Goal: Information Seeking & Learning: Understand process/instructions

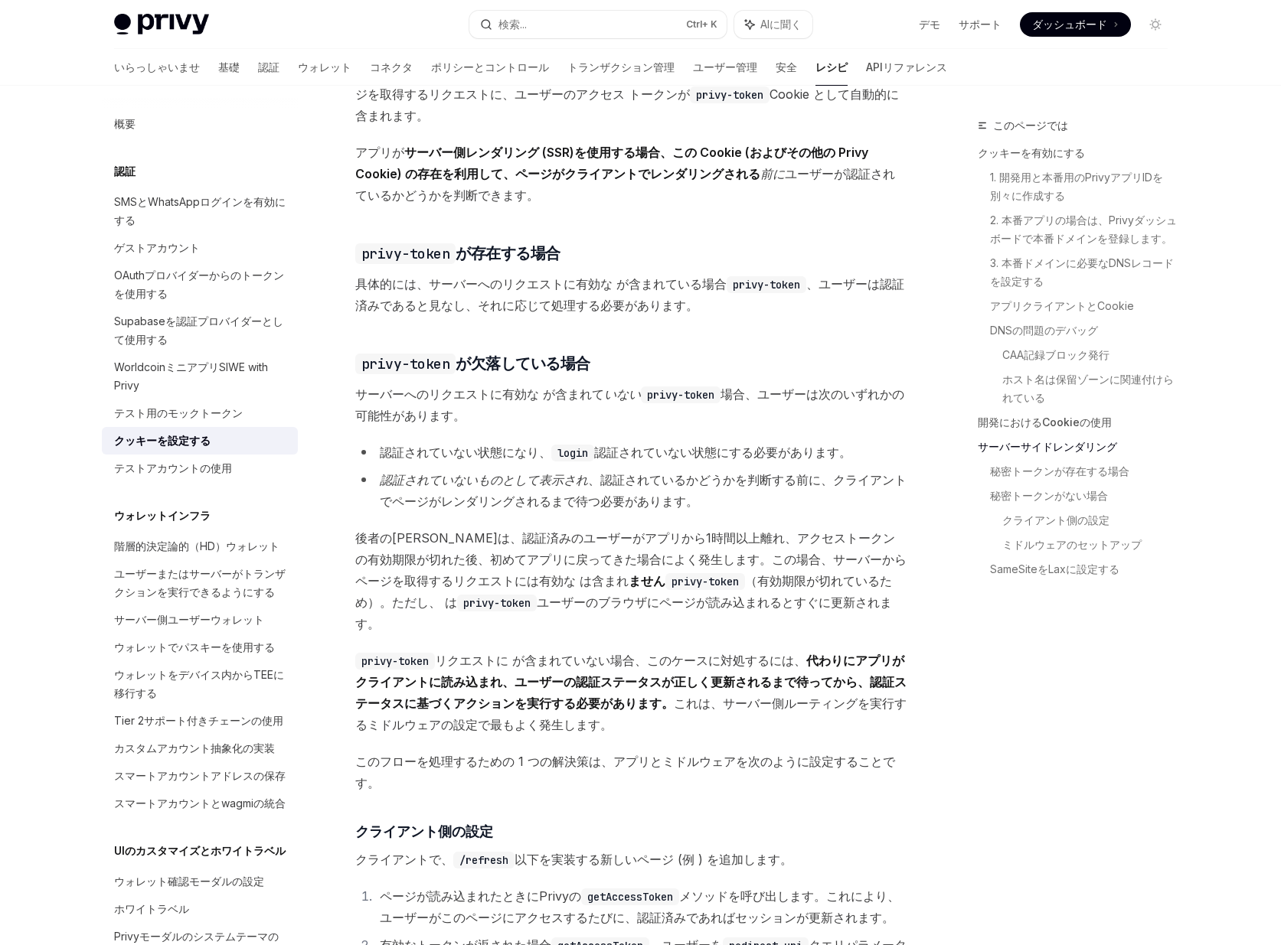
scroll to position [3215, 0]
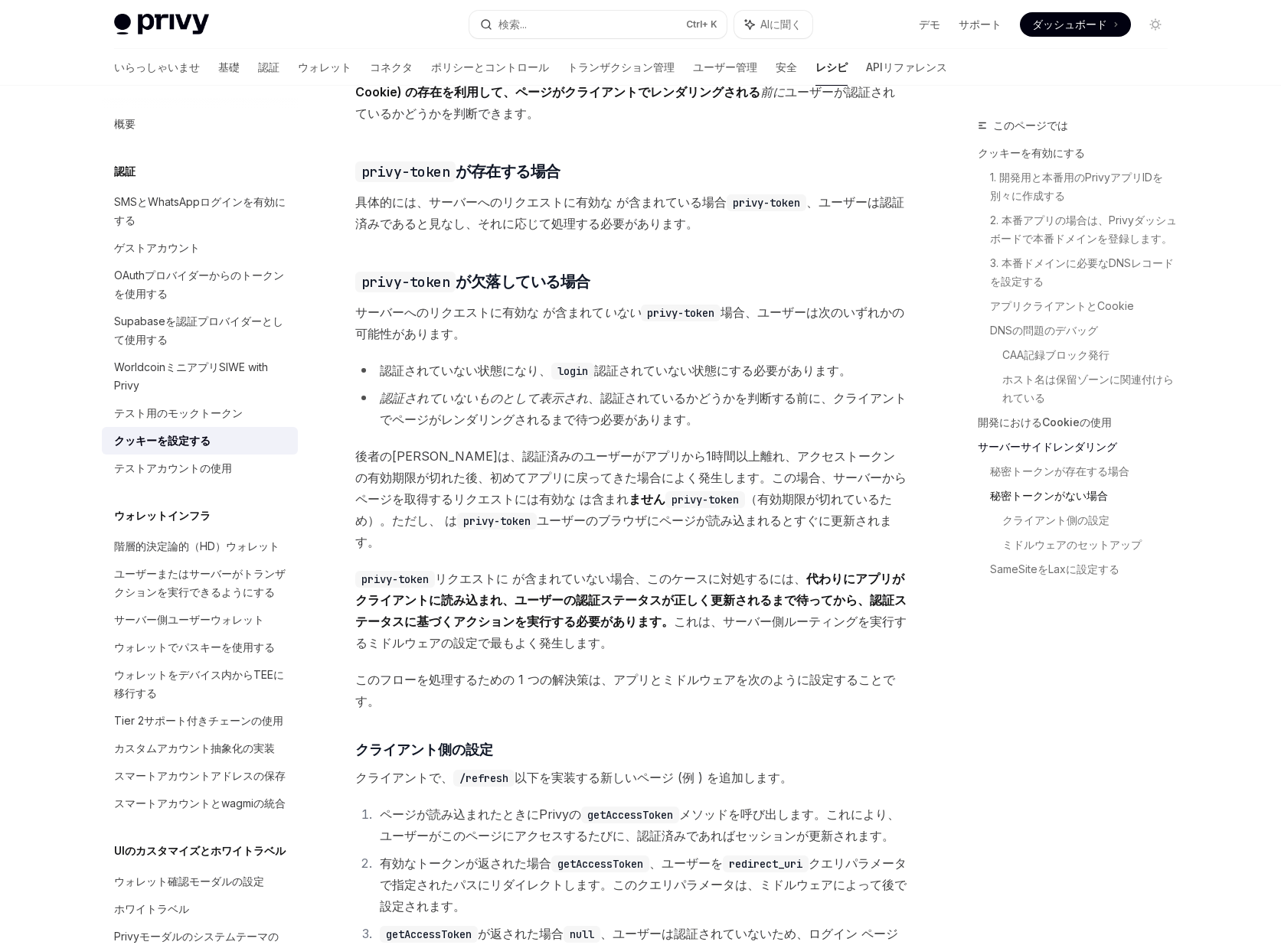
click at [1089, 497] on font "秘密トークンがない場合" at bounding box center [1049, 495] width 118 height 13
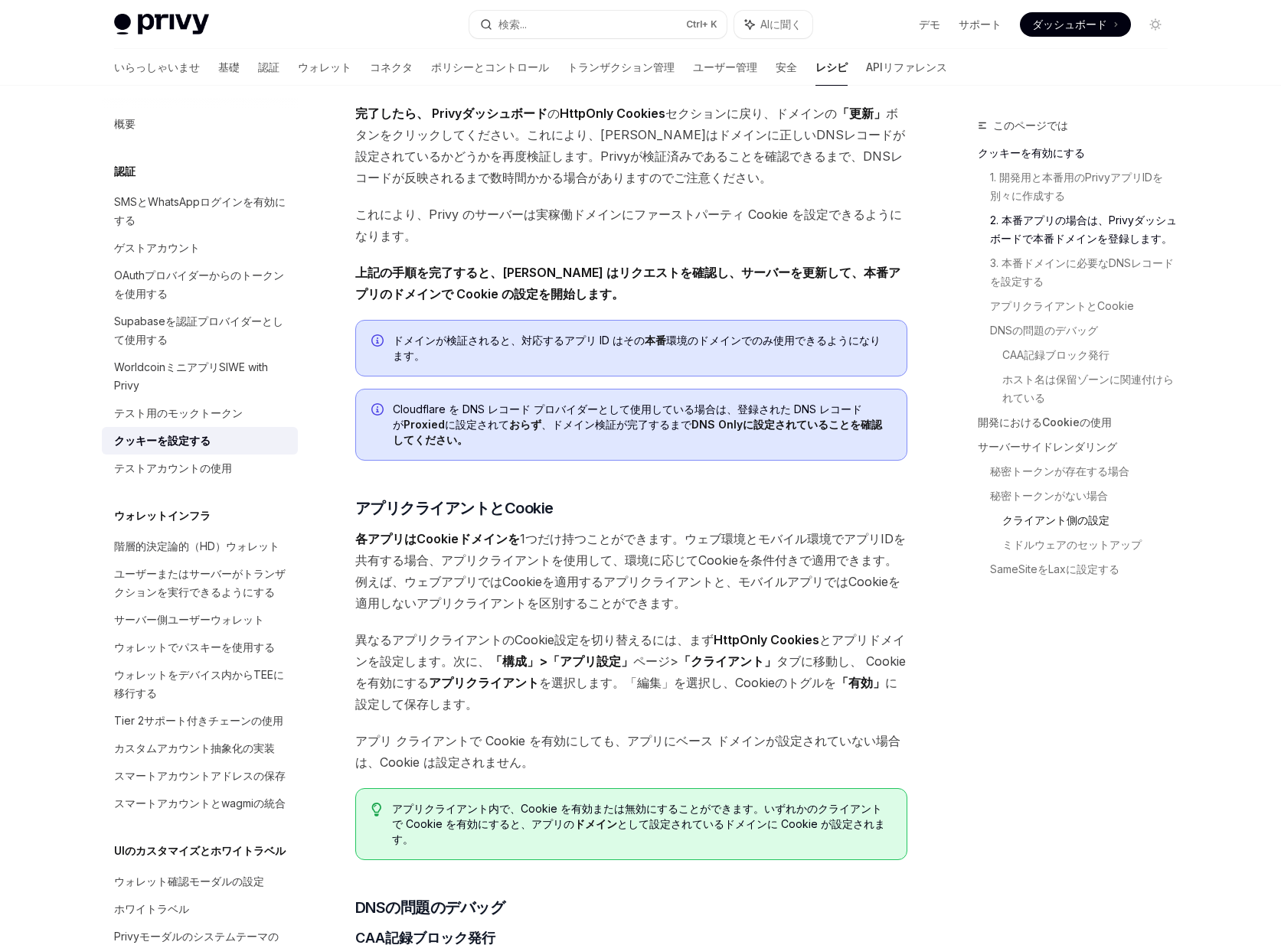
scroll to position [1194, 0]
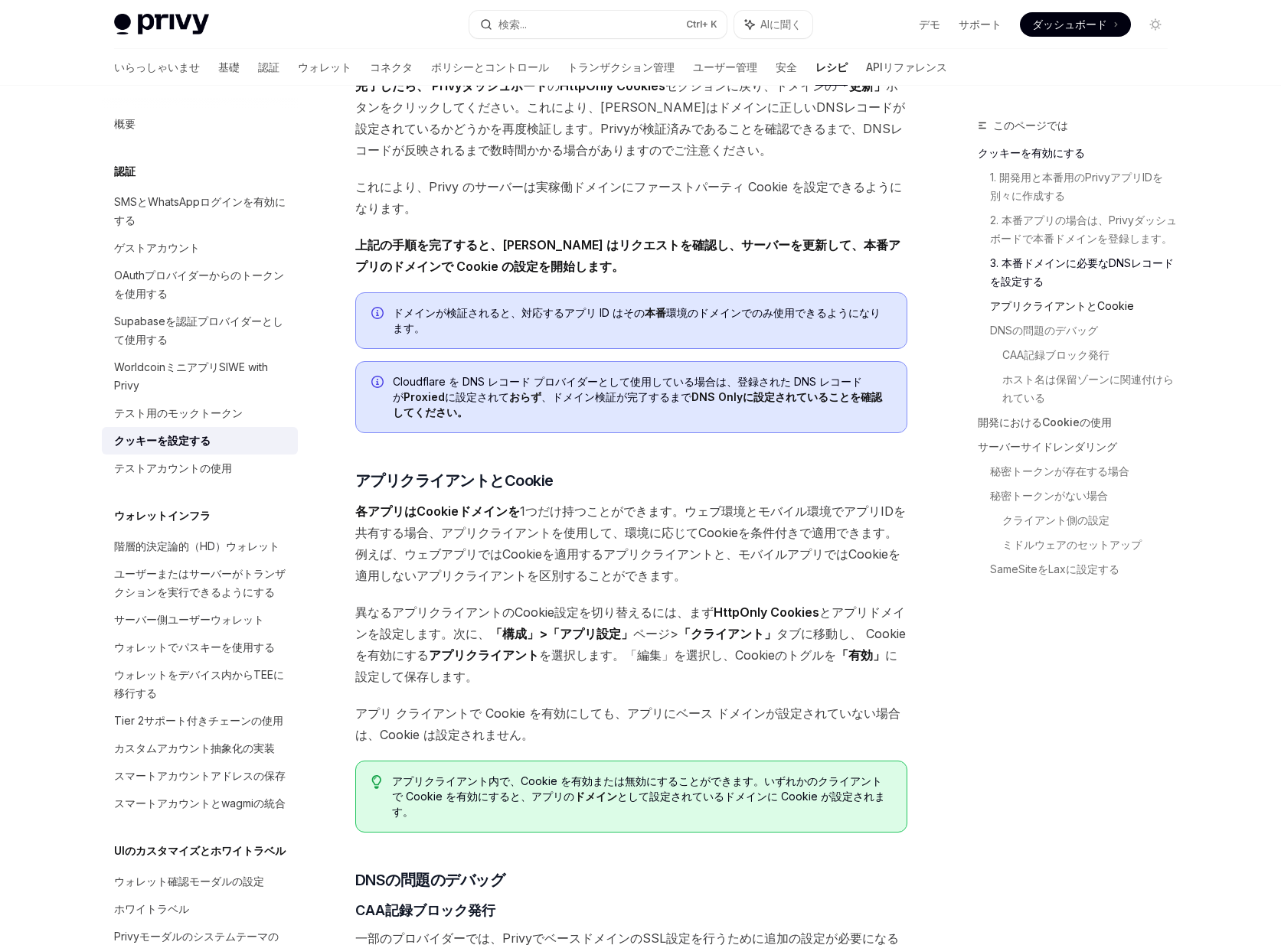
click at [1066, 314] on font "アプリクライアントとCookie" at bounding box center [1062, 306] width 144 height 18
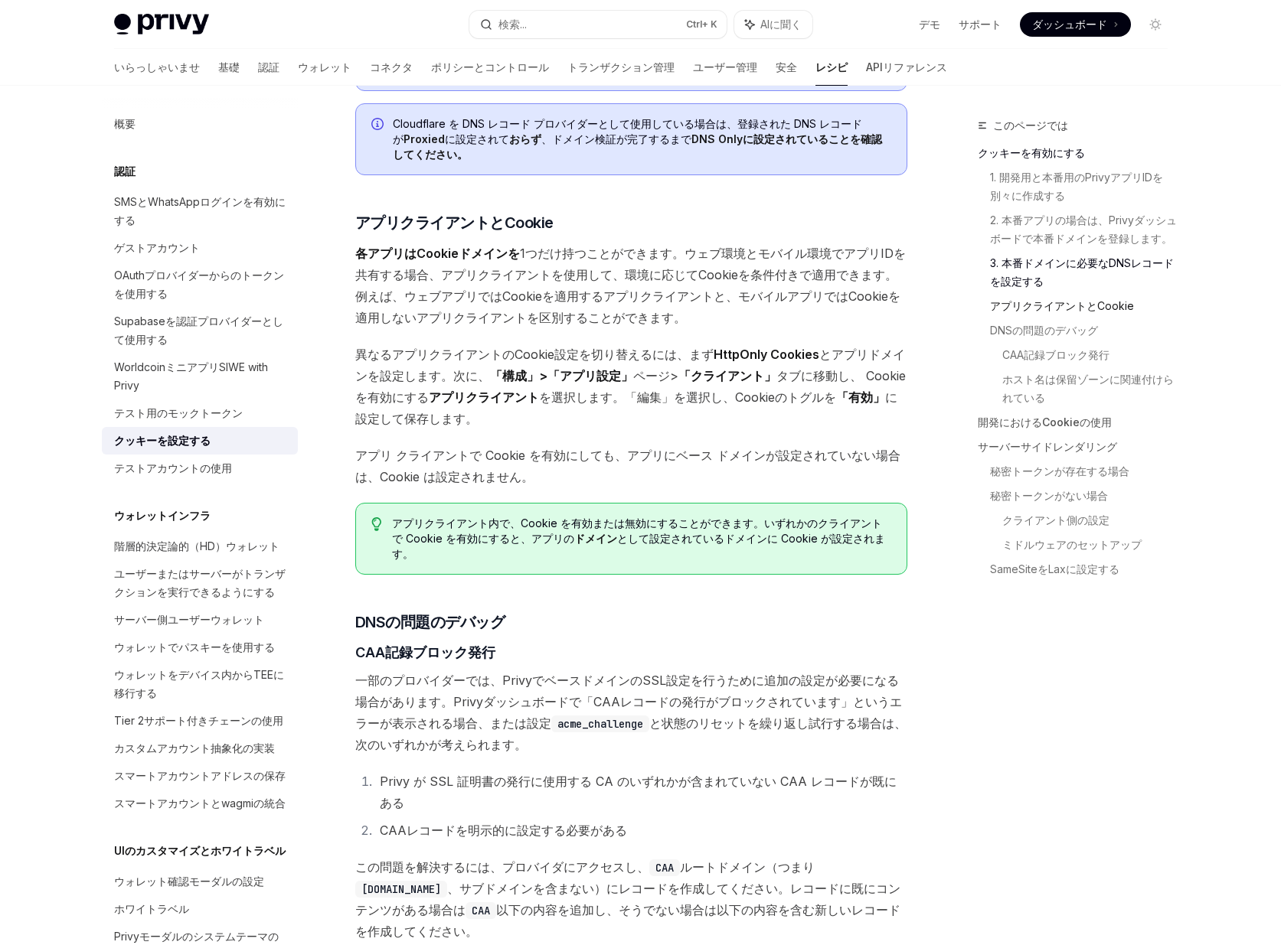
scroll to position [1526, 0]
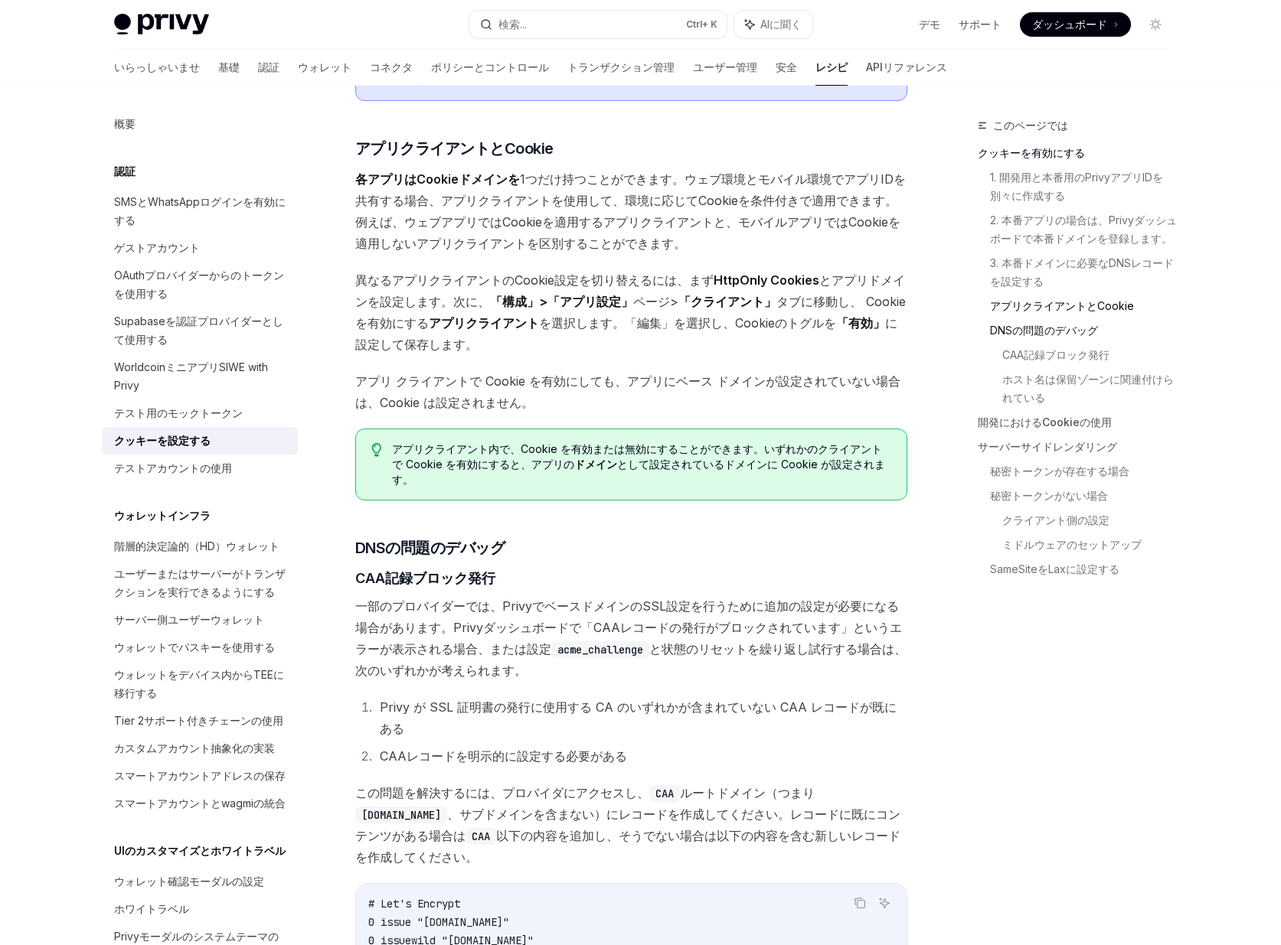
click at [1059, 336] on font "DNSの問題のデバッグ" at bounding box center [1044, 330] width 108 height 13
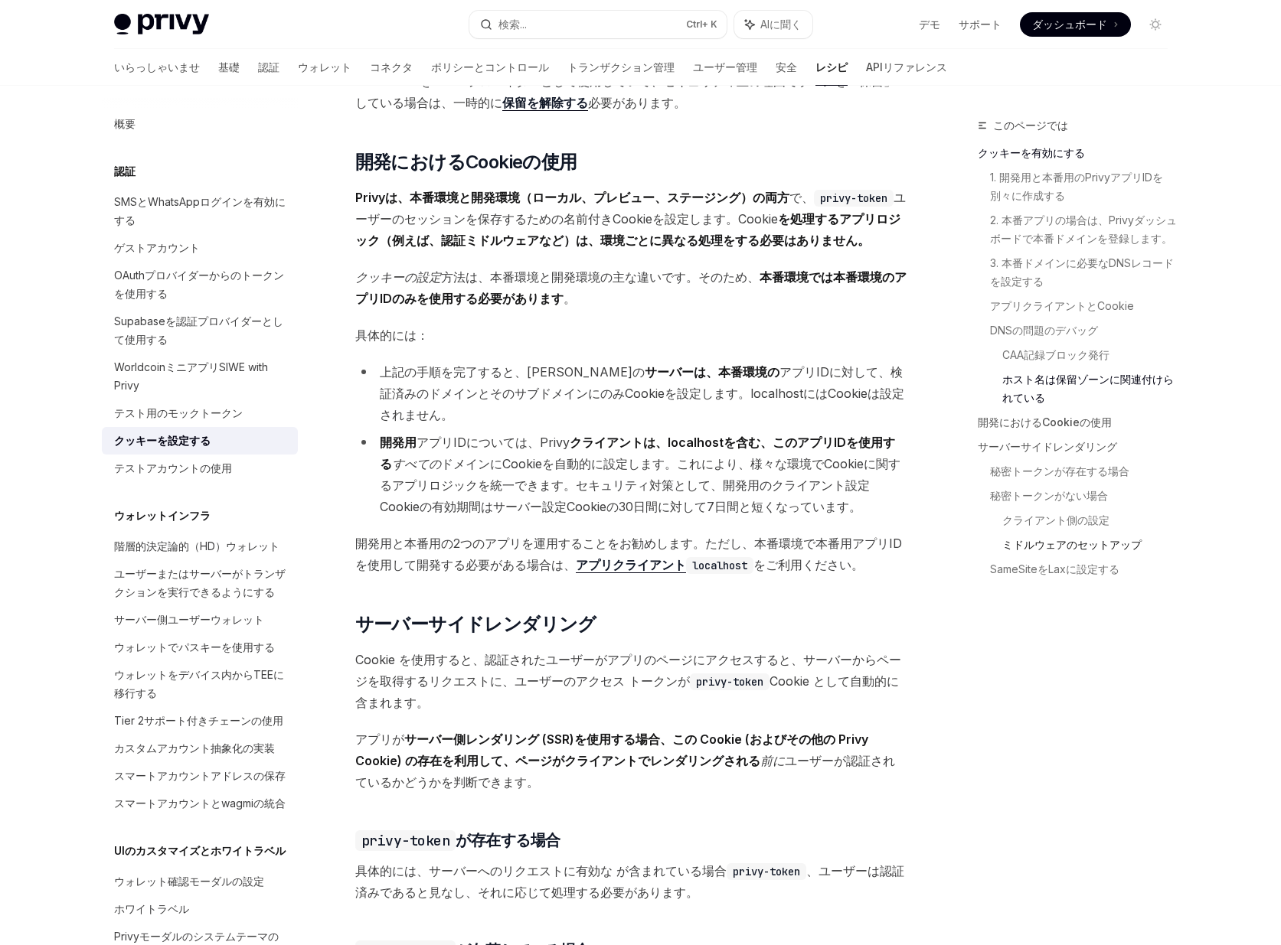
scroll to position [2554, 0]
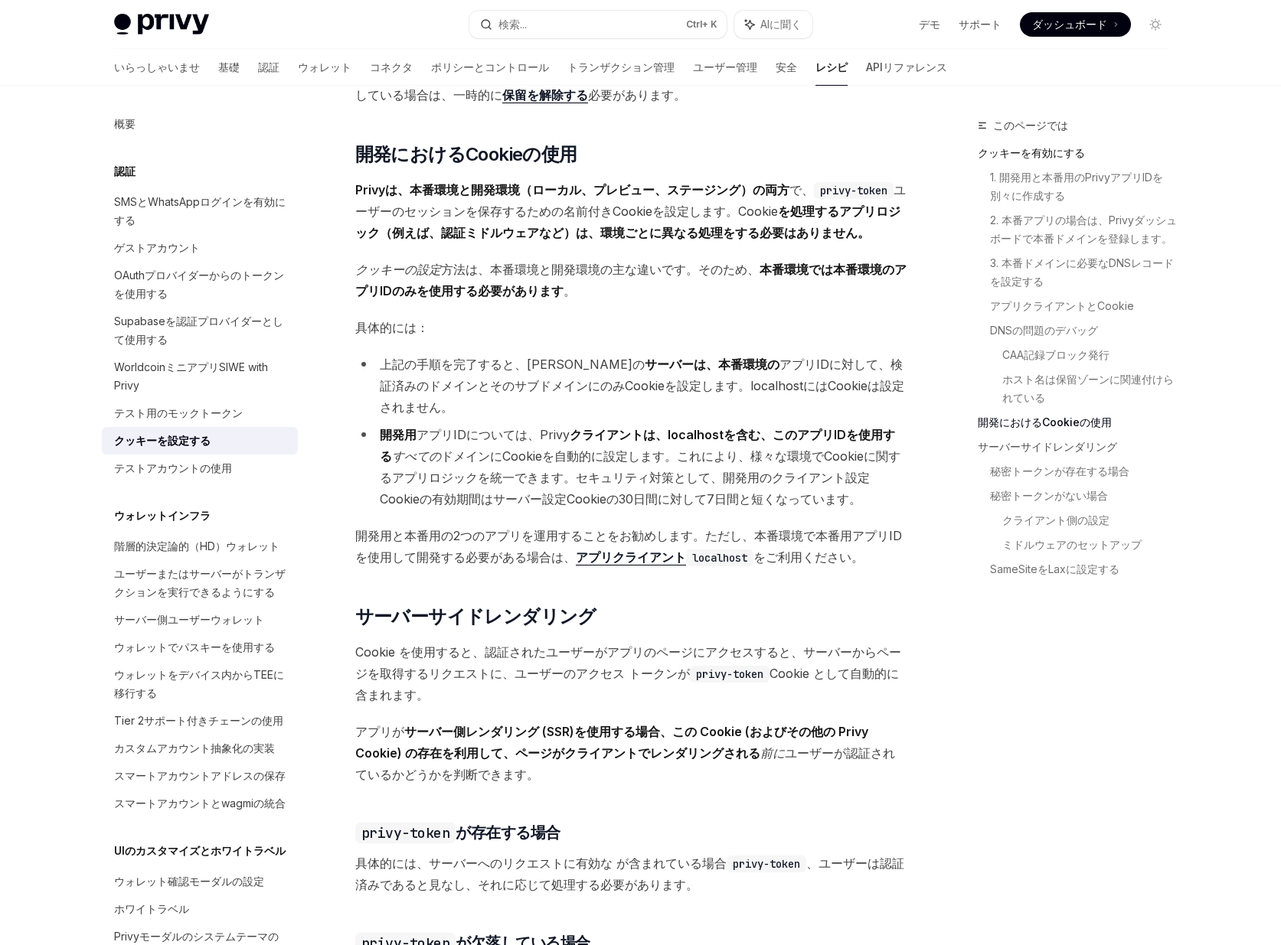
click at [1051, 154] on font "クッキーを有効にする" at bounding box center [1031, 152] width 107 height 13
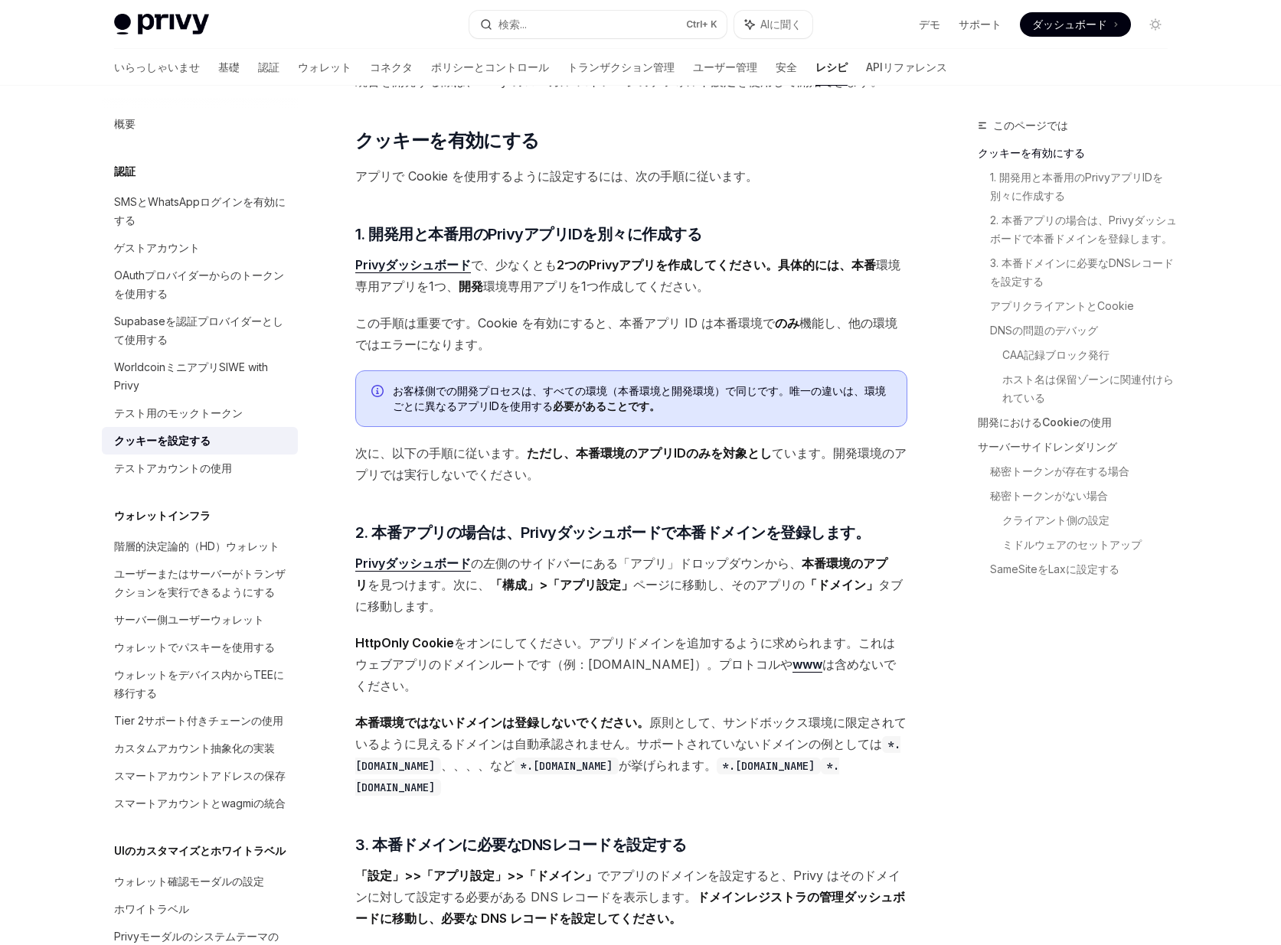
scroll to position [315, 0]
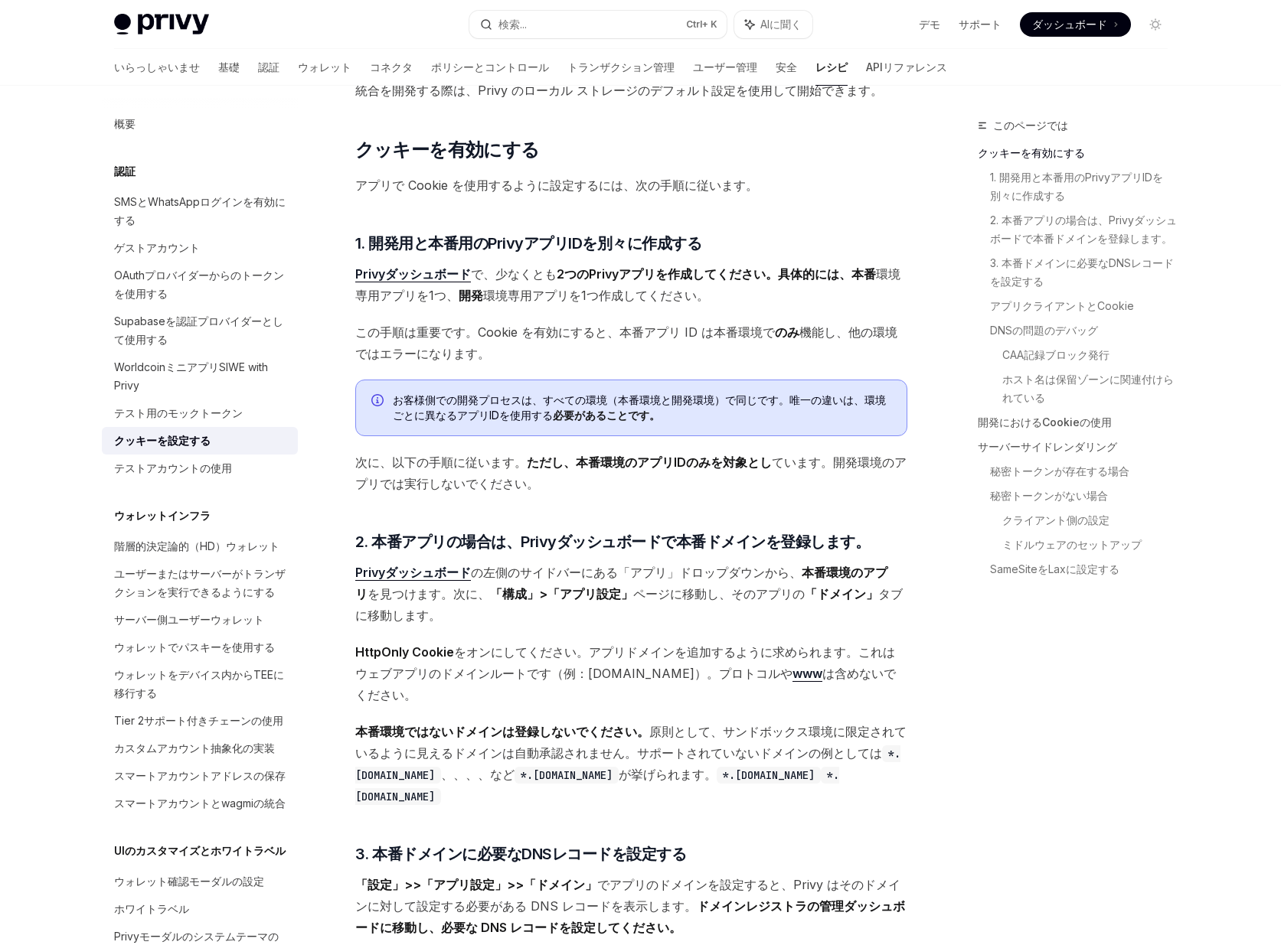
click at [197, 449] on div "クッキーを設定する" at bounding box center [162, 441] width 96 height 18
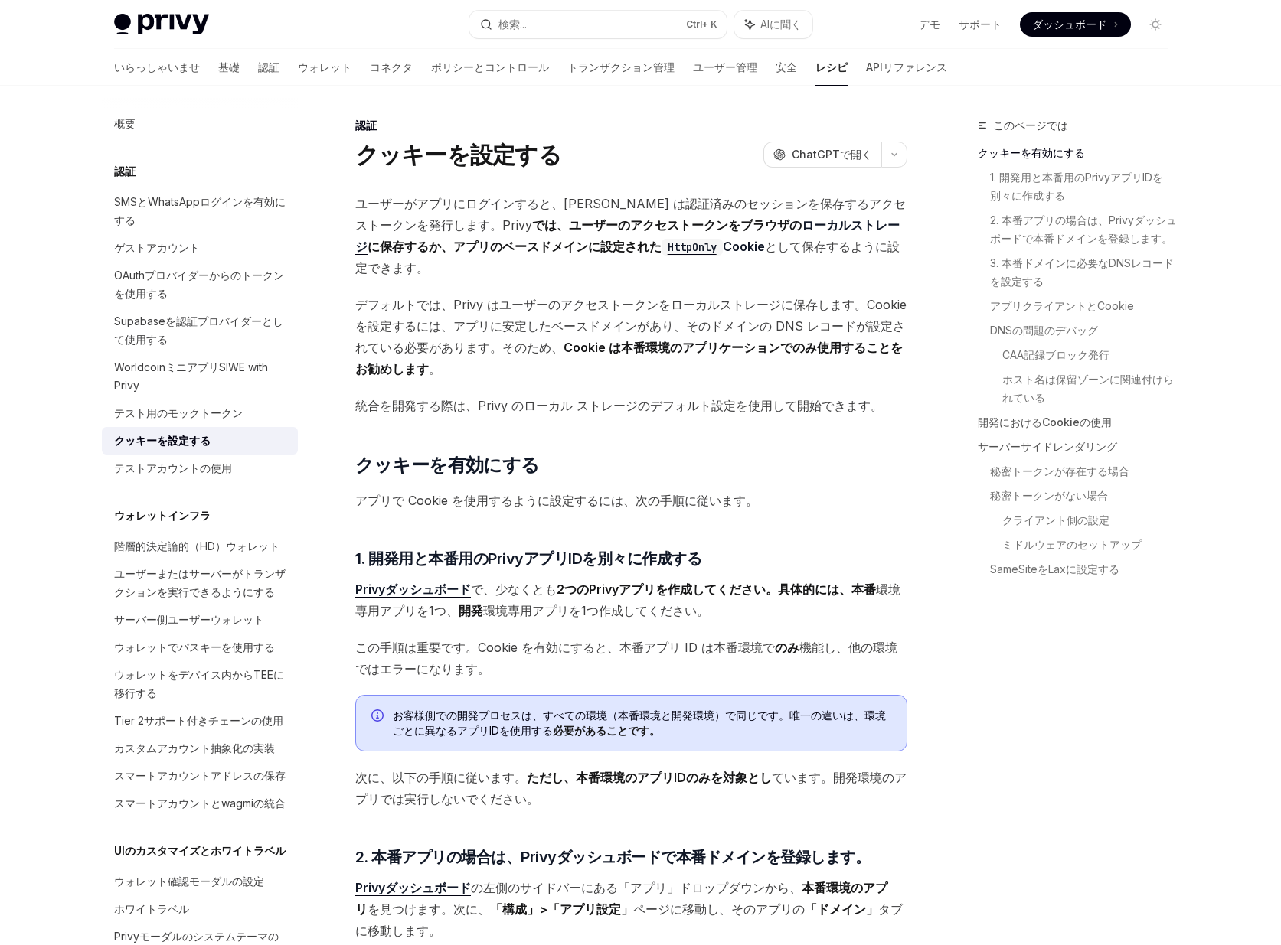
click at [201, 439] on font "クッキーを設定する" at bounding box center [162, 440] width 96 height 13
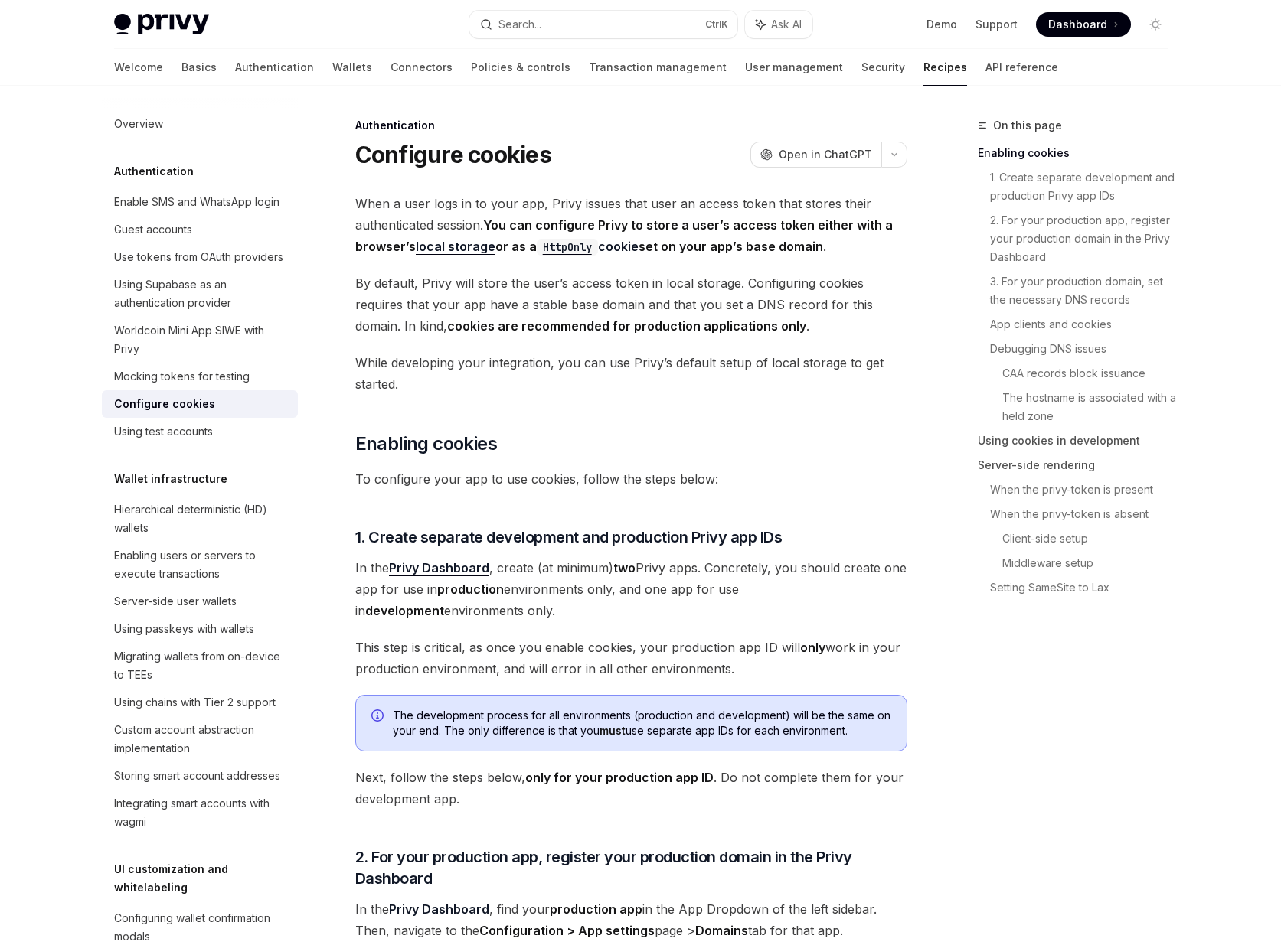
click at [1087, 681] on div "On this page Enabling cookies 1. Create separate development and production Pri…" at bounding box center [1063, 530] width 233 height 829
click at [235, 73] on link "Authentication" at bounding box center [274, 67] width 79 height 37
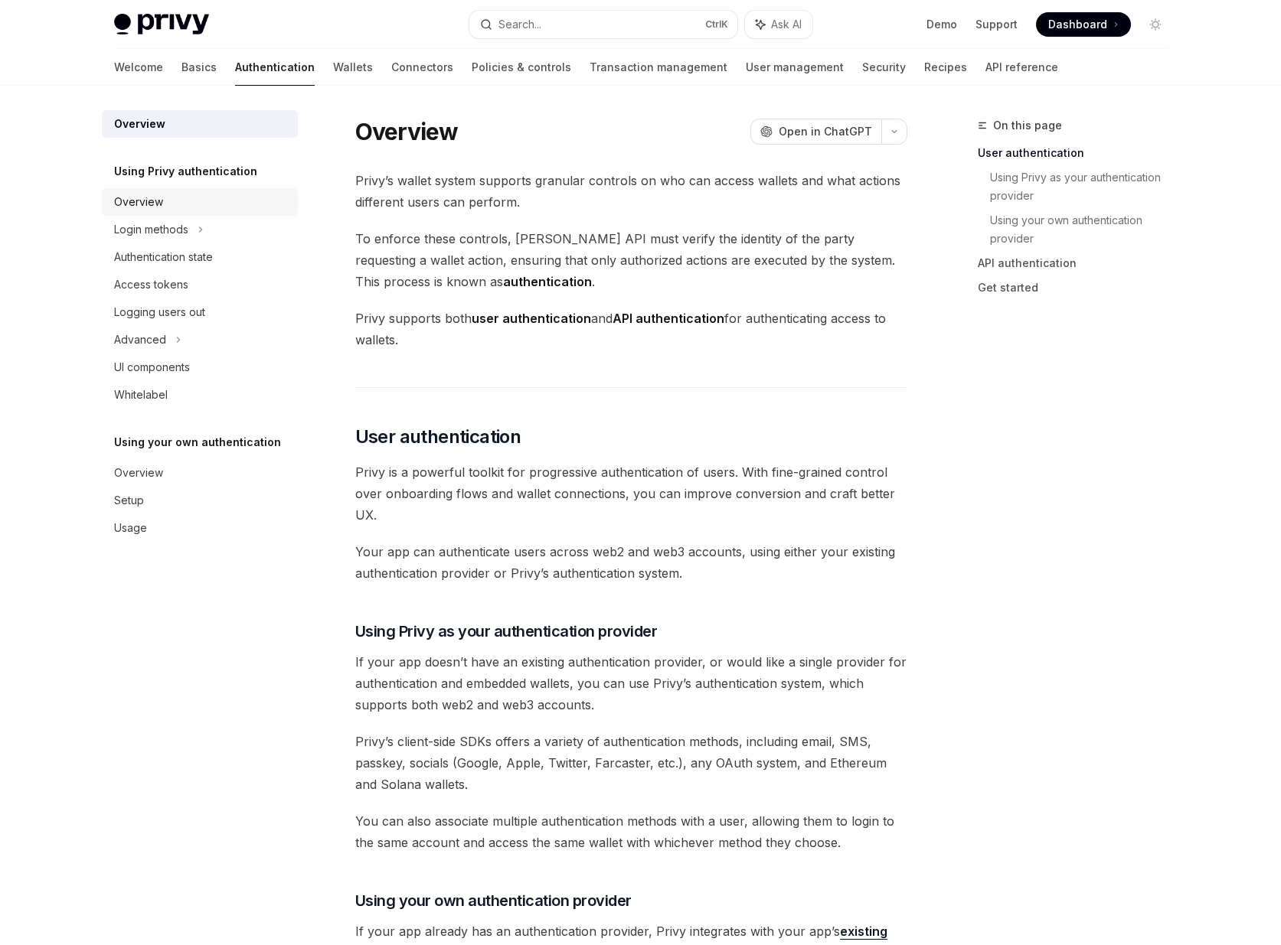
click at [181, 201] on div "Overview" at bounding box center [201, 202] width 175 height 18
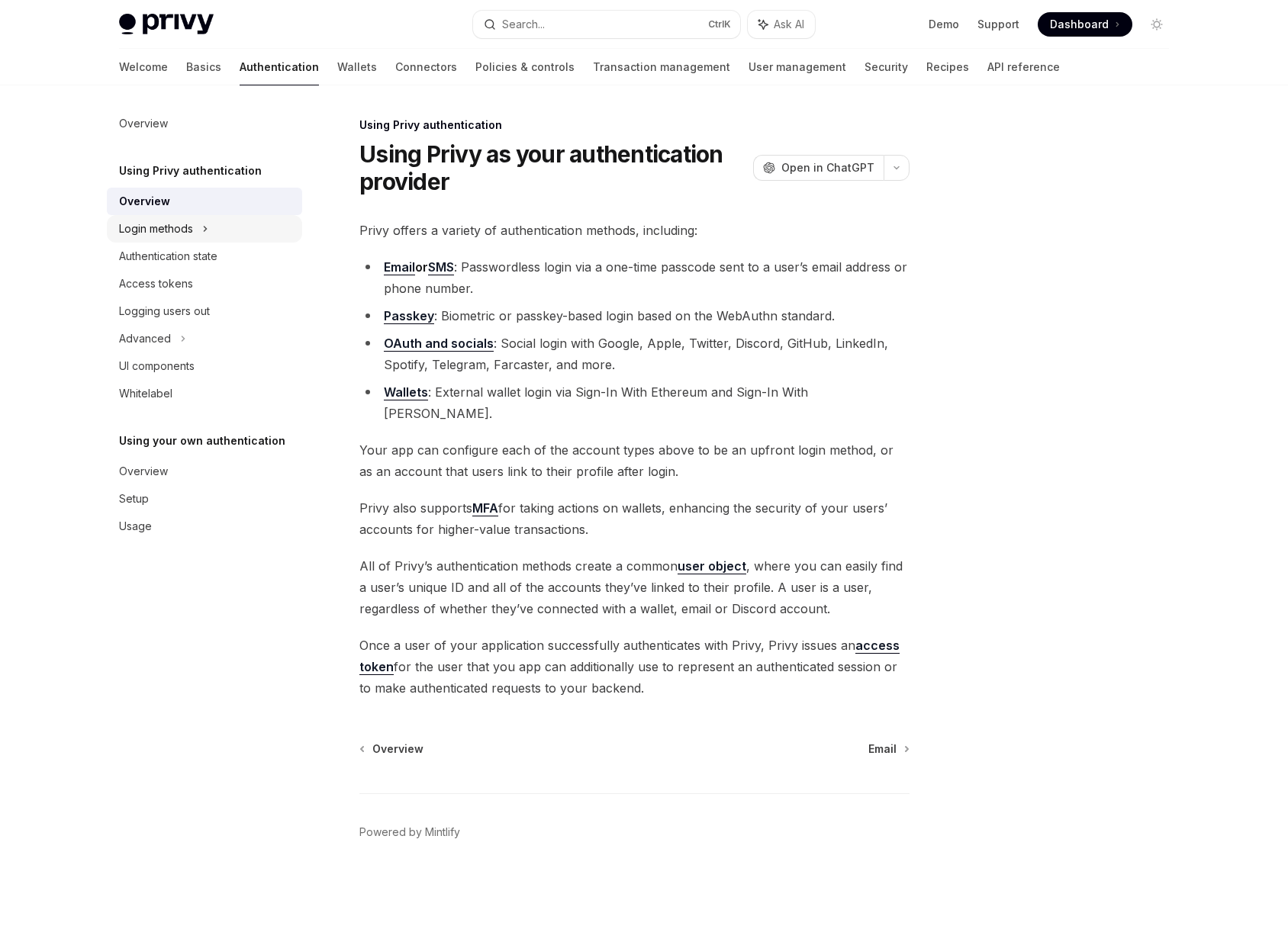
click at [177, 224] on div "Login methods" at bounding box center [156, 228] width 74 height 18
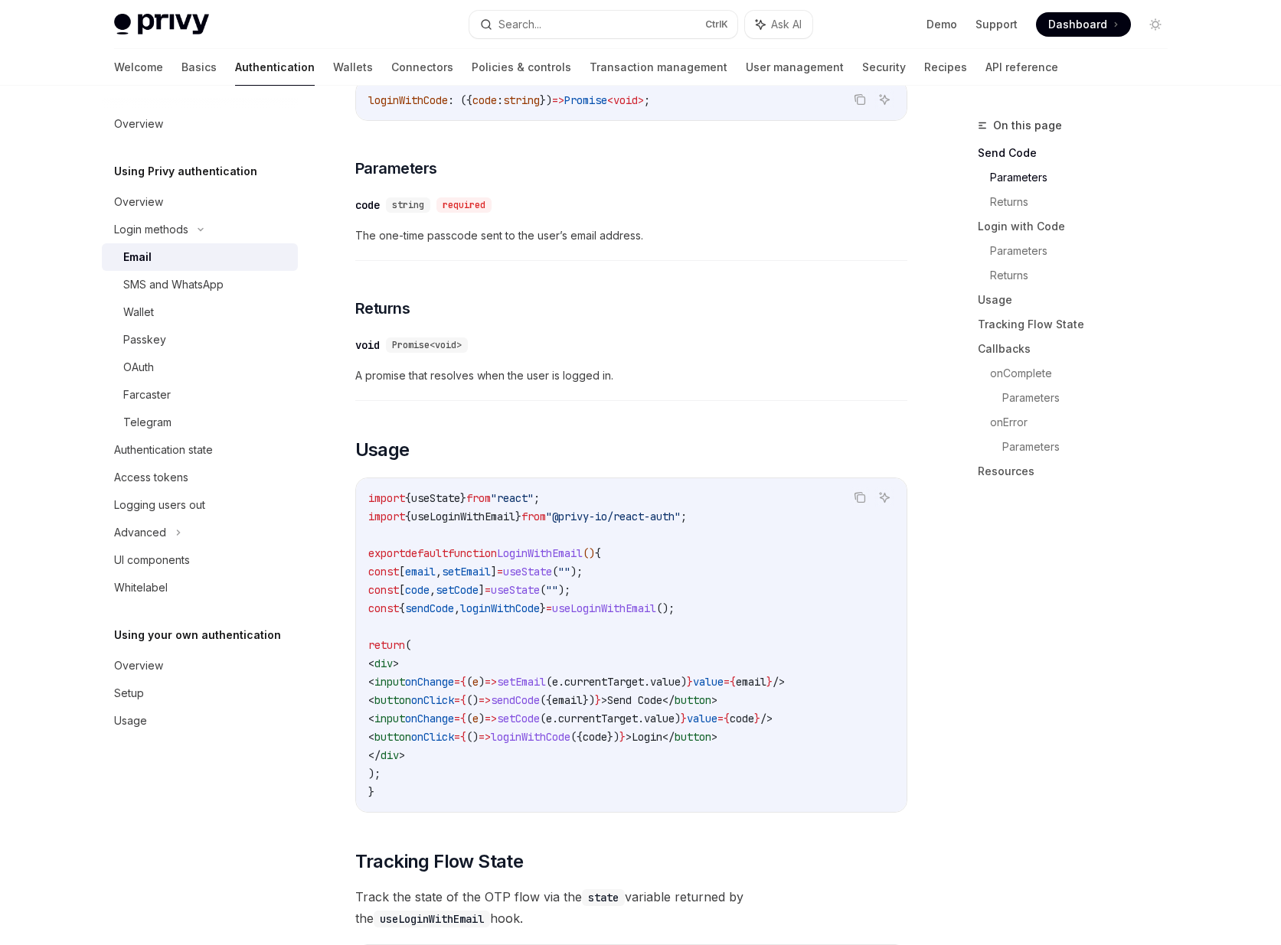
scroll to position [1010, 0]
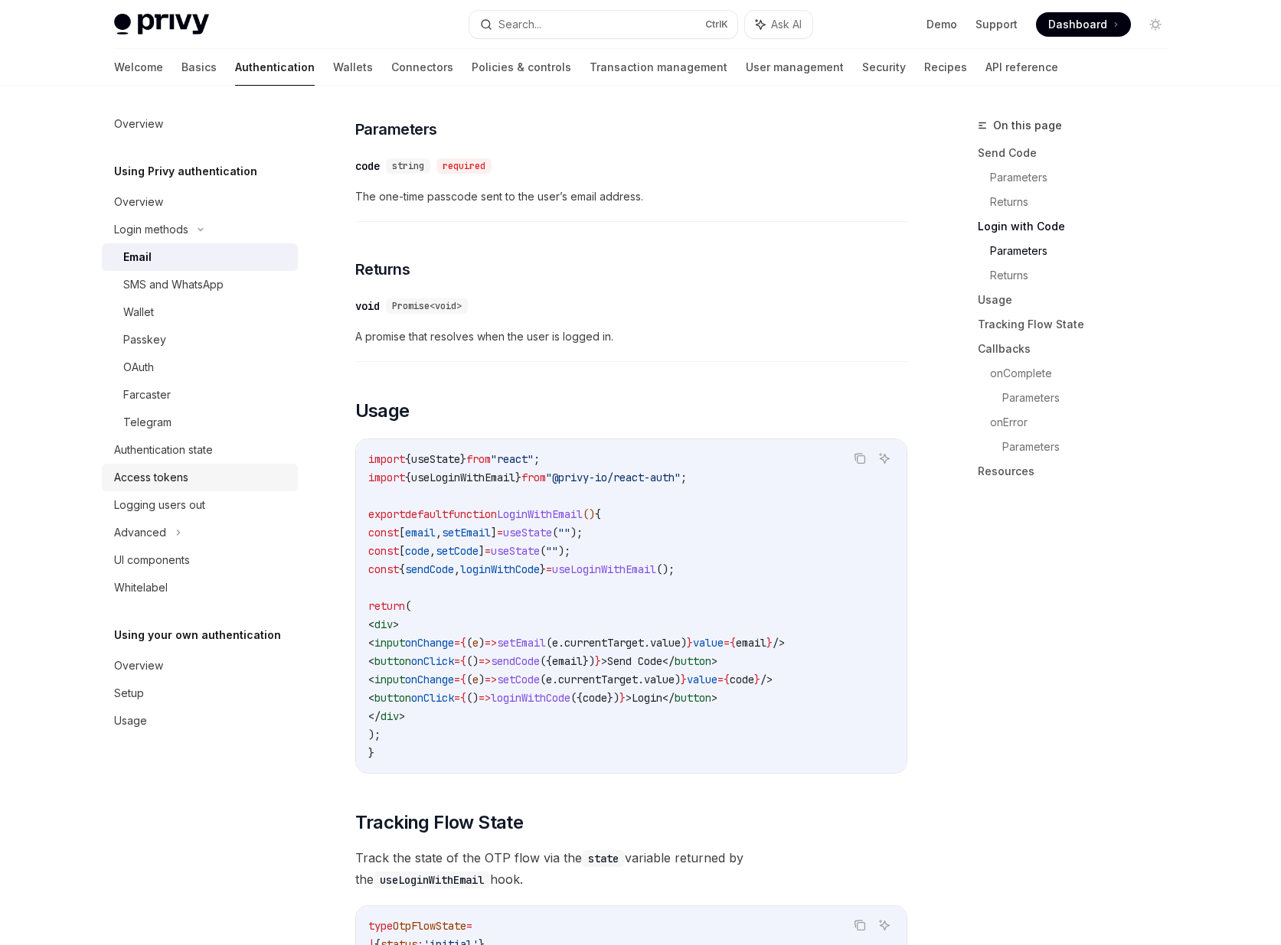
click at [214, 485] on div "Access tokens" at bounding box center [201, 477] width 175 height 18
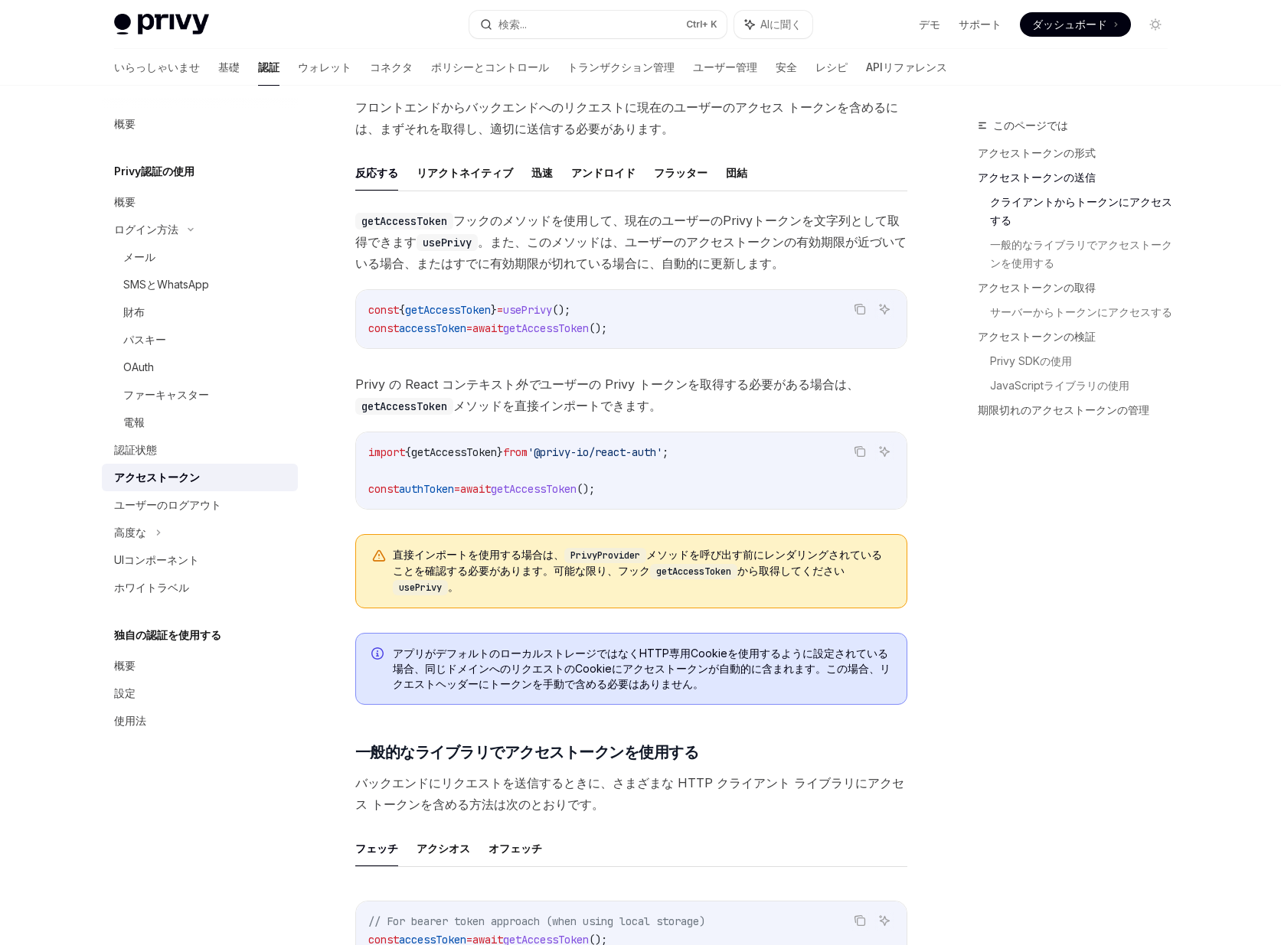
scroll to position [643, 0]
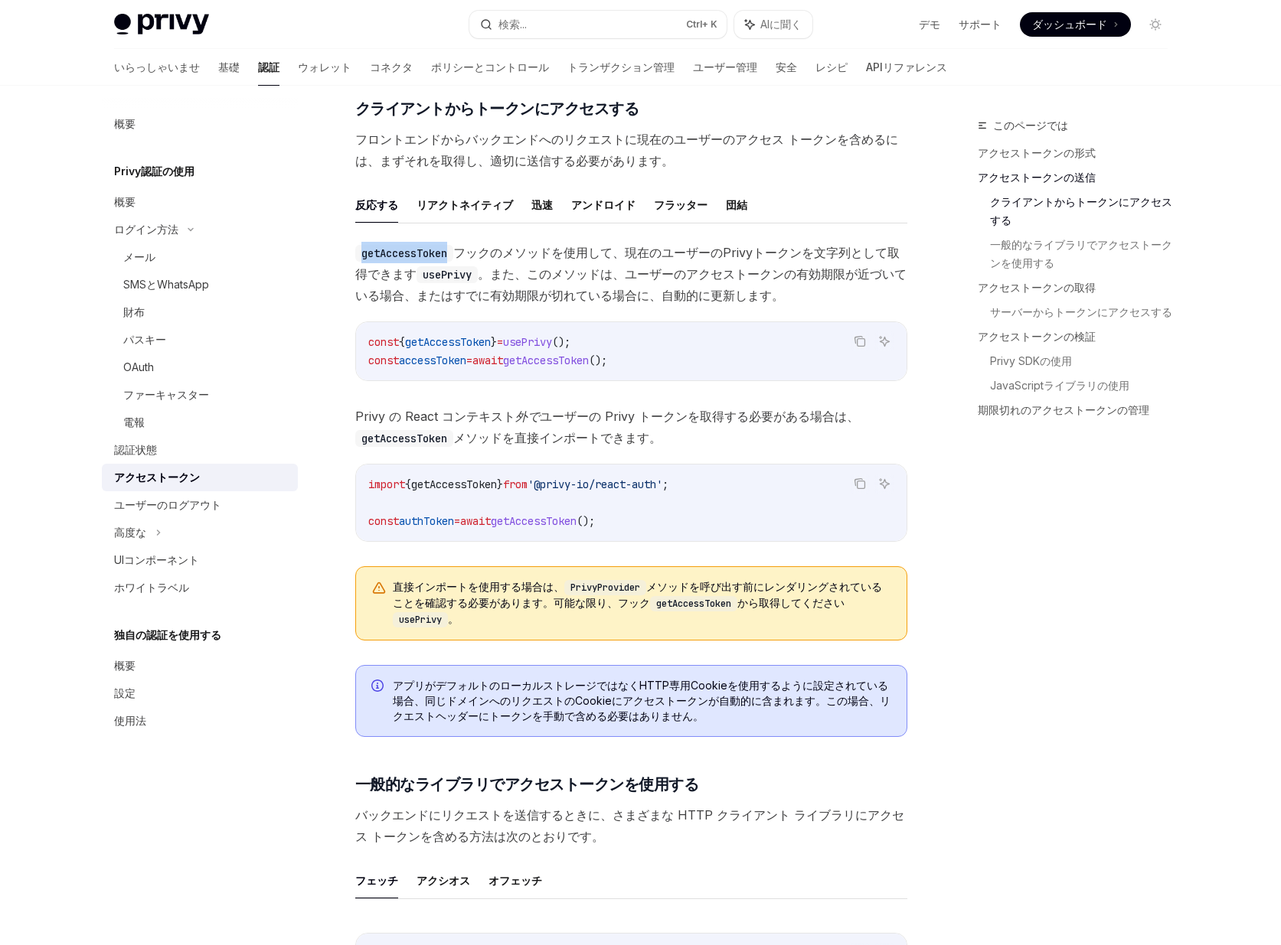
drag, startPoint x: 355, startPoint y: 253, endPoint x: 452, endPoint y: 253, distance: 96.5
click at [452, 253] on code "getAccessToken" at bounding box center [404, 253] width 98 height 17
drag, startPoint x: 452, startPoint y: 253, endPoint x: 386, endPoint y: 361, distance: 127.1
click at [386, 361] on div "getAccessToken フックのメソッド を使用して、現在のユーザーのPrivyトークンを文字列として取得できます usePrivy 。また、このメソッ…" at bounding box center [631, 447] width 552 height 411
drag, startPoint x: 357, startPoint y: 255, endPoint x: 450, endPoint y: 256, distance: 92.6
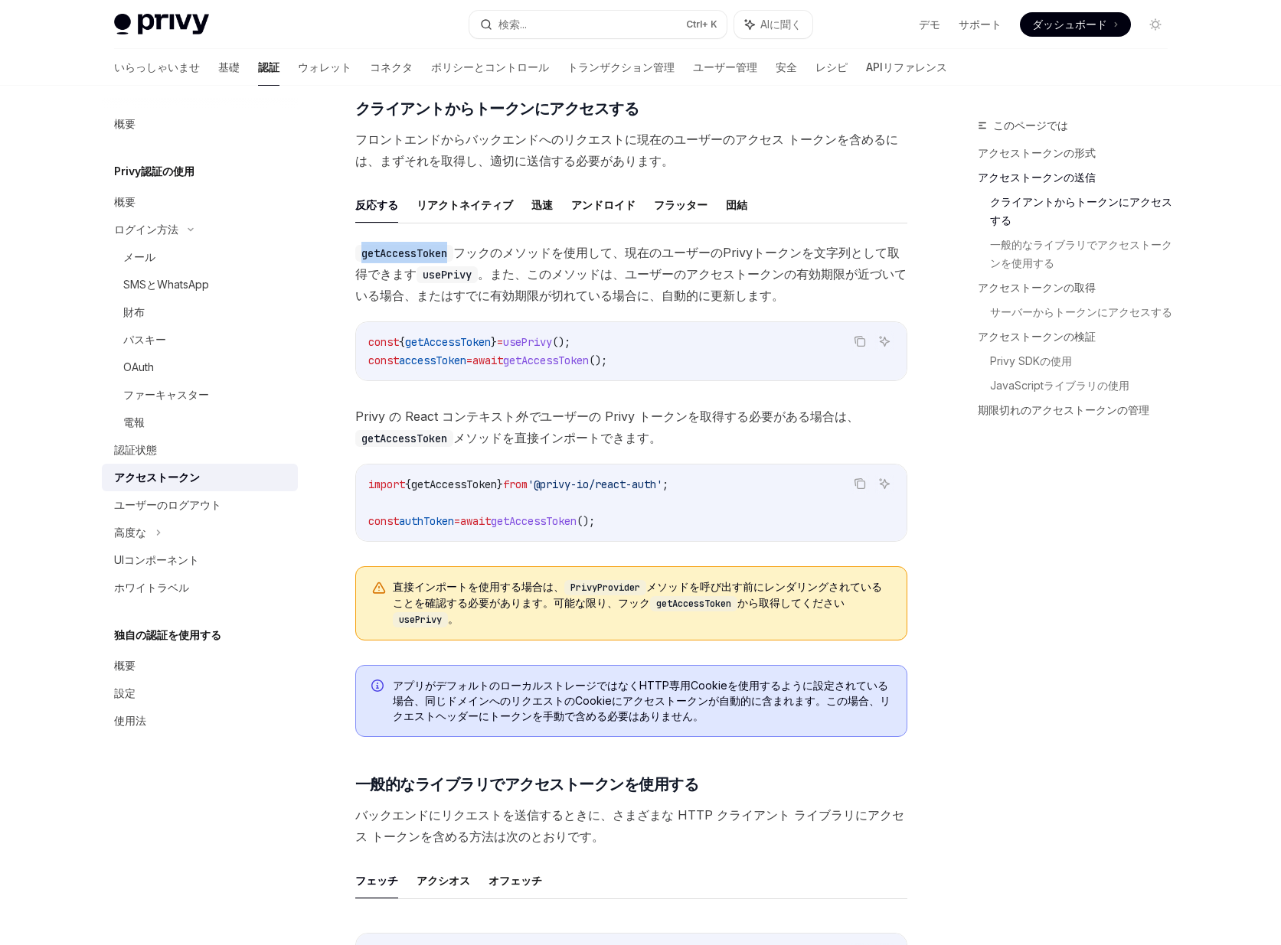
click at [450, 256] on code "getAccessToken" at bounding box center [404, 253] width 98 height 17
copy code "getAccessToken"
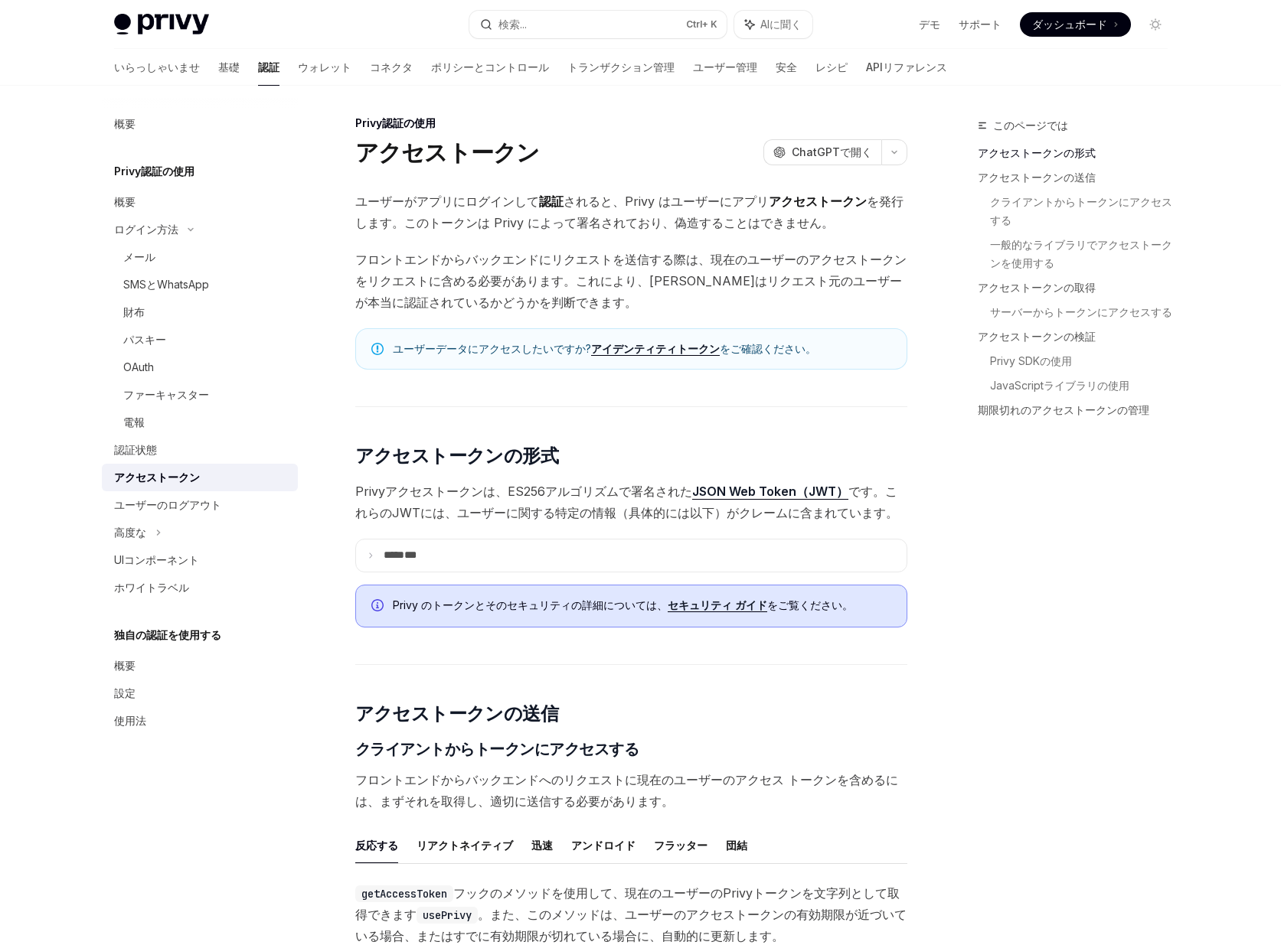
scroll to position [0, 0]
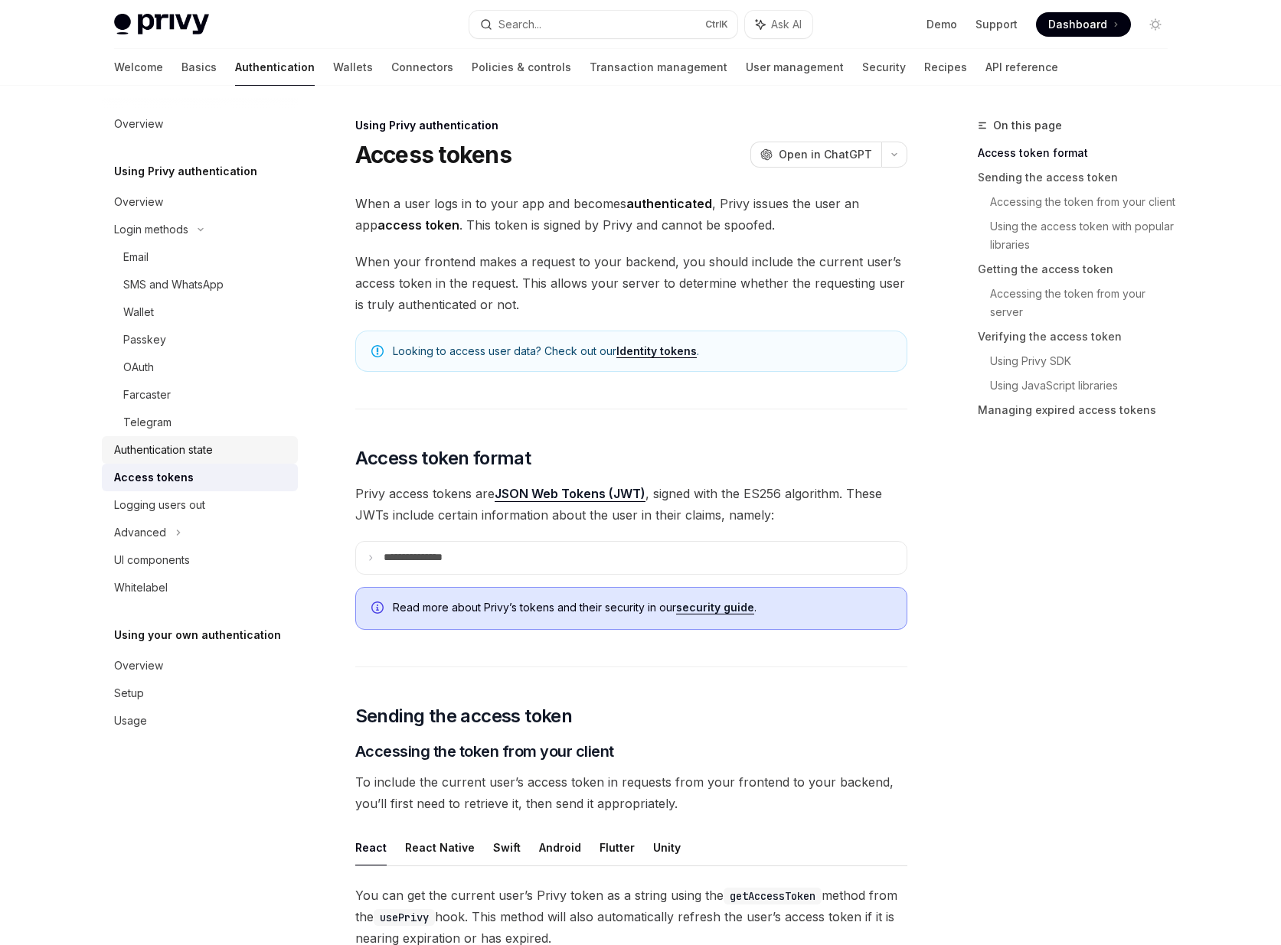
click at [256, 454] on div "Authentication state" at bounding box center [201, 450] width 175 height 18
type textarea "*"
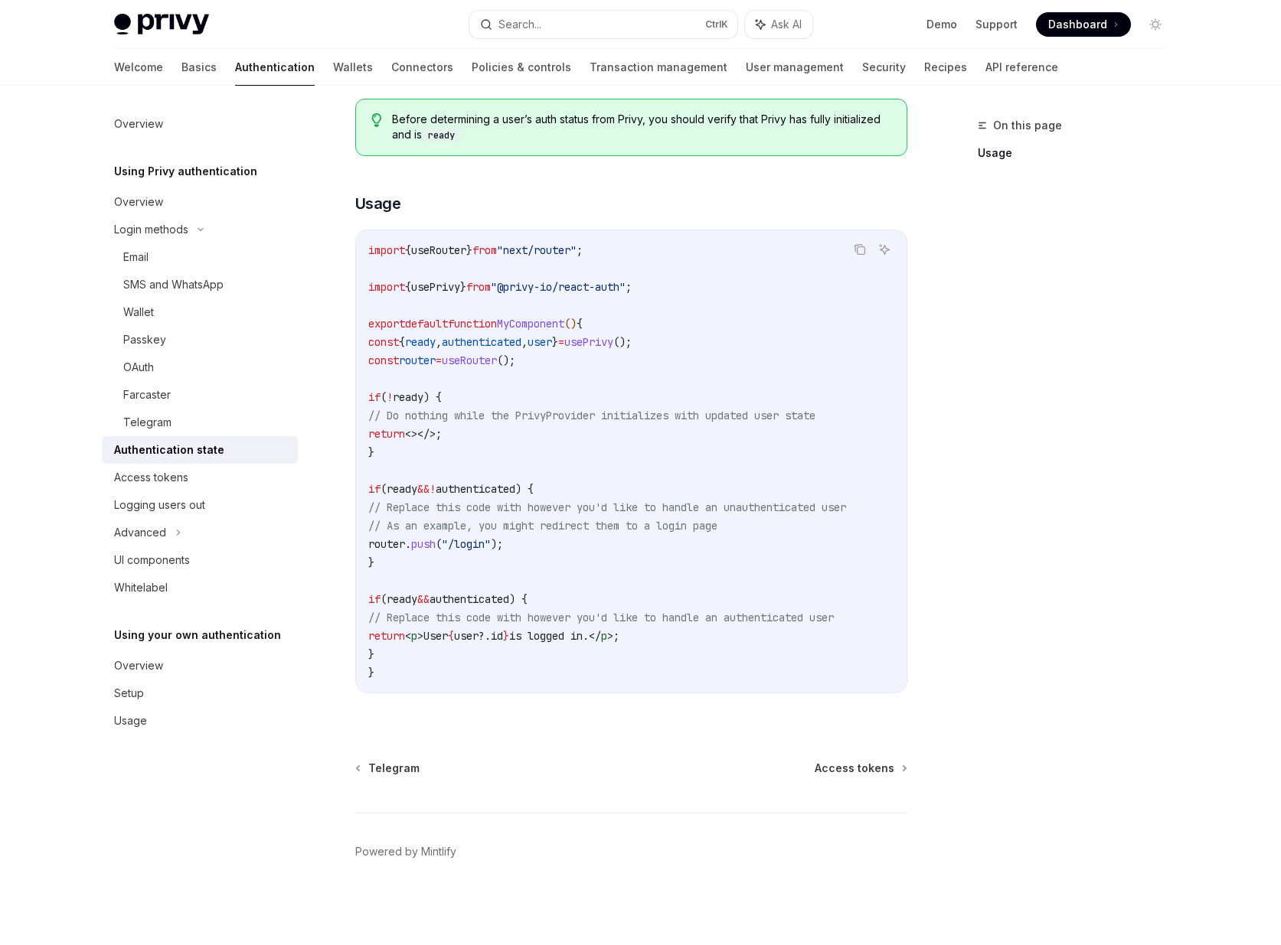
scroll to position [359, 0]
click at [481, 908] on footer "Powered by Mintlify" at bounding box center [631, 879] width 552 height 132
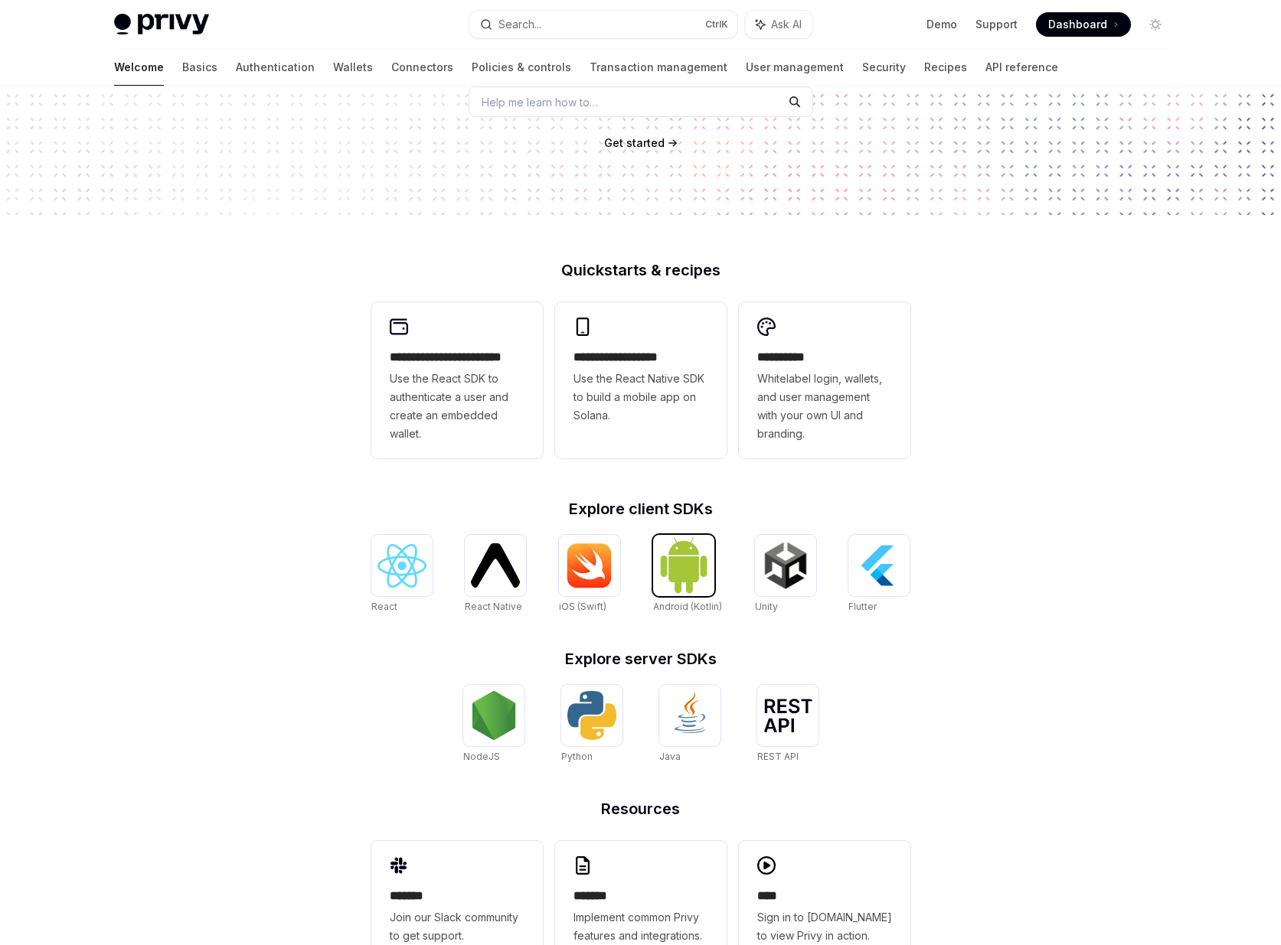
scroll to position [180, 0]
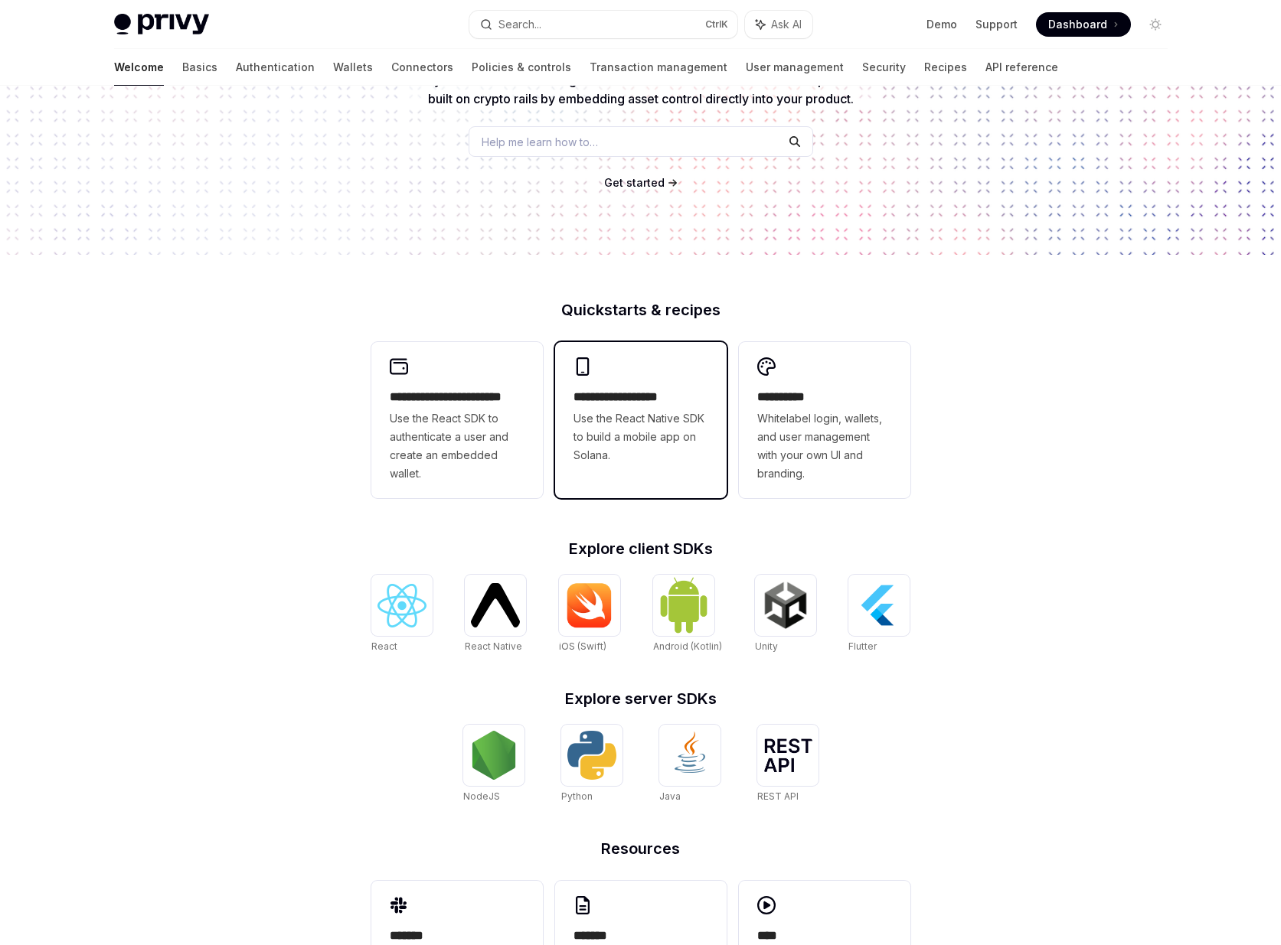
click at [639, 452] on span "Use the React Native SDK to build a mobile app on Solana." at bounding box center [640, 437] width 135 height 55
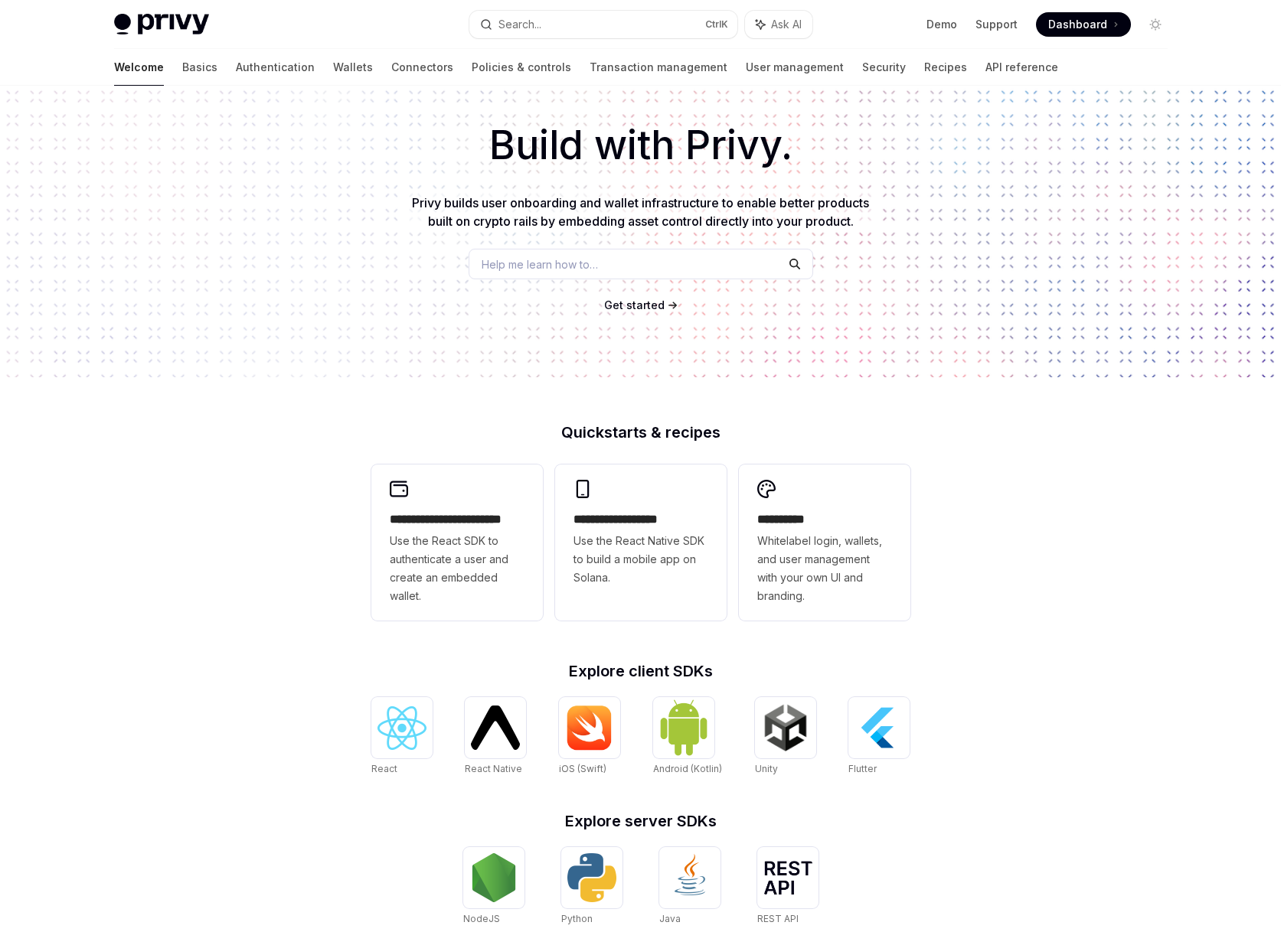
scroll to position [180, 0]
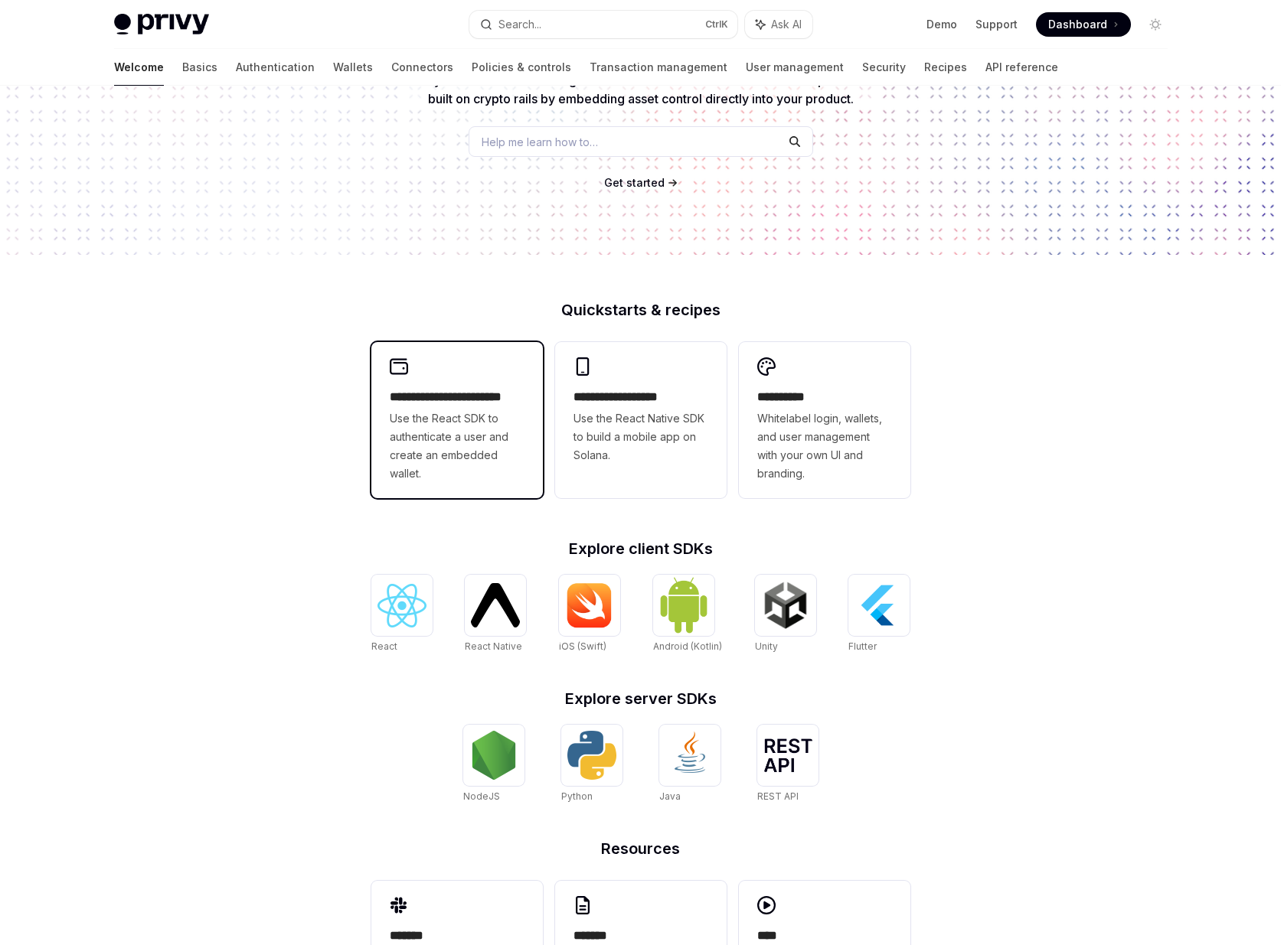
click at [436, 369] on div "**********" at bounding box center [456, 420] width 171 height 156
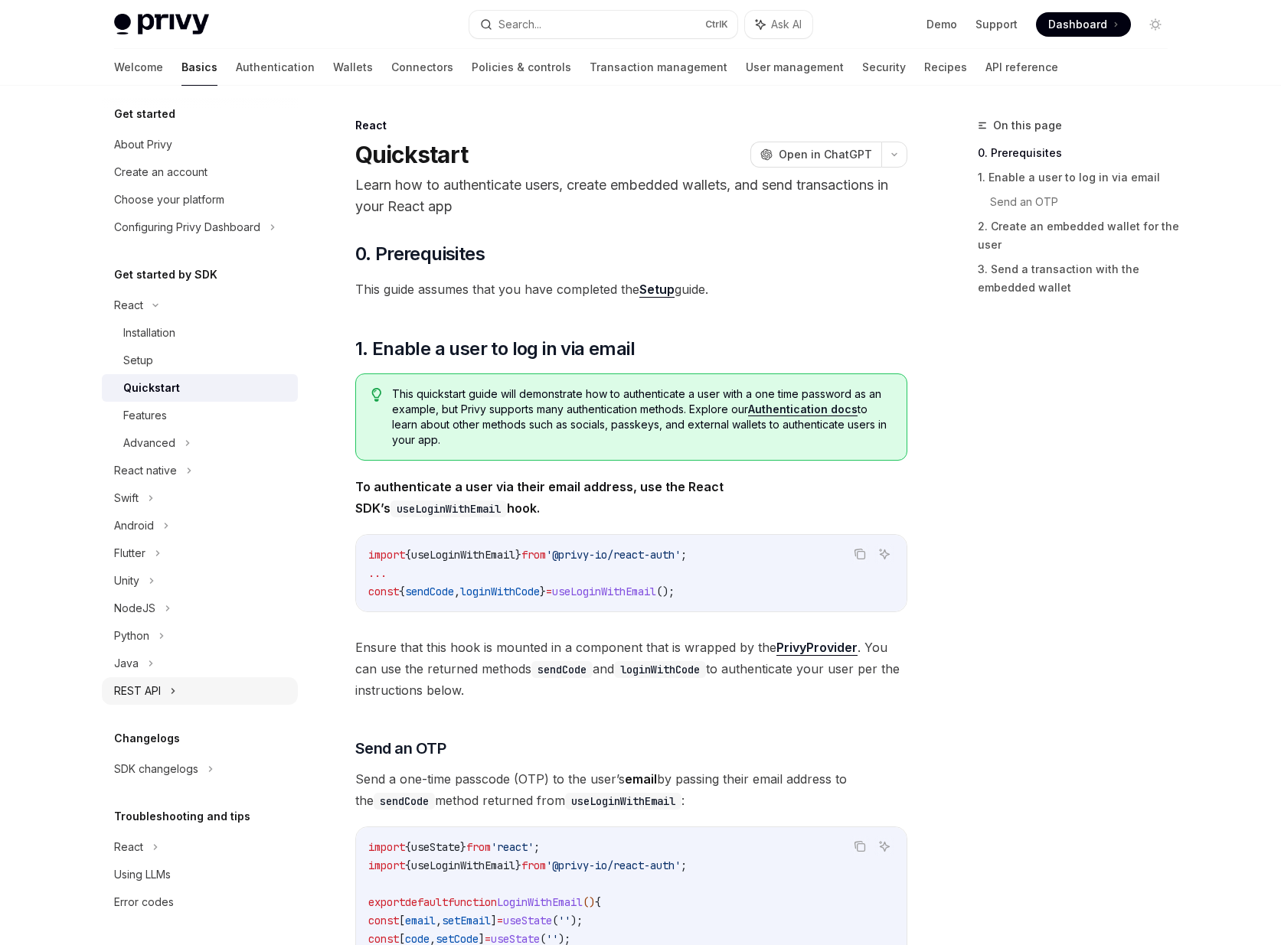
scroll to position [7, 0]
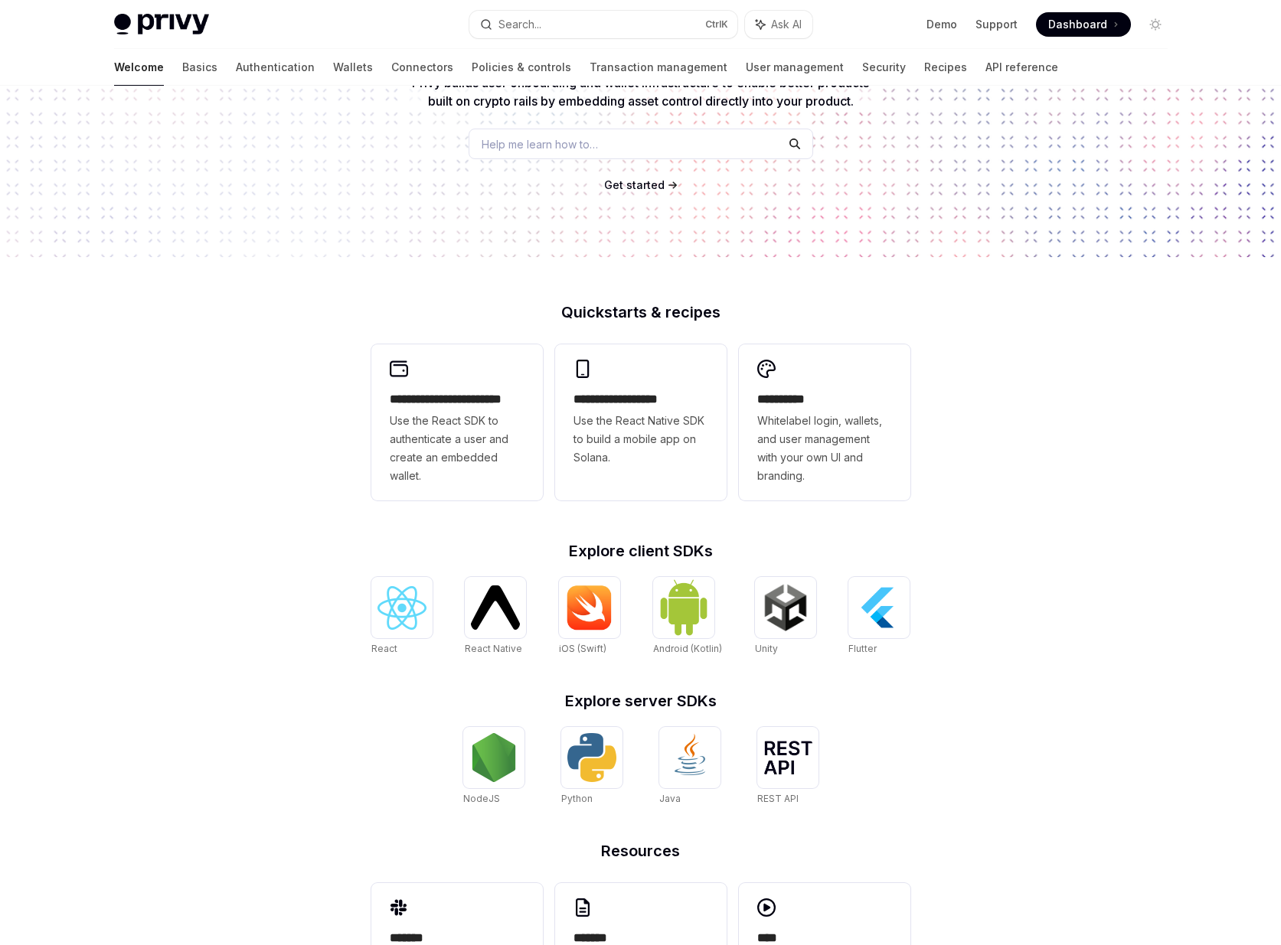
scroll to position [180, 0]
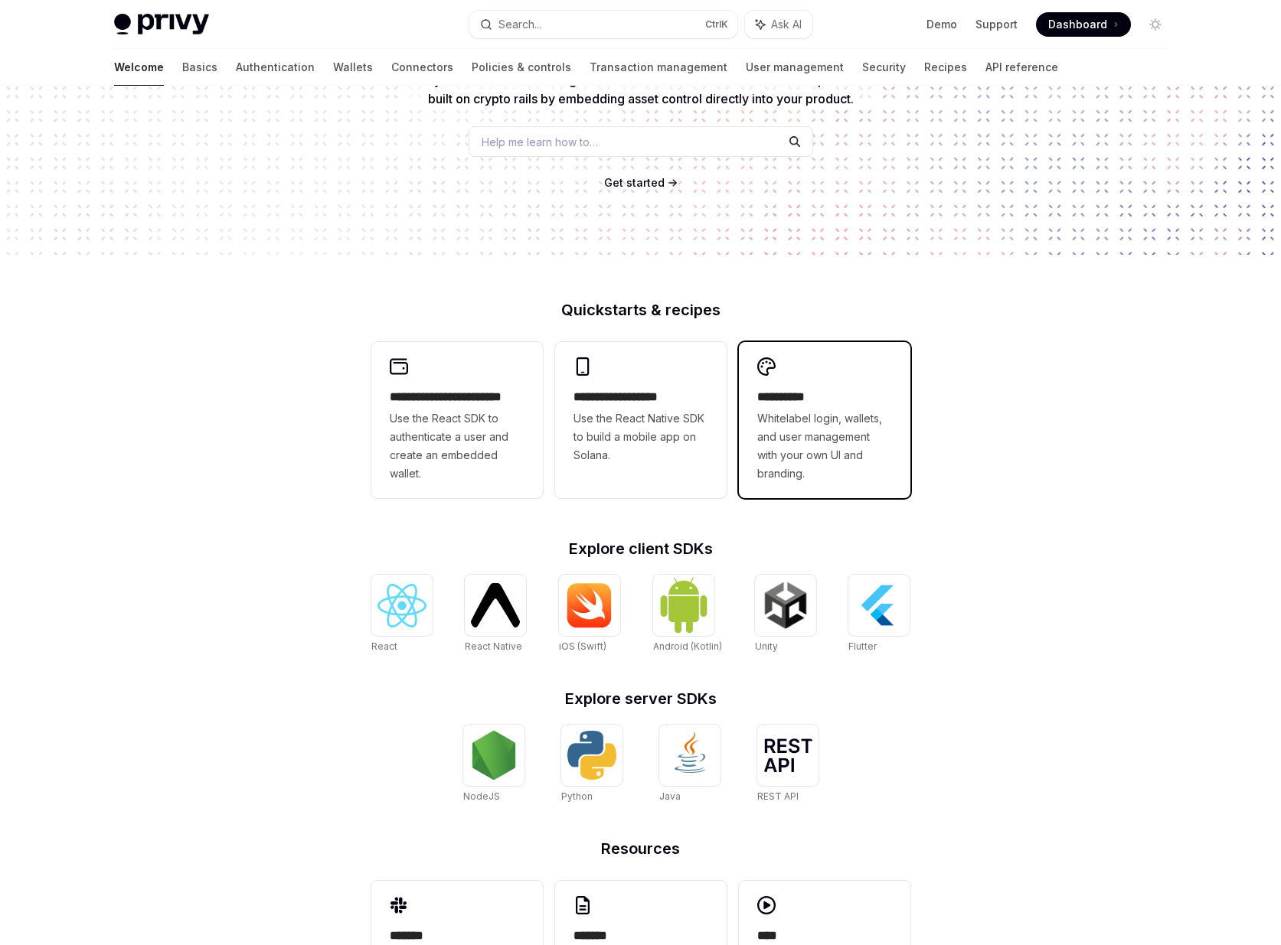
click at [802, 439] on span "Whitelabel login, wallets, and user management with your own UI and branding." at bounding box center [824, 446] width 135 height 73
type textarea "*"
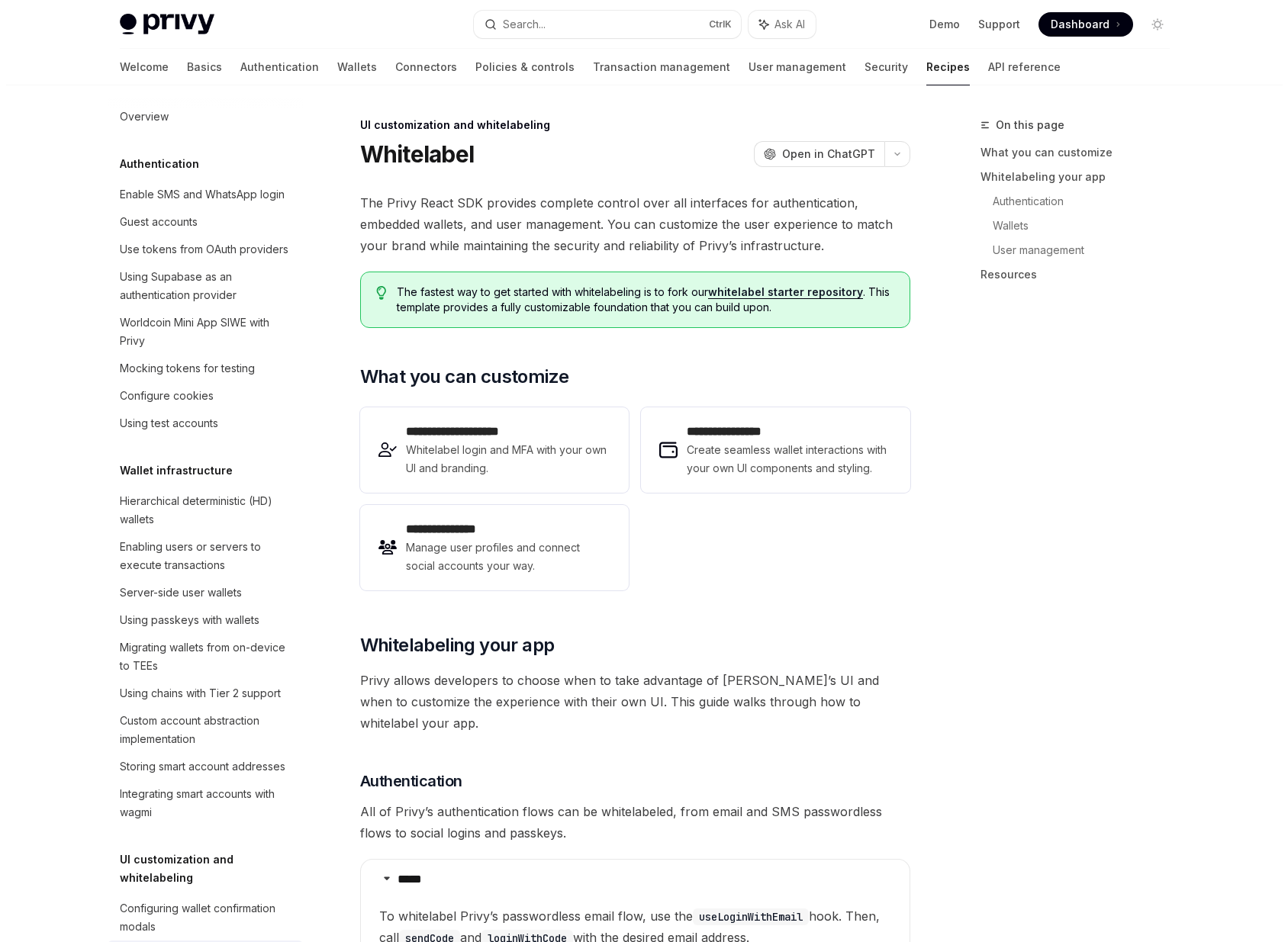
scroll to position [521, 0]
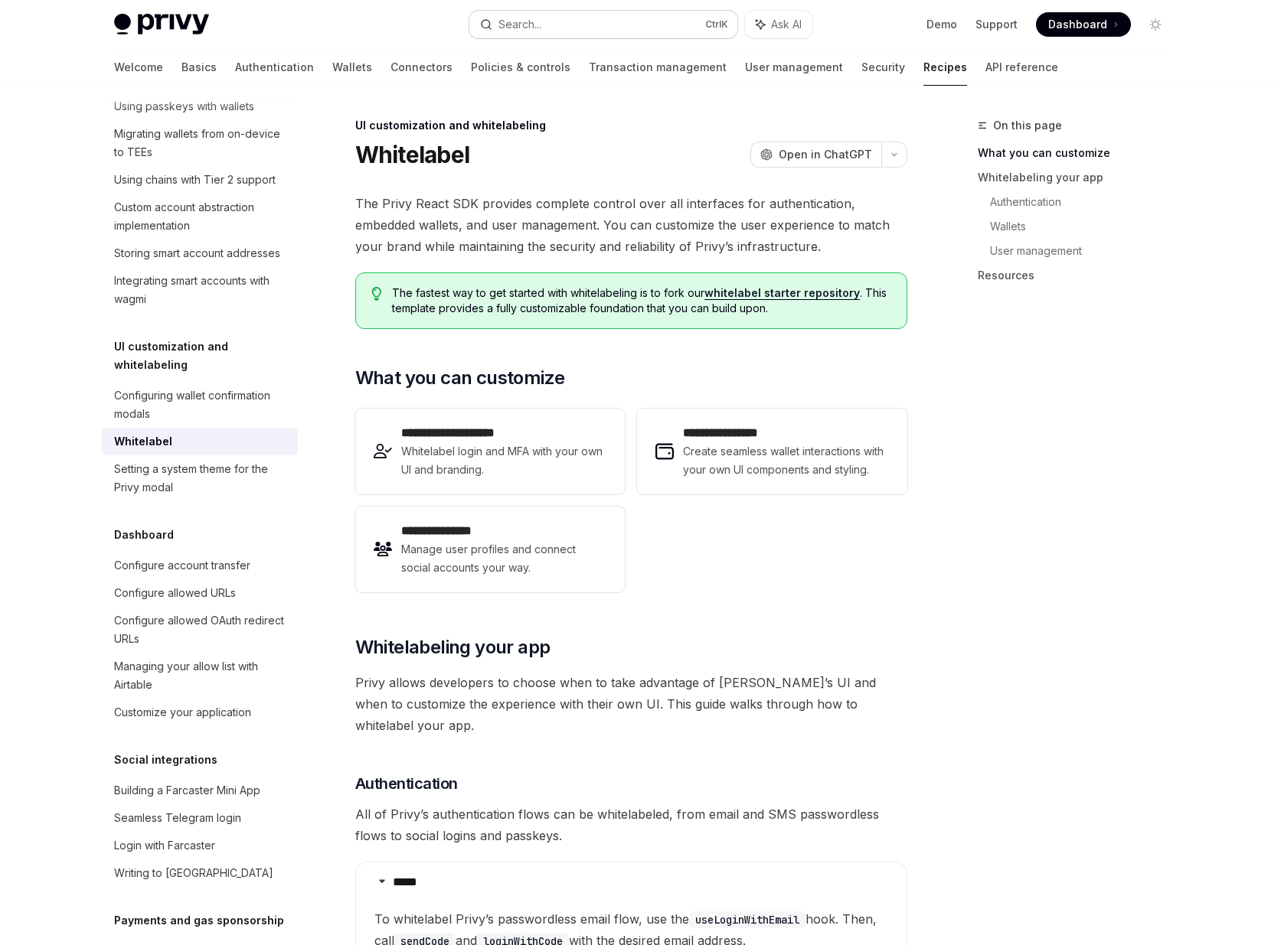
click at [581, 32] on button "Search... Ctrl K" at bounding box center [603, 25] width 268 height 28
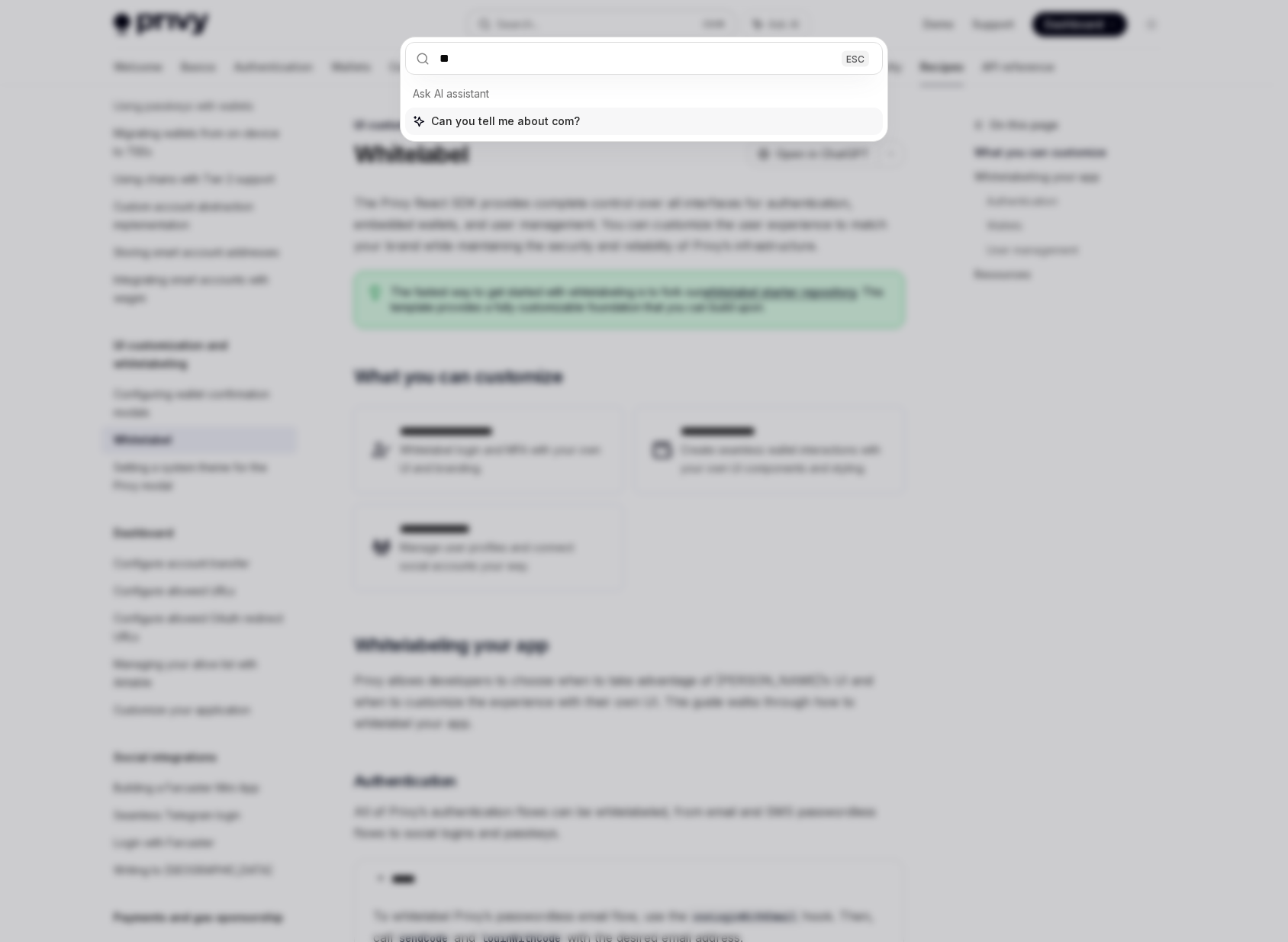
type input "*"
type input "*****"
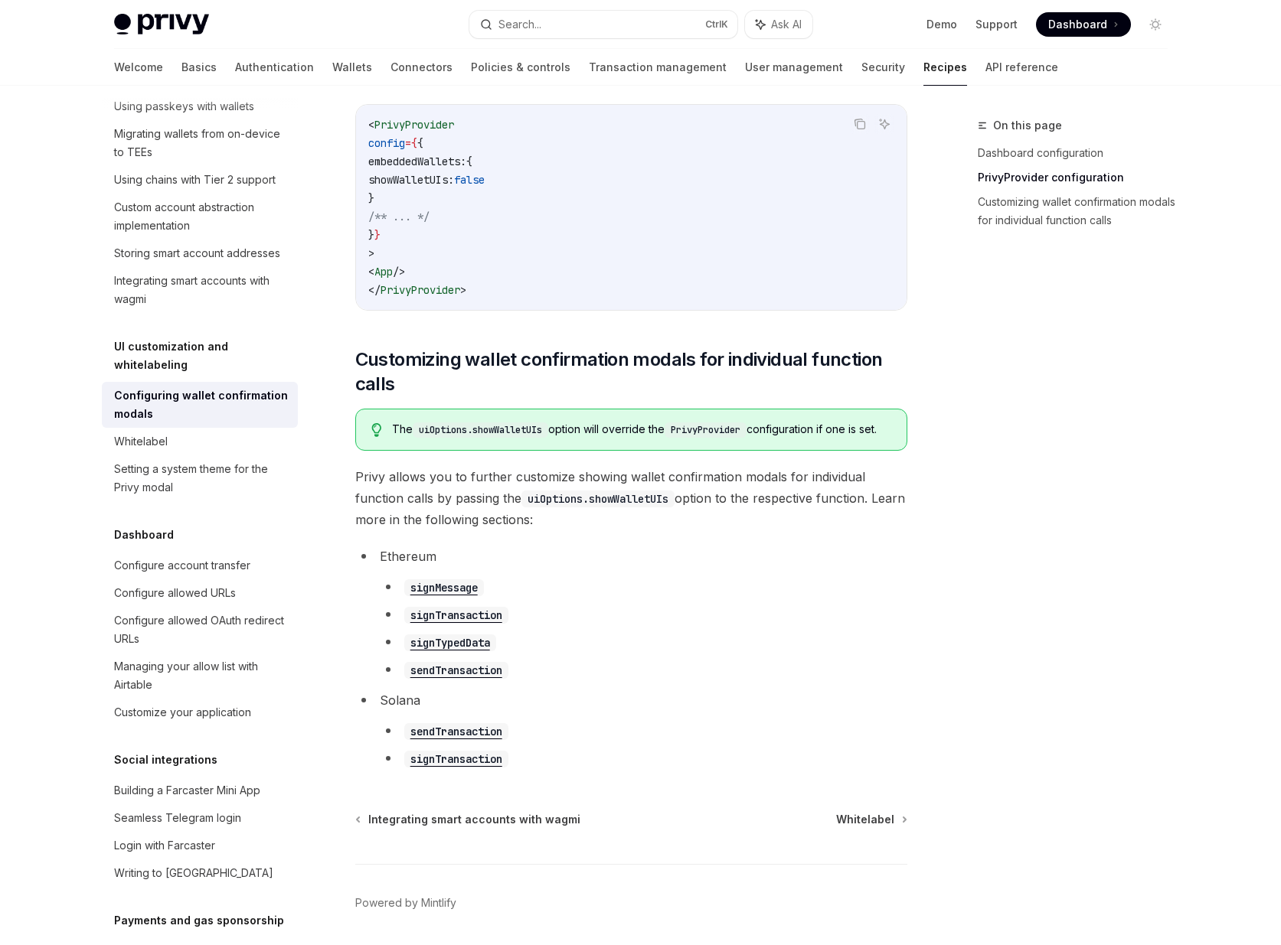
scroll to position [625, 0]
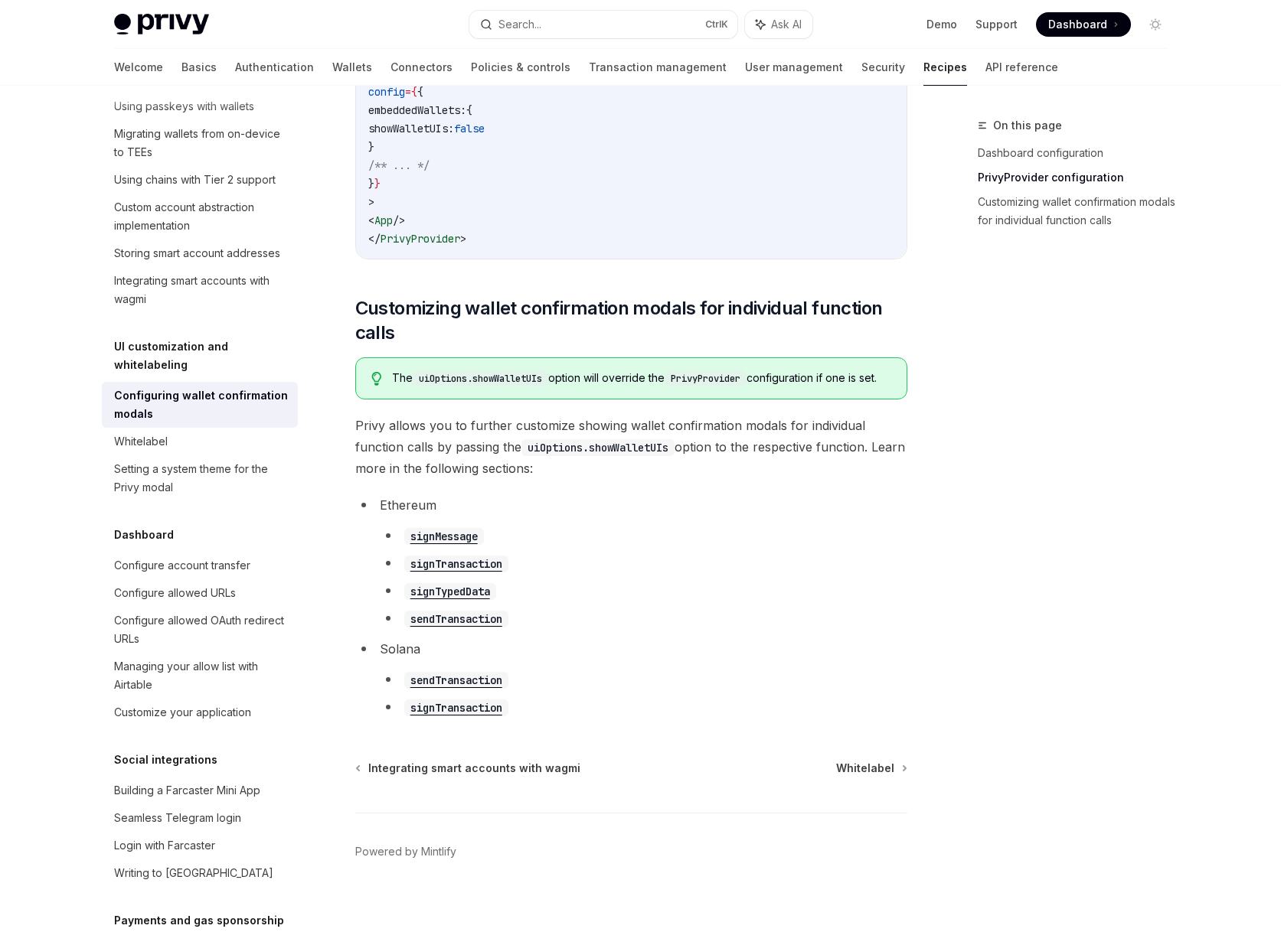
click at [185, 451] on div "UI customization and whitelabeling Configuring wallet confirmation modals White…" at bounding box center [200, 420] width 196 height 164
click at [168, 451] on div "Whitelabel" at bounding box center [201, 442] width 175 height 18
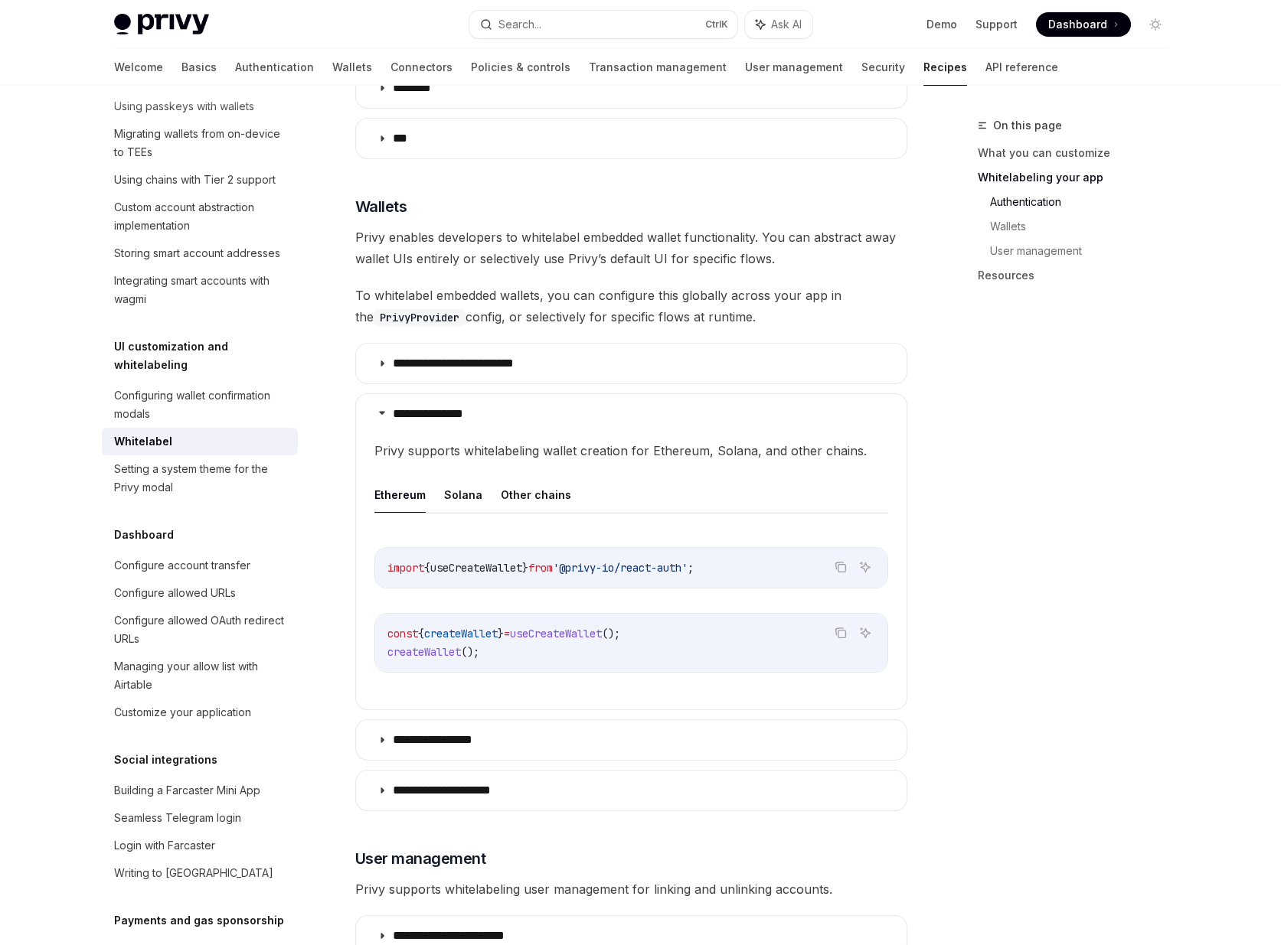
scroll to position [1286, 0]
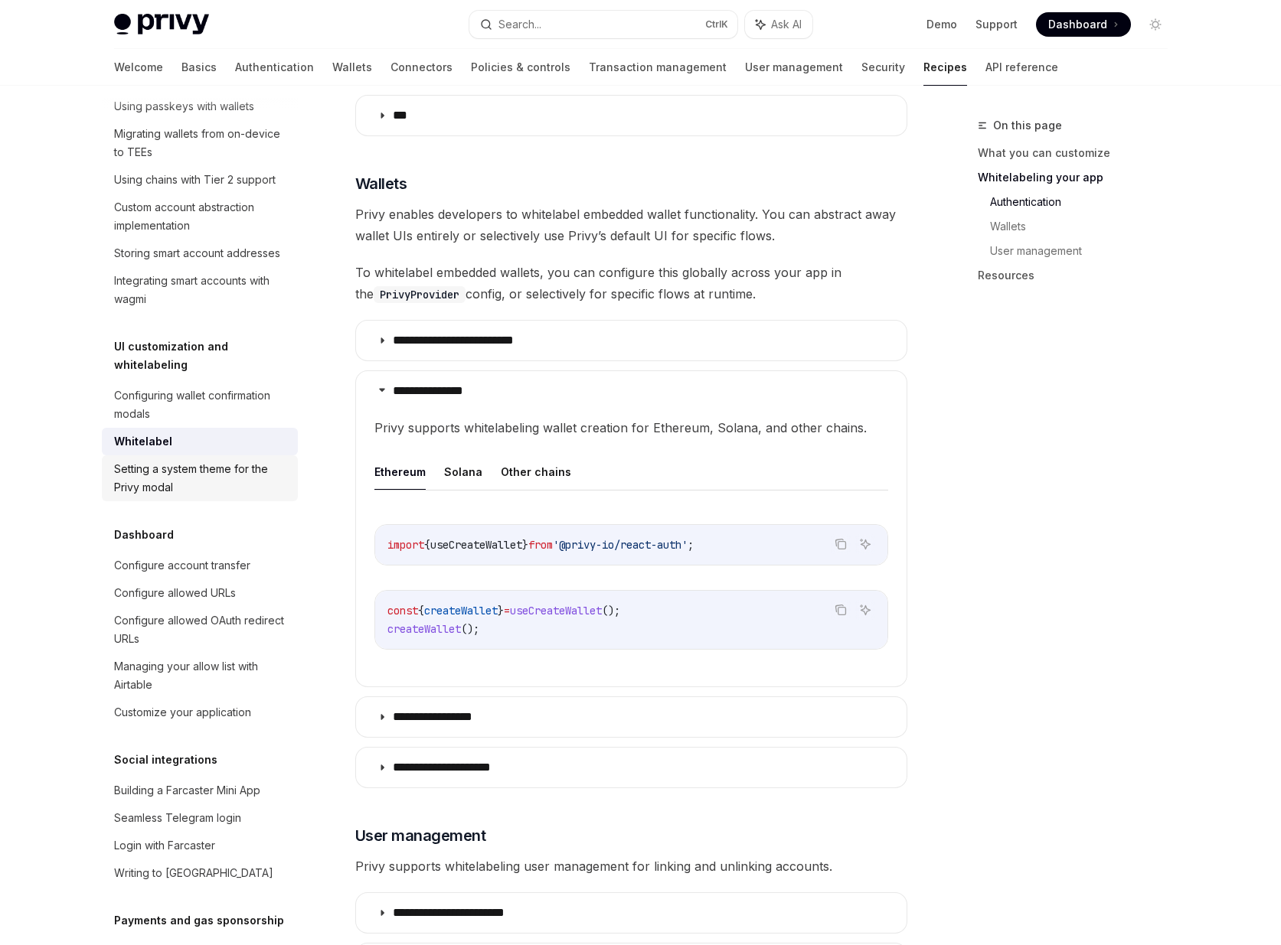
click at [156, 497] on div "Setting a system theme for the Privy modal" at bounding box center [201, 478] width 175 height 37
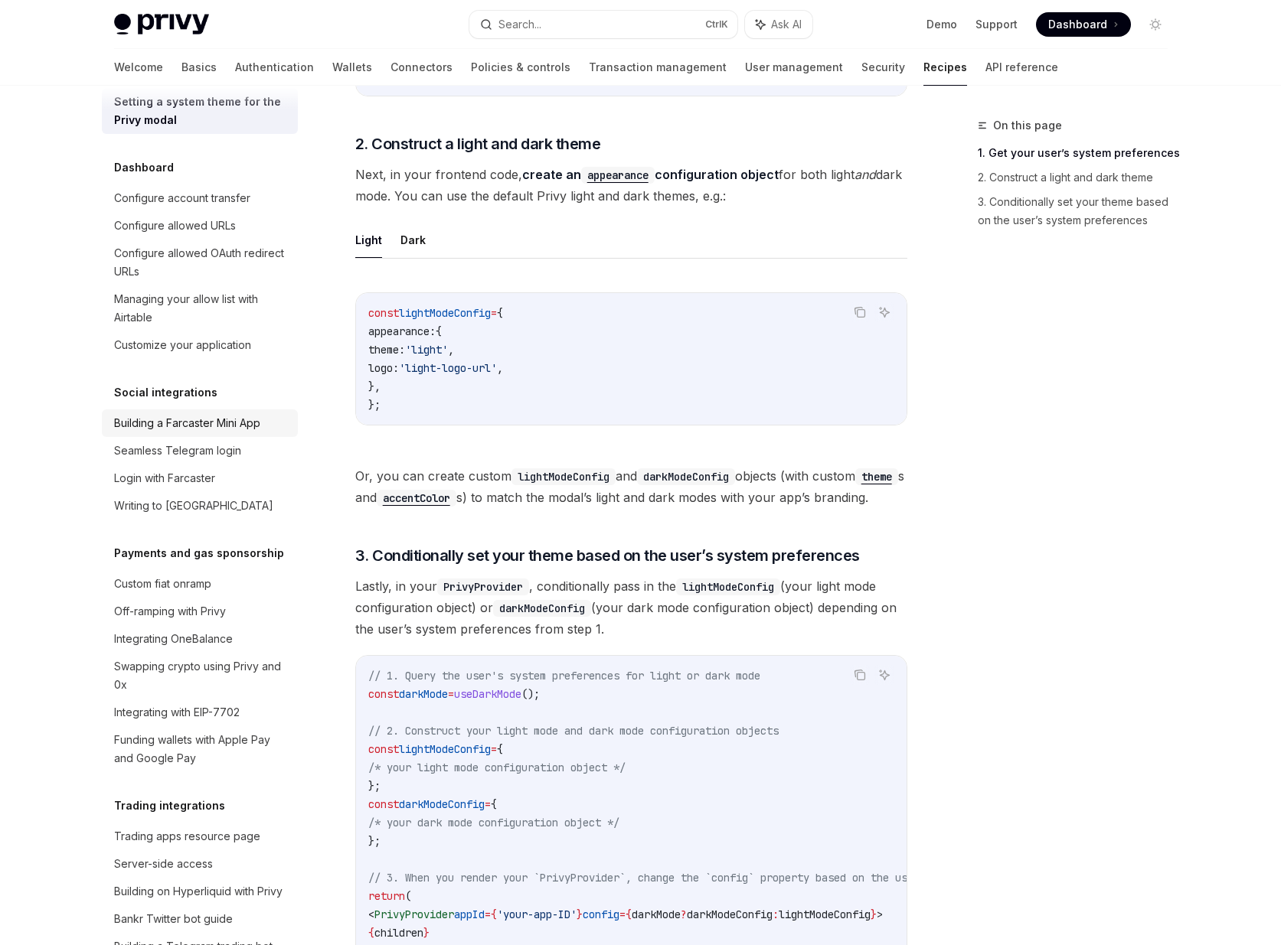
scroll to position [798, 0]
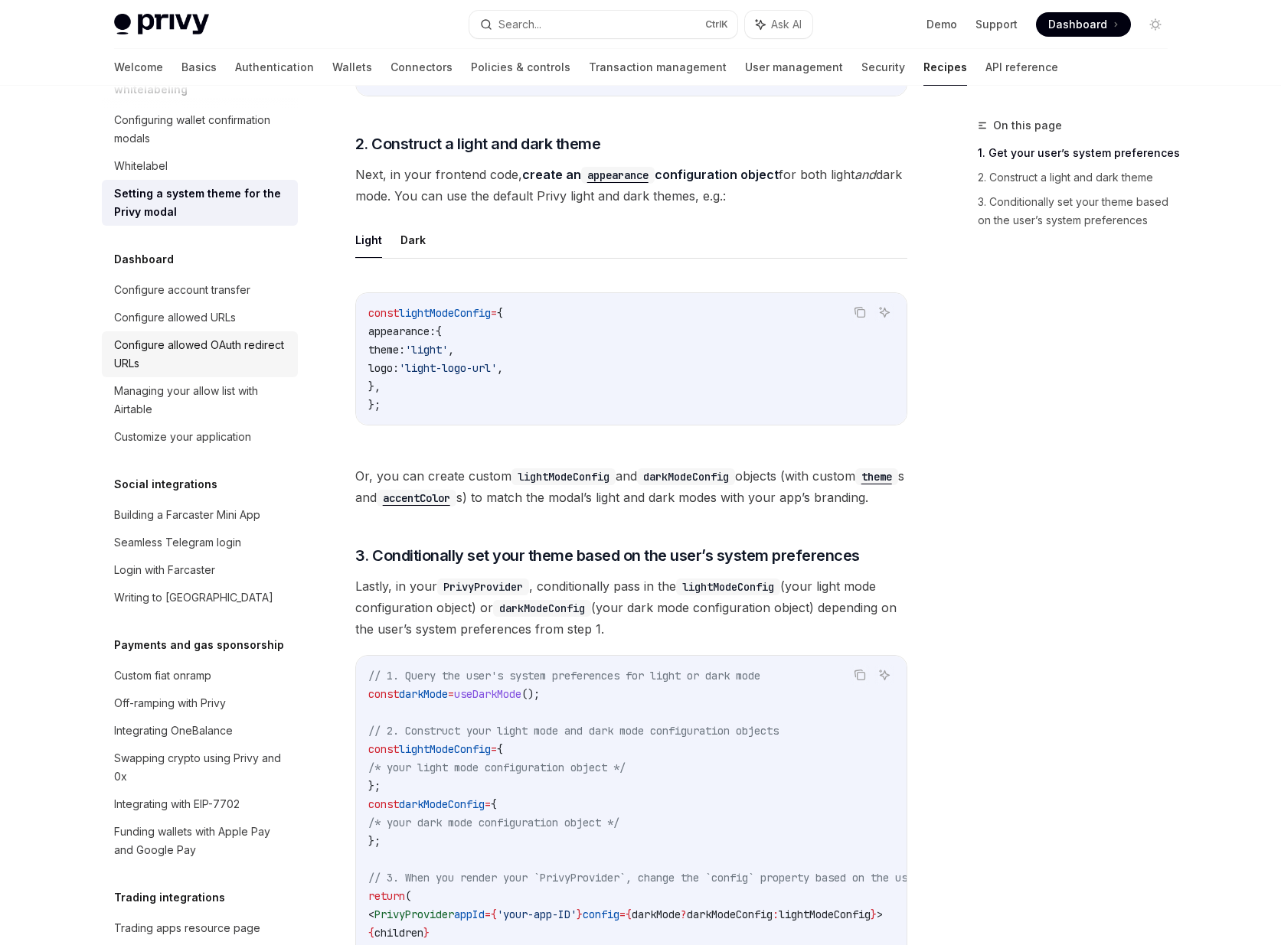
click at [179, 373] on div "Configure allowed OAuth redirect URLs" at bounding box center [201, 354] width 175 height 37
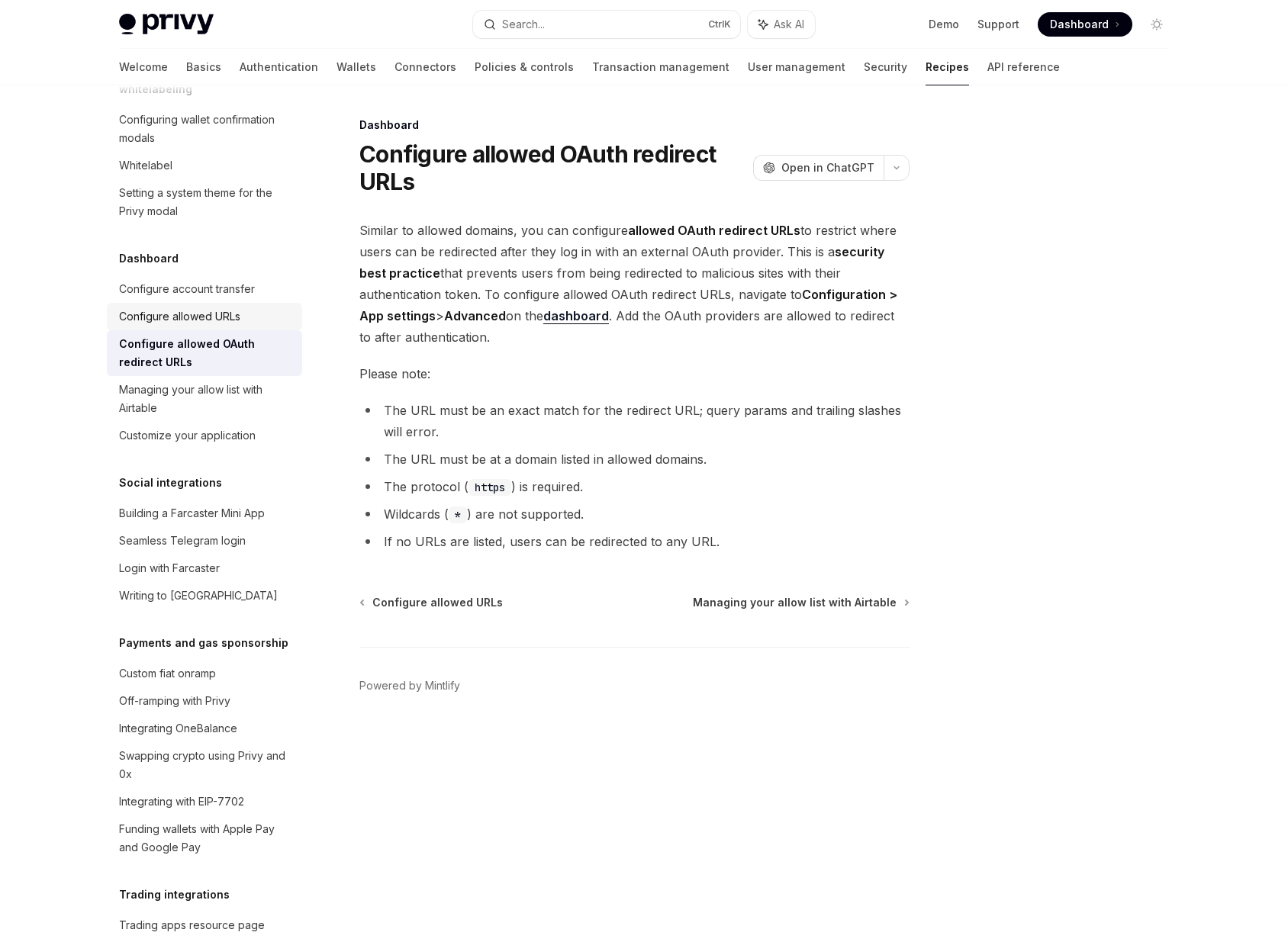
click at [218, 326] on div "Configure allowed URLs" at bounding box center [179, 316] width 122 height 18
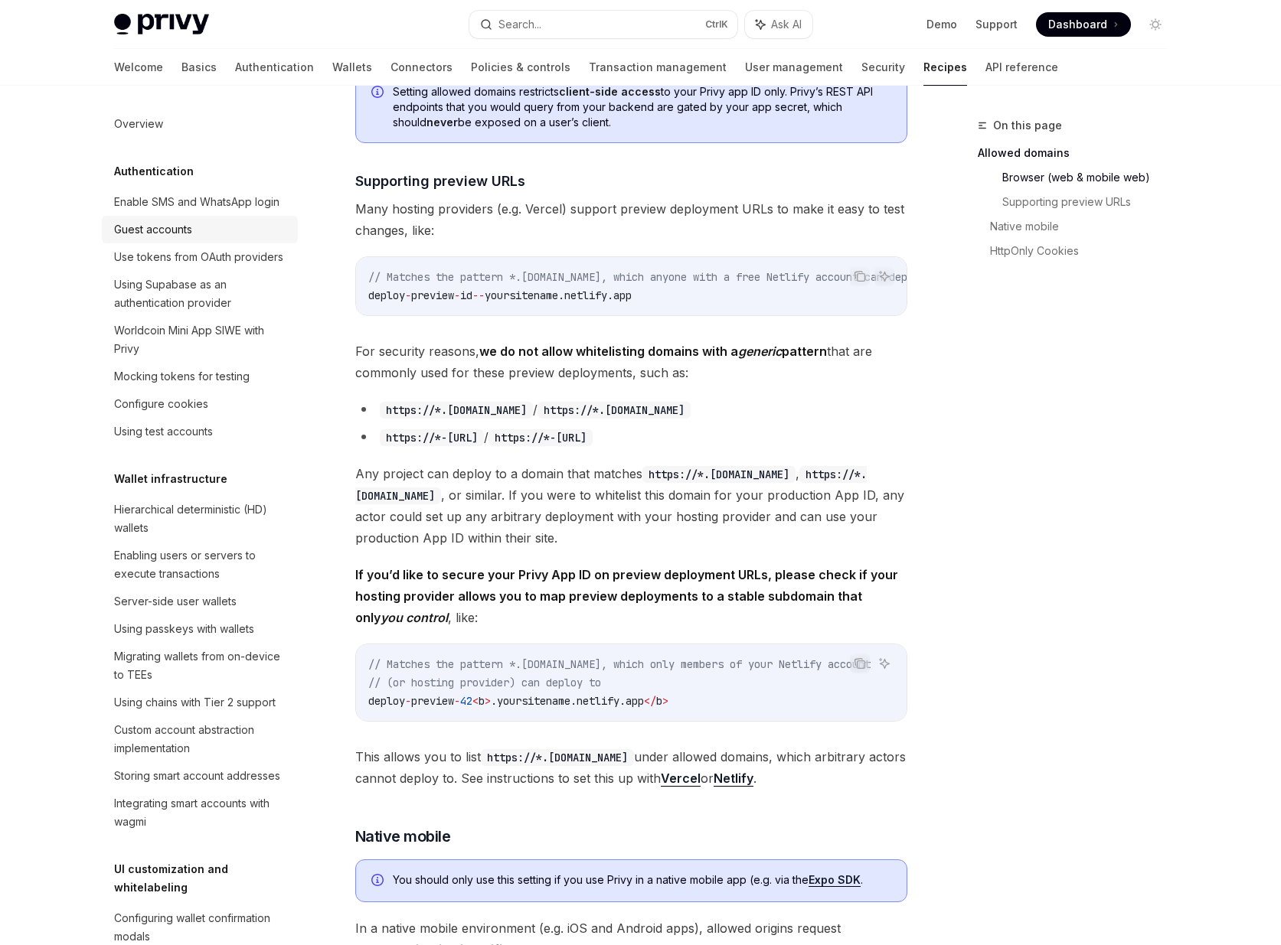
click at [173, 239] on div "Guest accounts" at bounding box center [153, 229] width 78 height 18
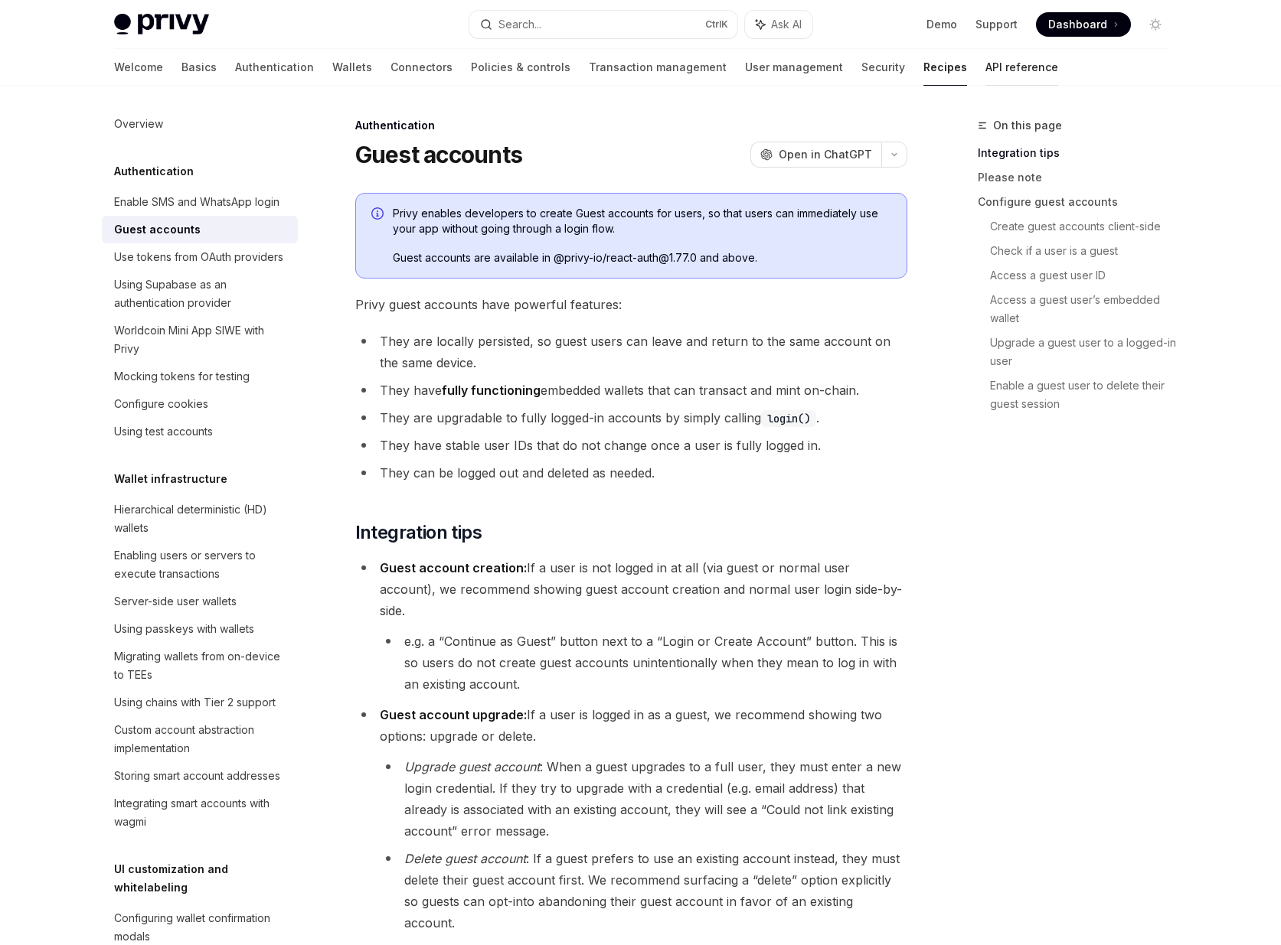
click at [985, 72] on link "API reference" at bounding box center [1021, 67] width 73 height 37
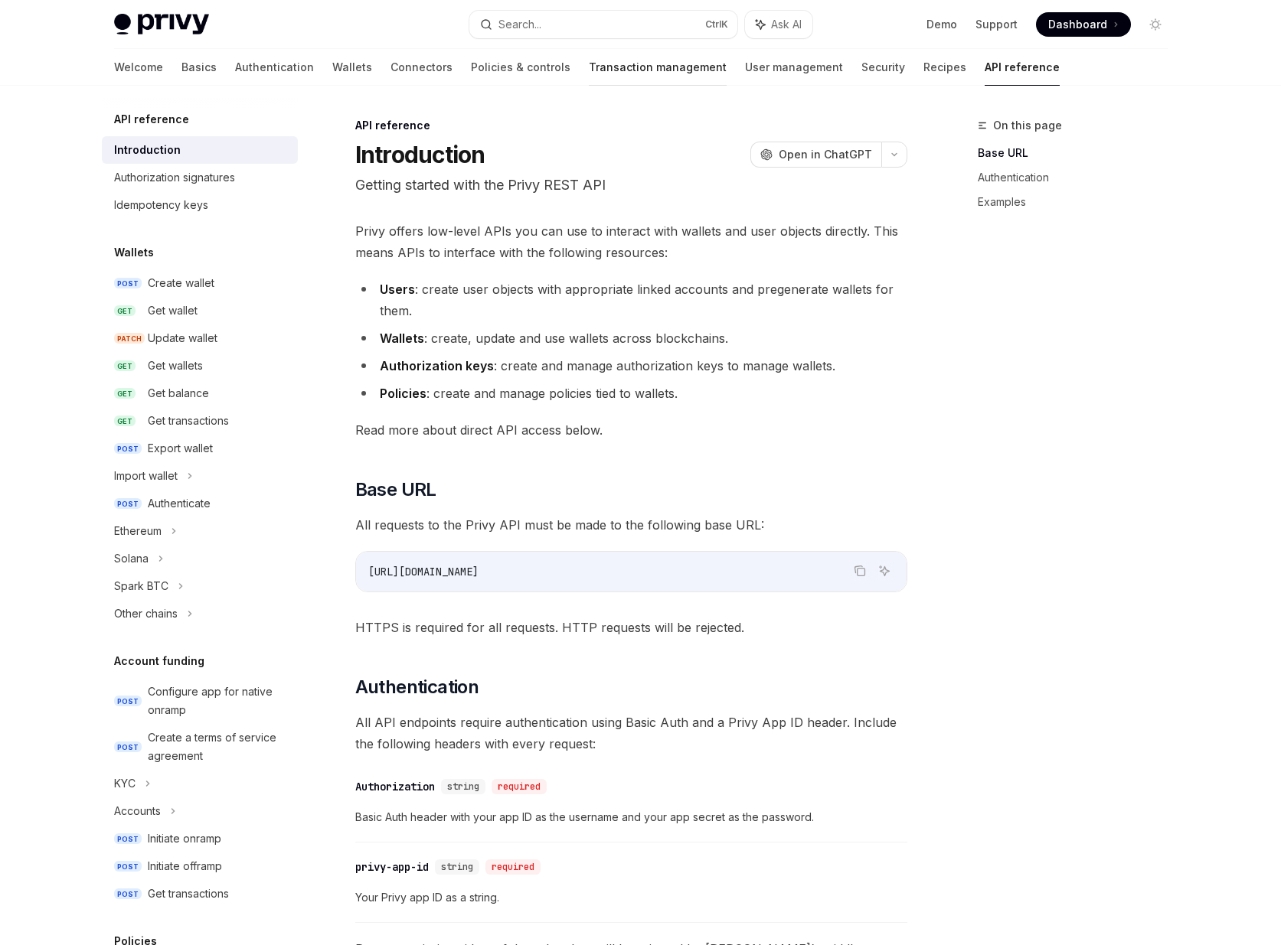
click at [589, 80] on link "Transaction management" at bounding box center [658, 67] width 138 height 37
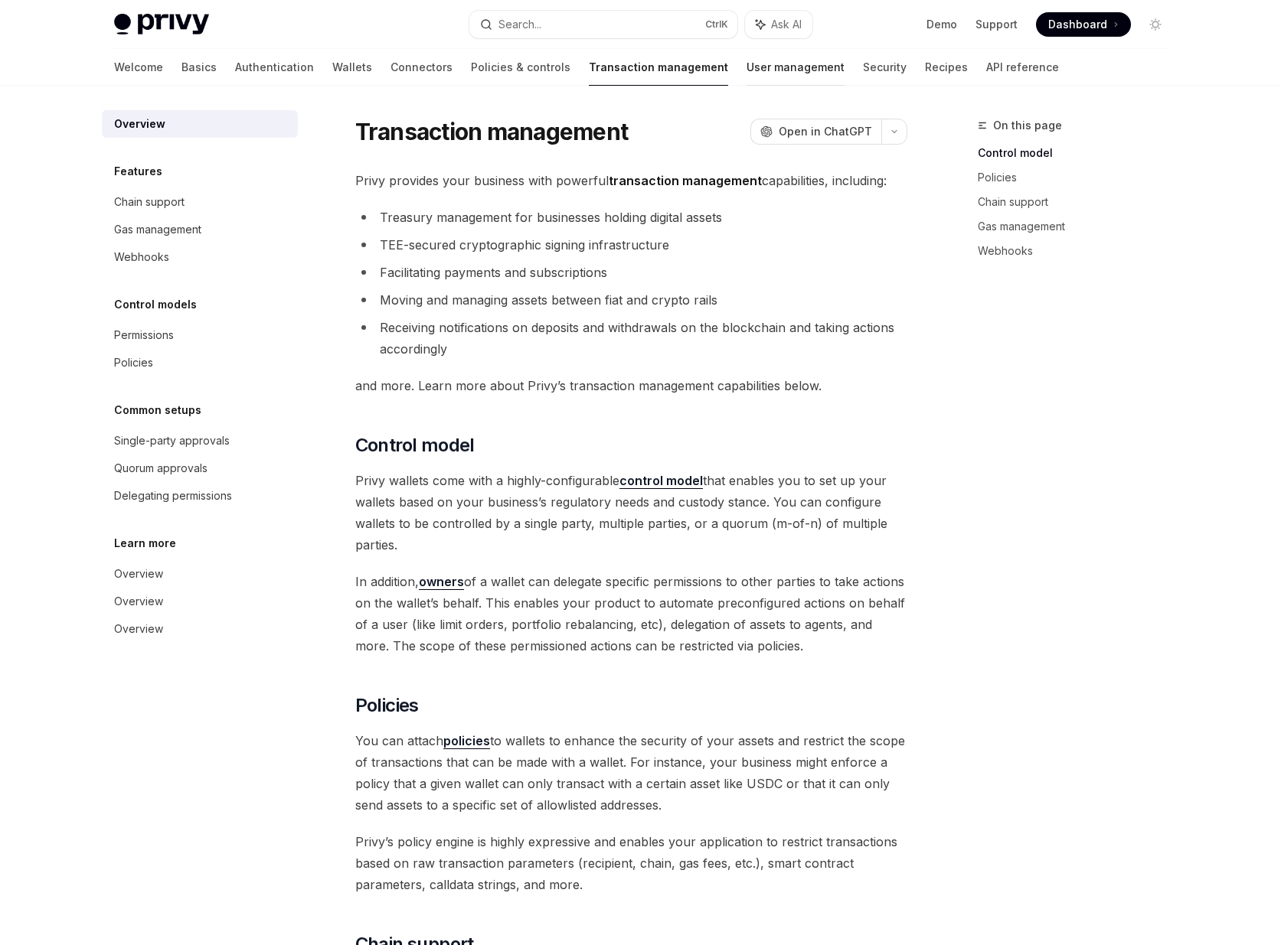
click at [746, 74] on link "User management" at bounding box center [795, 67] width 98 height 37
type textarea "*"
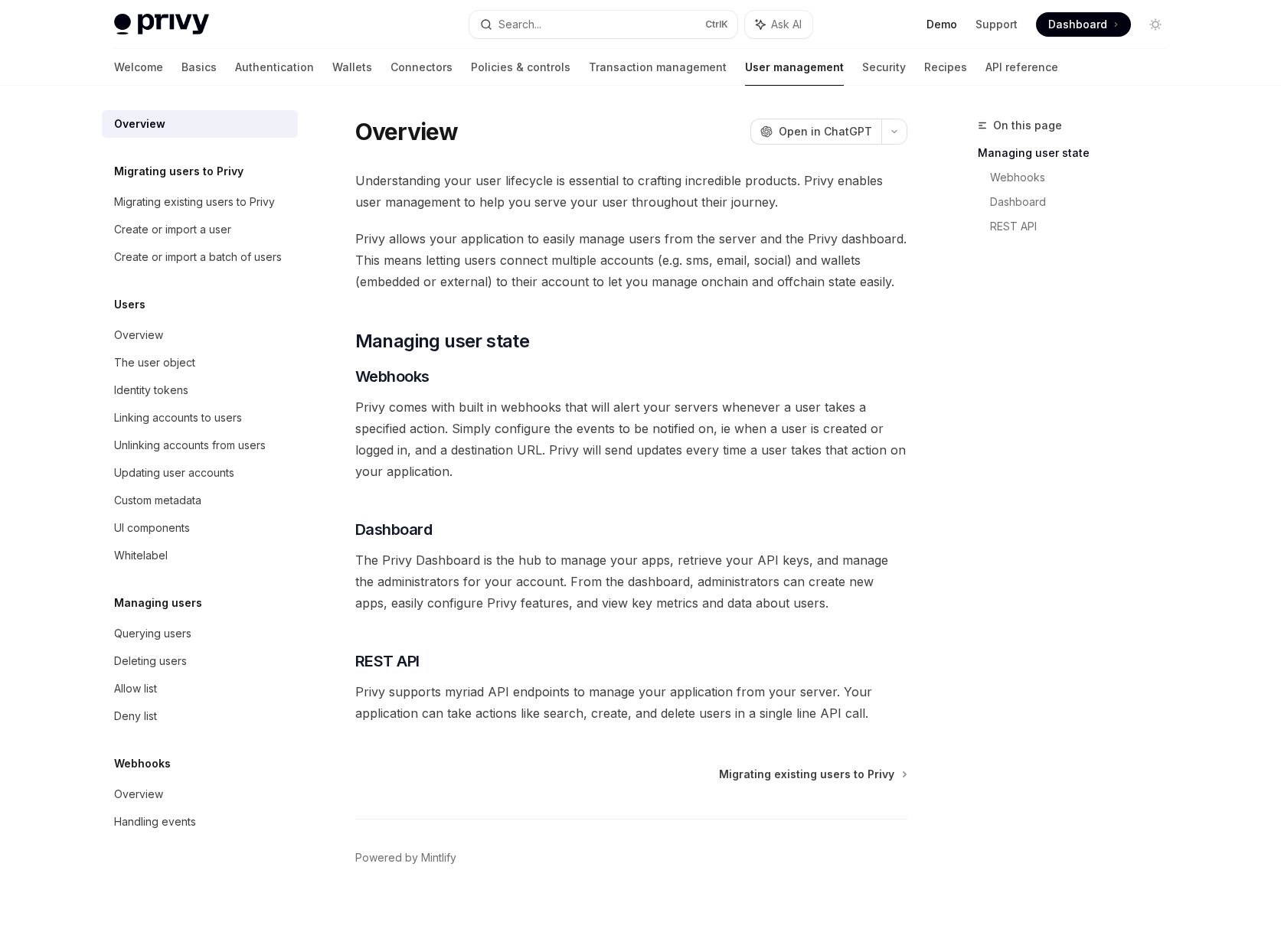
click at [947, 27] on link "Demo" at bounding box center [941, 24] width 31 height 15
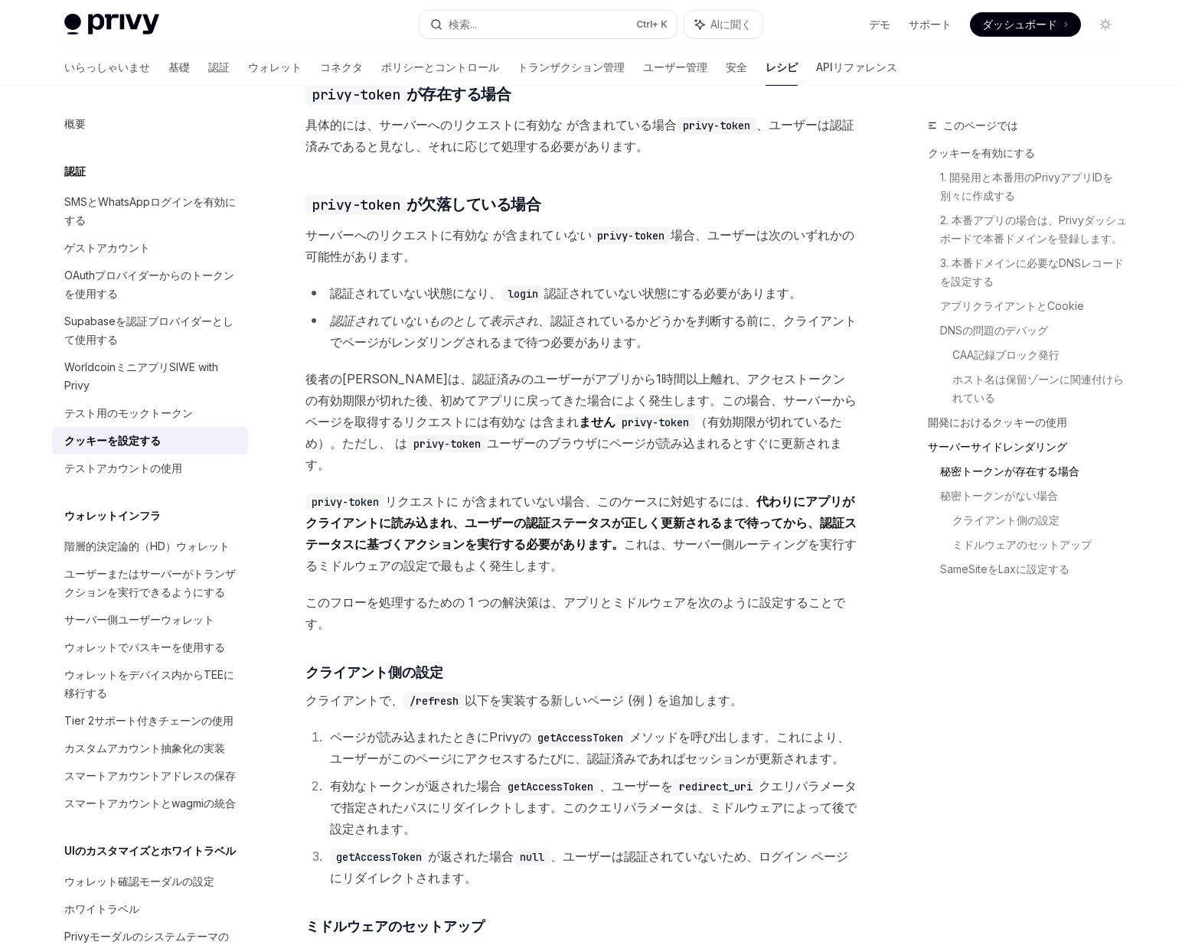
scroll to position [3123, 0]
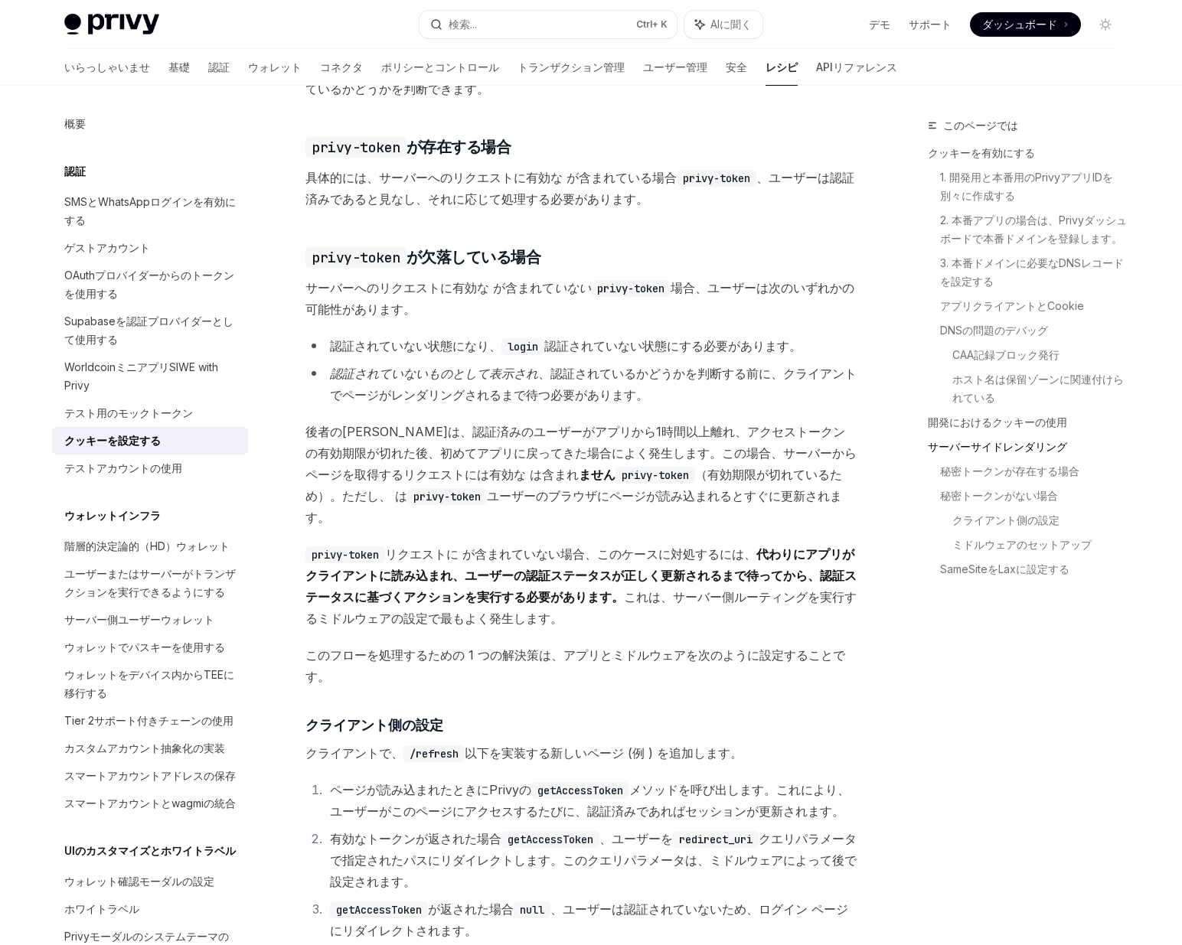
click at [511, 33] on button "検索... Ctrl + K" at bounding box center [547, 25] width 257 height 28
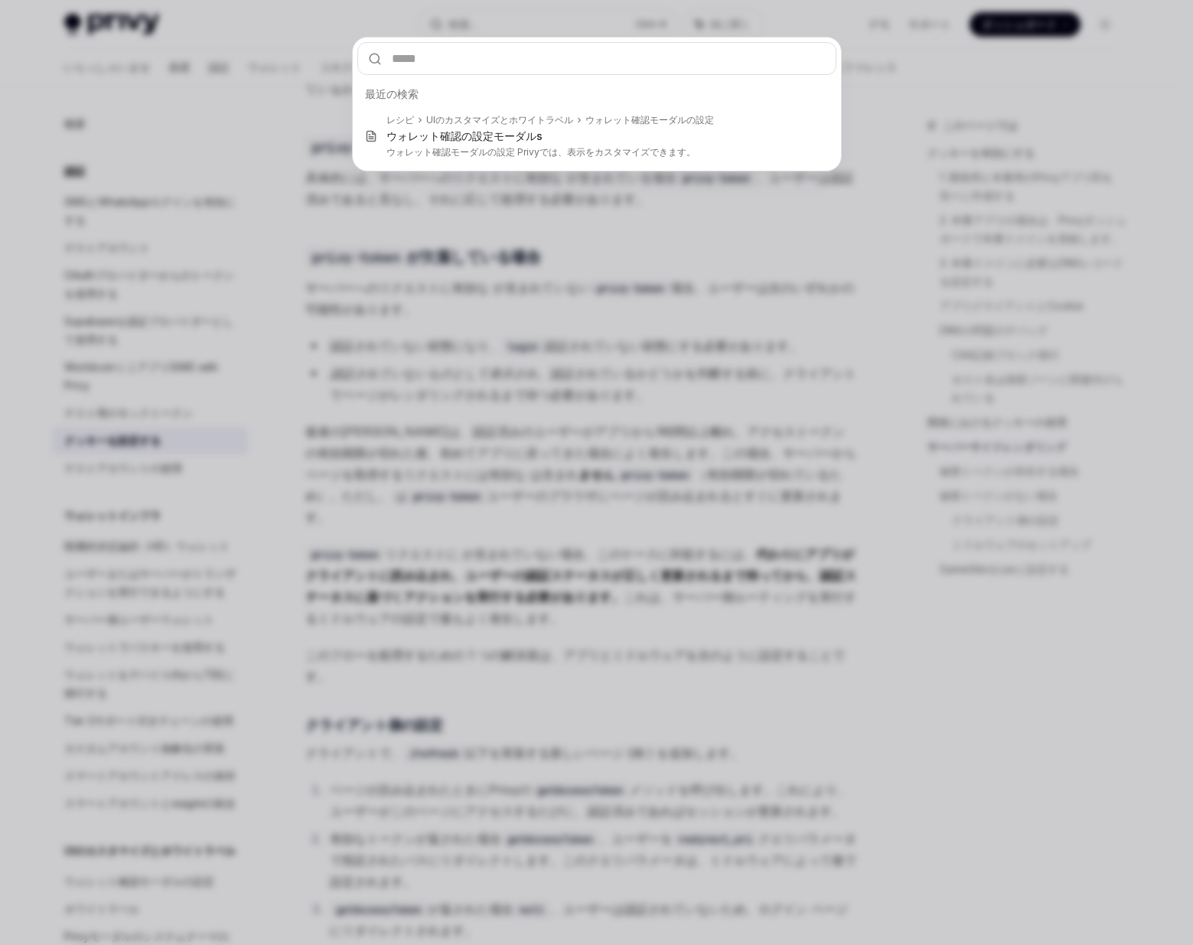
drag, startPoint x: 511, startPoint y: 33, endPoint x: 474, endPoint y: 65, distance: 48.8
click at [474, 65] on div "最近の検索 レシピ UIのカスタマイズとホワイトラベル ウォレット確認モーダルの設定 ウォレット確認の設定 モーダル s ウォレット確認モーダルの設定 Pri…" at bounding box center [596, 472] width 1193 height 945
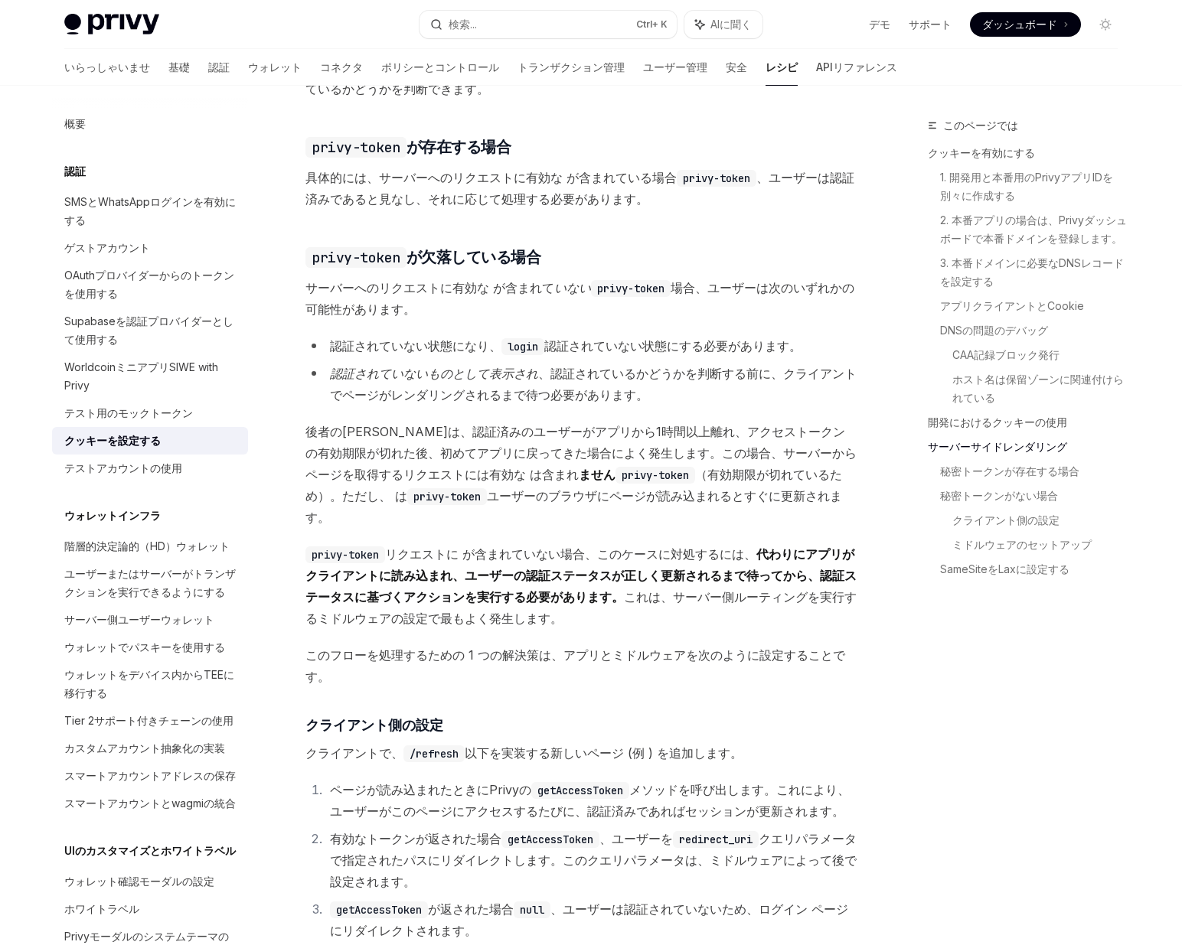
click at [517, 65] on font "トランザクション管理" at bounding box center [570, 66] width 107 height 13
type textarea "*"
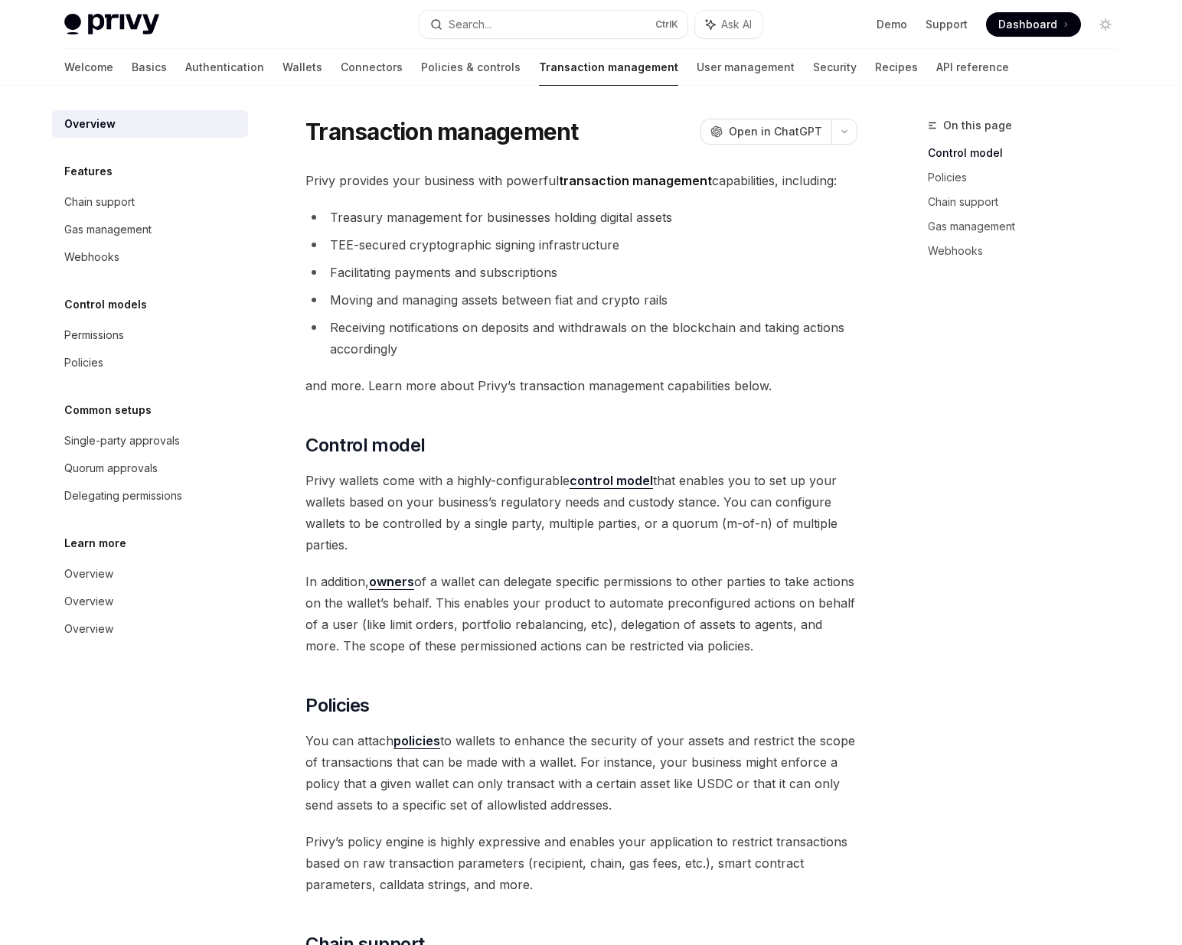
click at [479, 30] on div "Search..." at bounding box center [470, 24] width 43 height 18
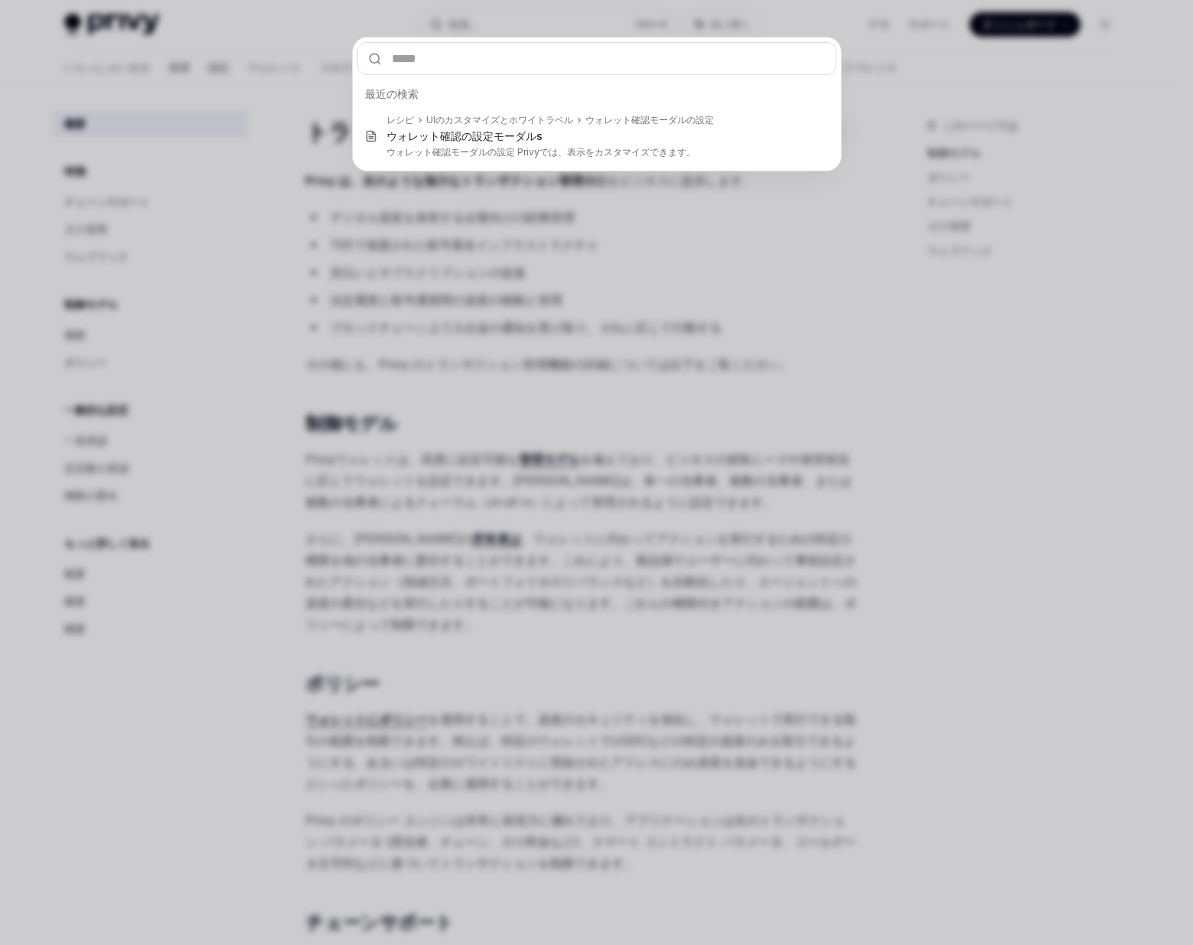
type input "**********"
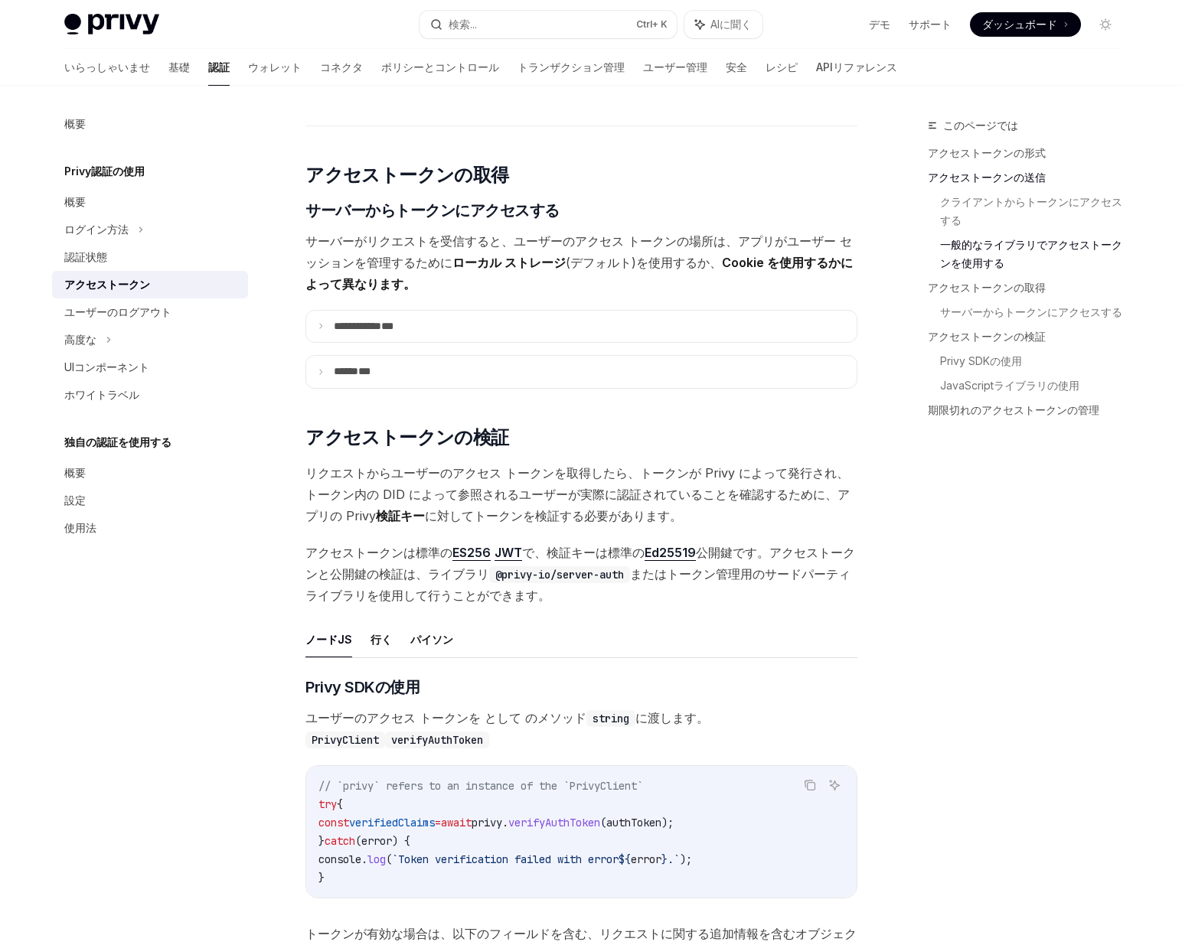
scroll to position [1898, 0]
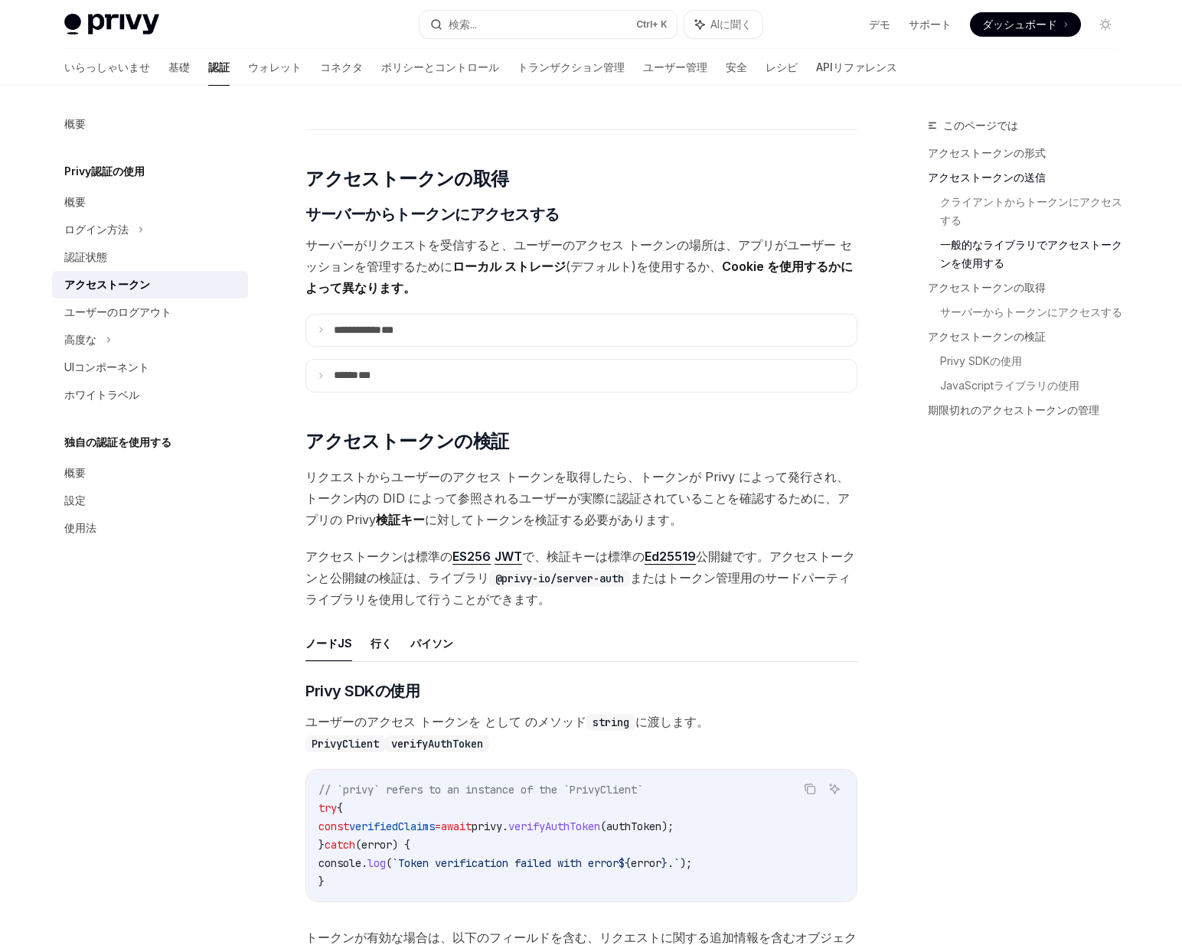
click at [733, 339] on summary "**********" at bounding box center [581, 331] width 550 height 32
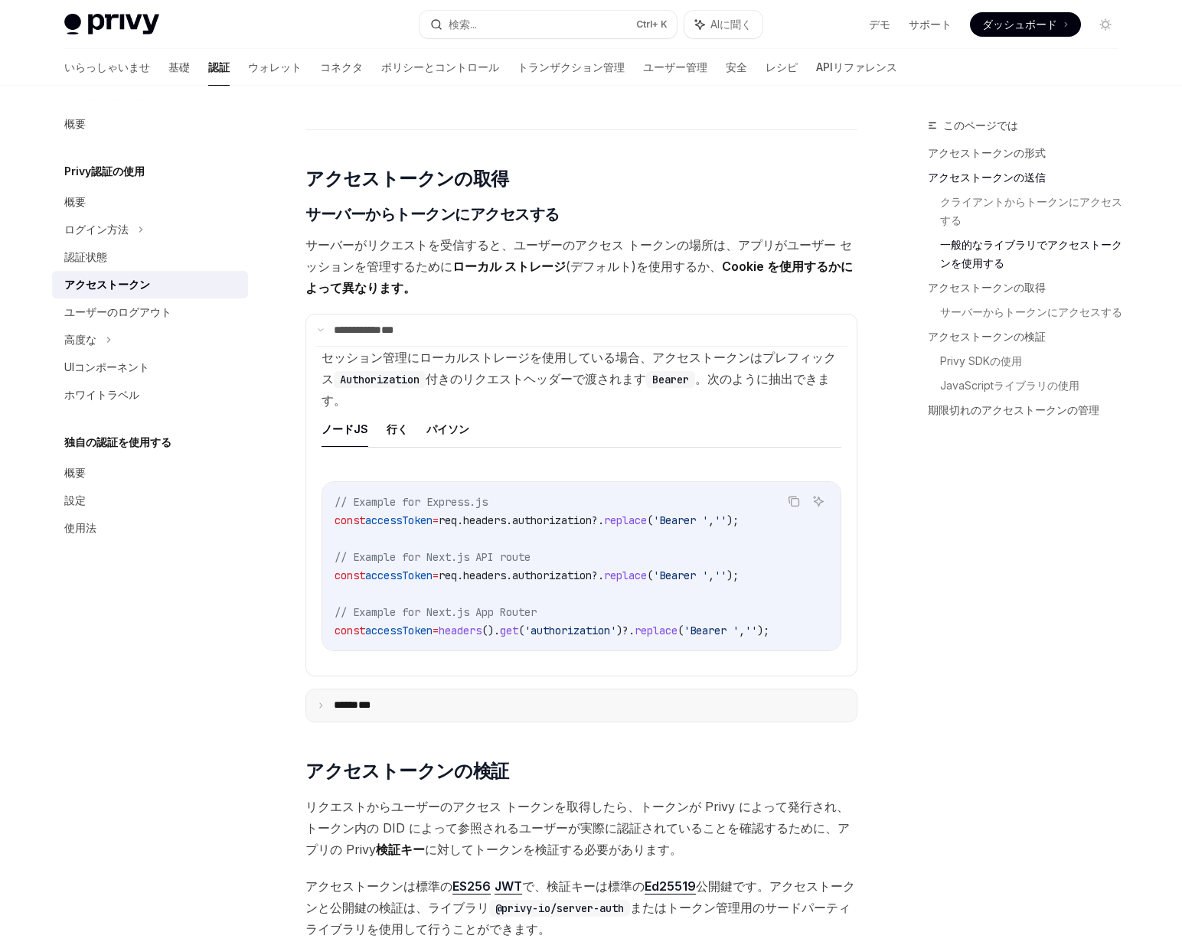
click at [696, 707] on summary "****** ***" at bounding box center [581, 706] width 550 height 32
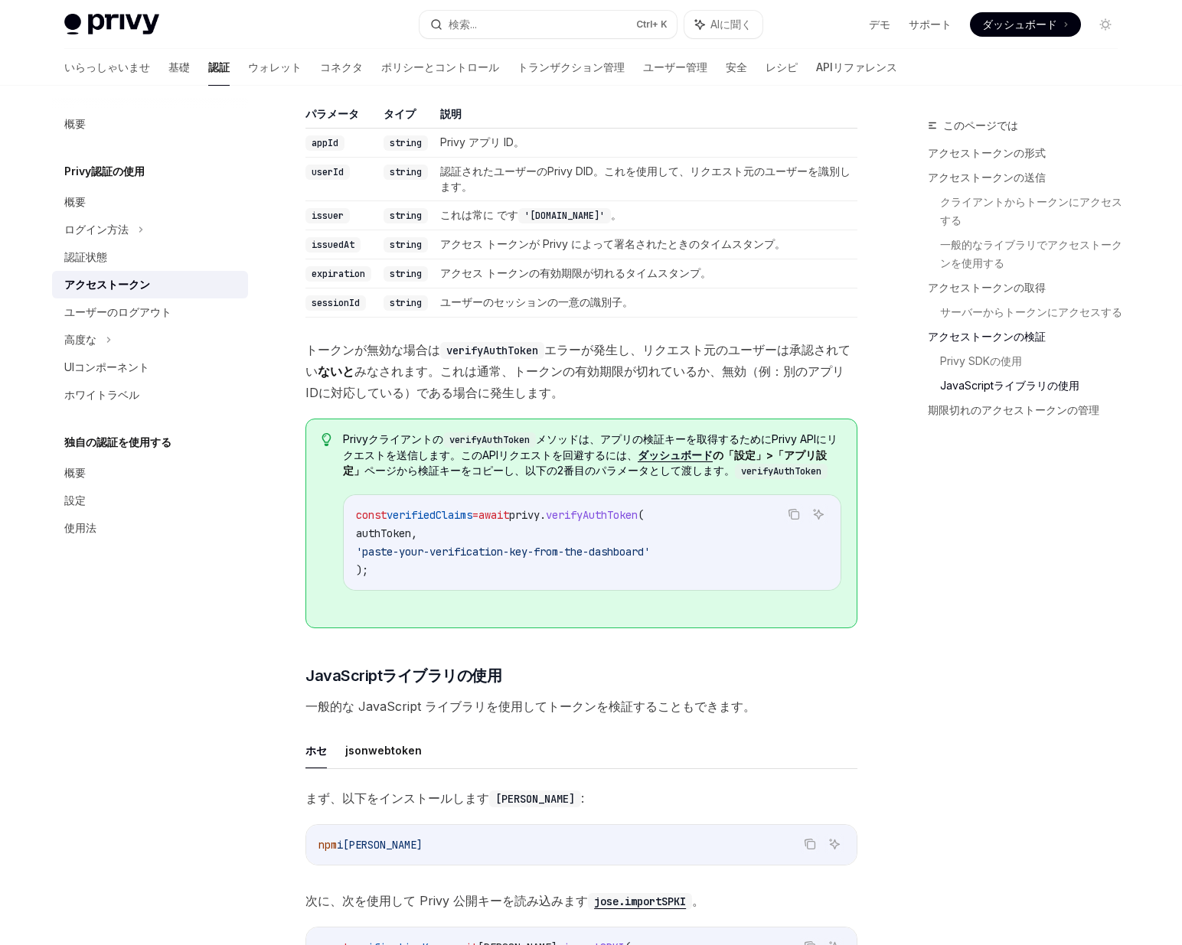
scroll to position [3747, 0]
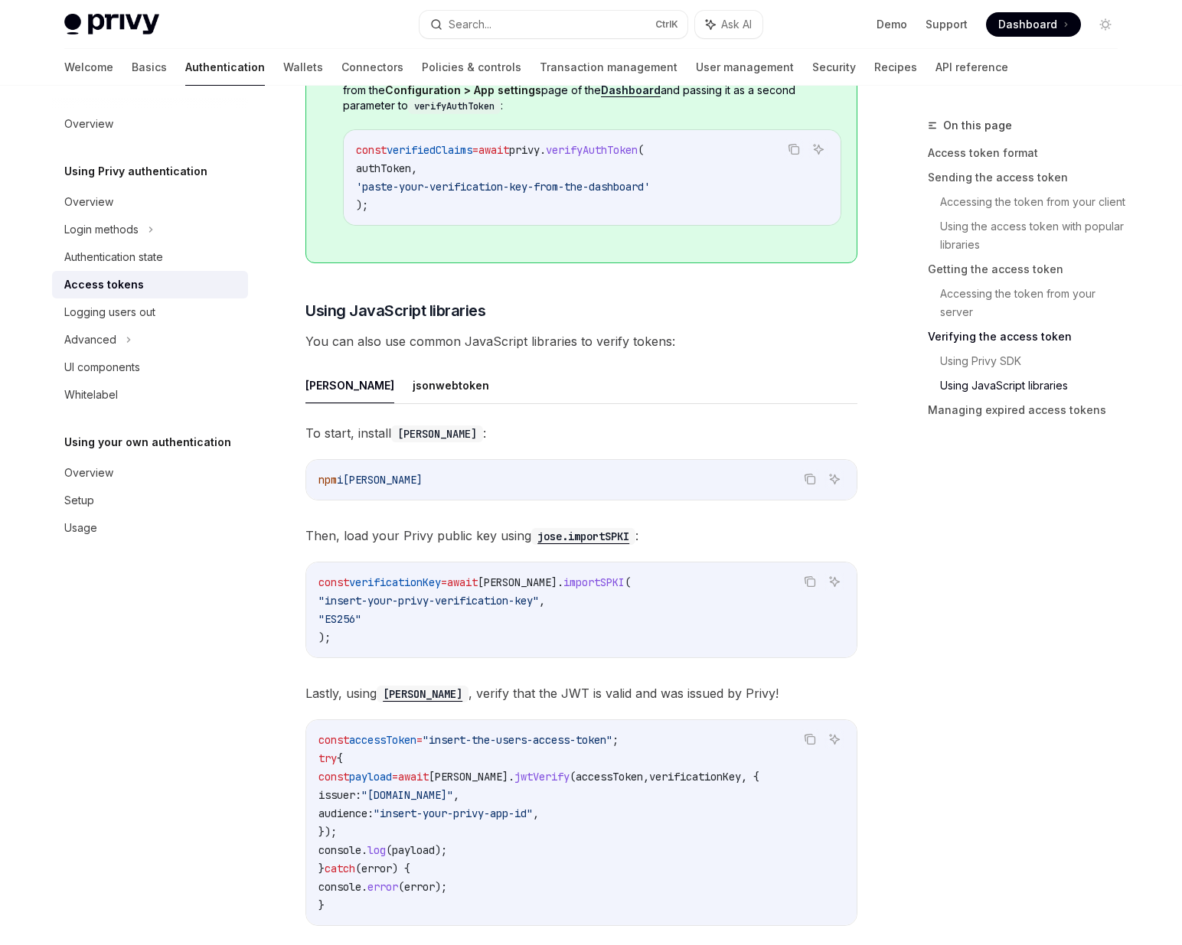
click at [911, 572] on div "On this page Access token format Sending the access token Accessing the token f…" at bounding box center [1013, 530] width 233 height 829
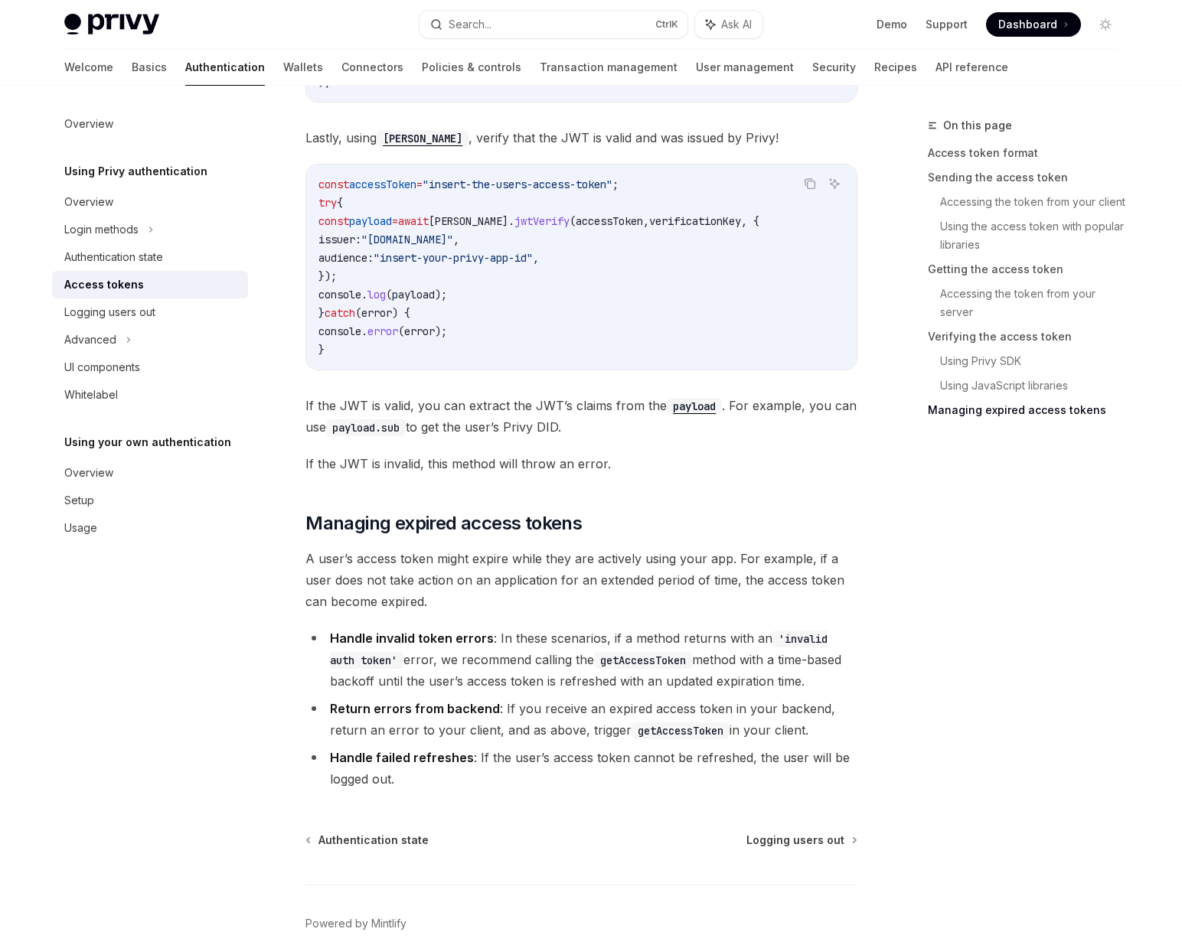
scroll to position [4381, 0]
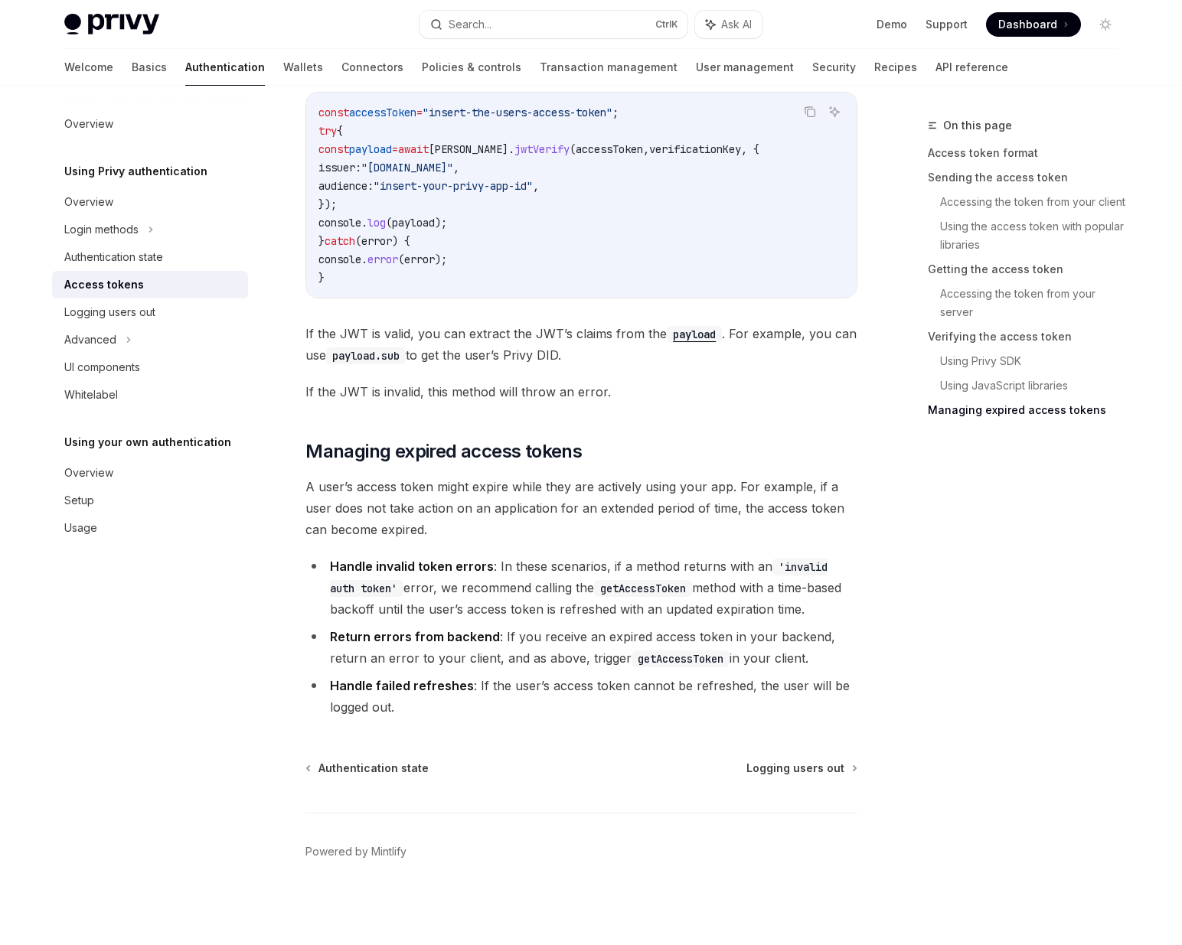
drag, startPoint x: 908, startPoint y: 632, endPoint x: 923, endPoint y: 671, distance: 41.9
click at [923, 671] on div "On this page Access token format Sending the access token Accessing the token f…" at bounding box center [1013, 530] width 233 height 829
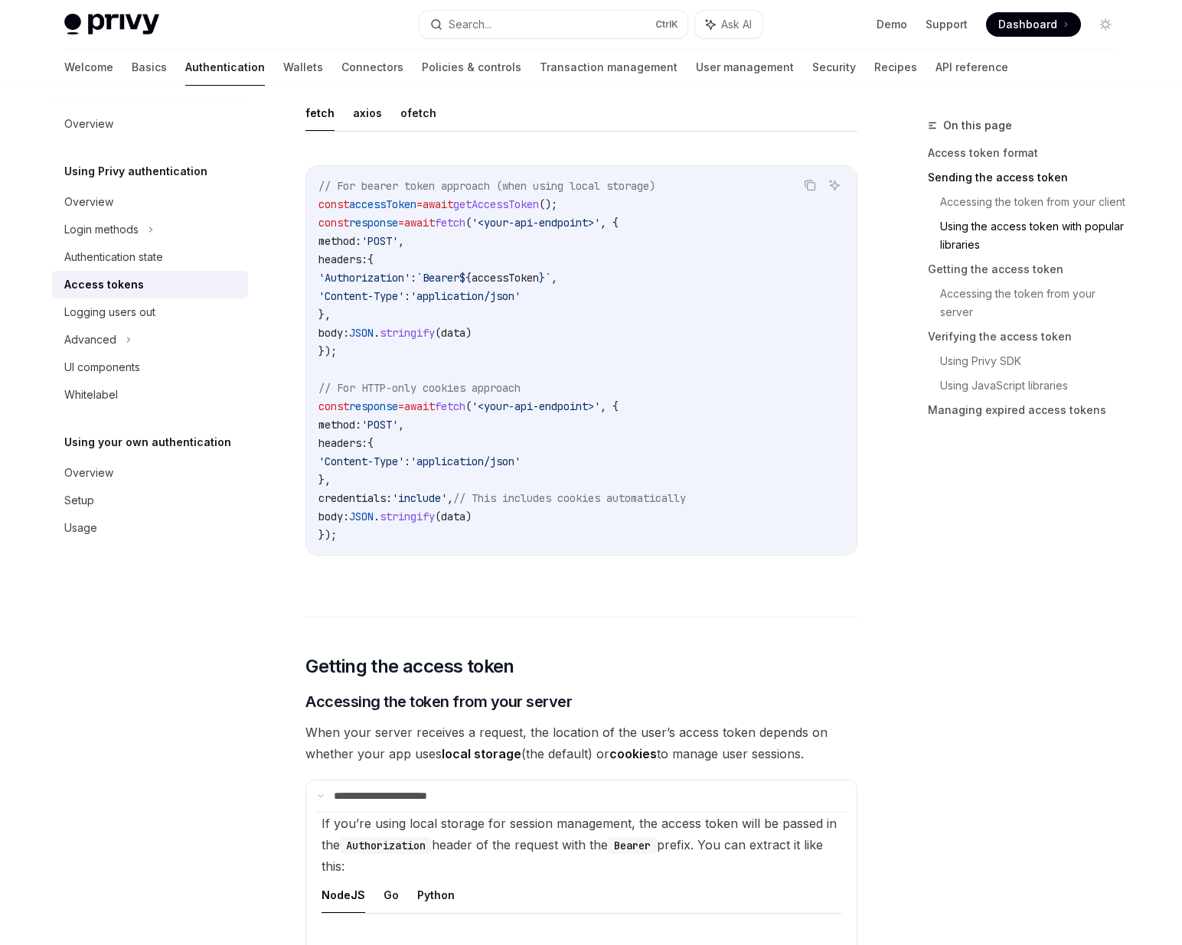
scroll to position [1258, 0]
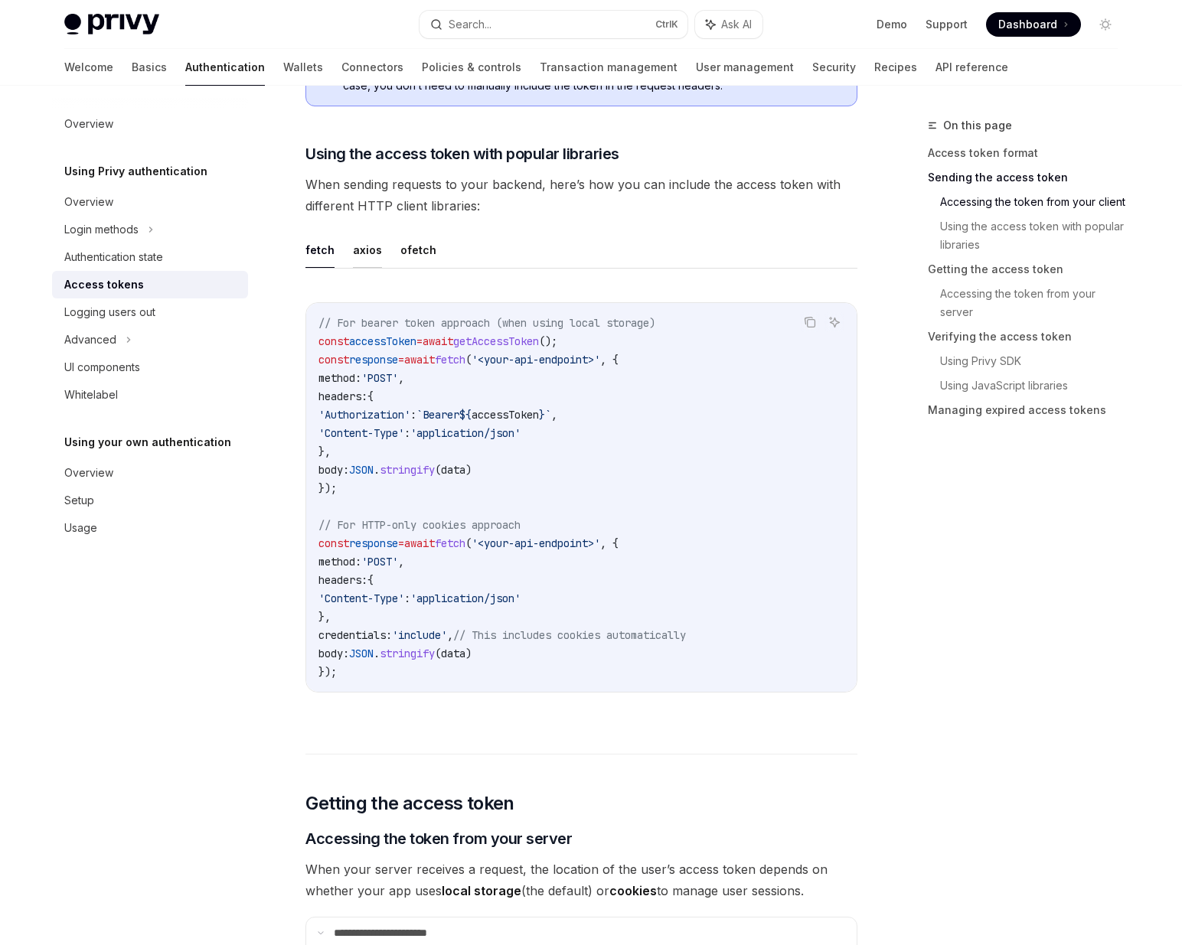
click at [367, 241] on button "axios" at bounding box center [367, 250] width 29 height 36
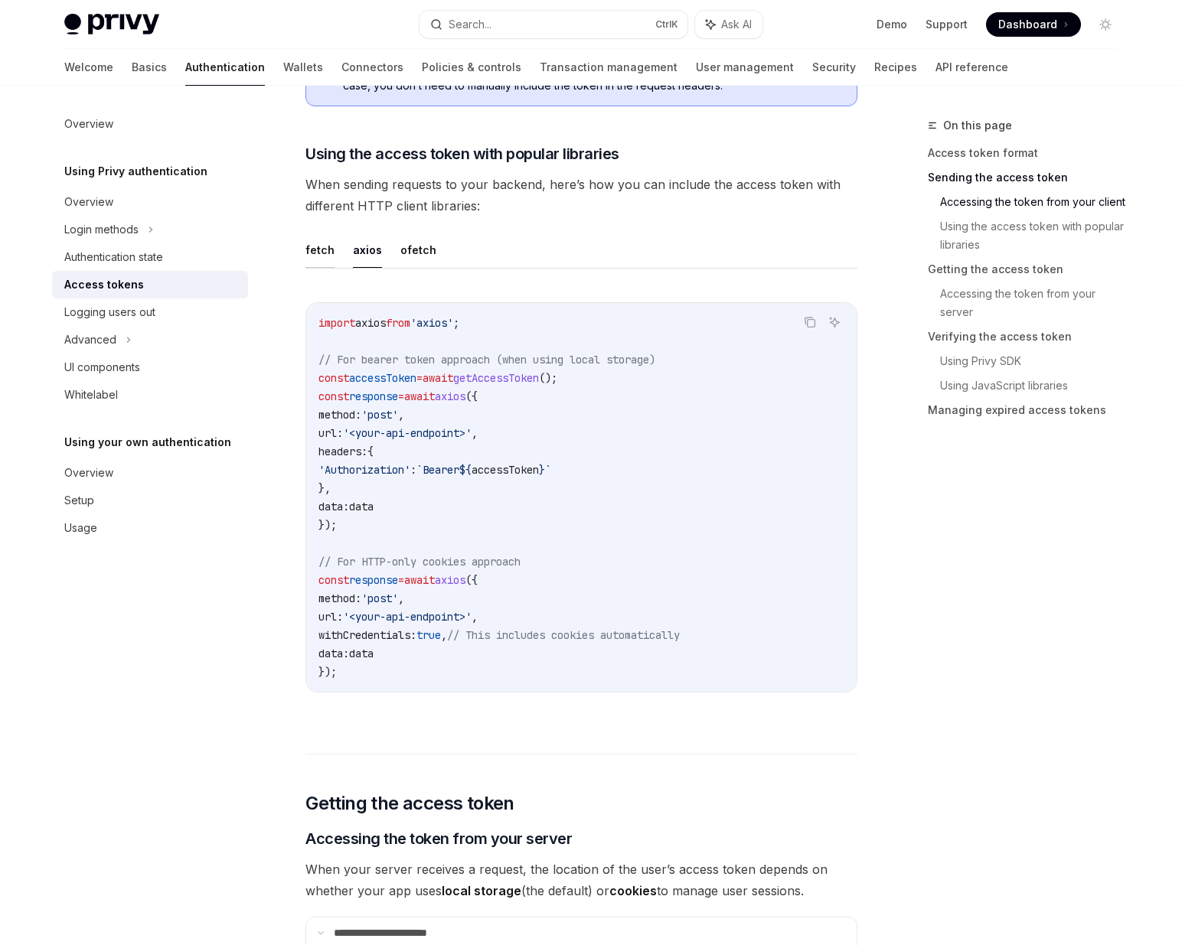
click at [326, 247] on button "fetch" at bounding box center [319, 250] width 29 height 36
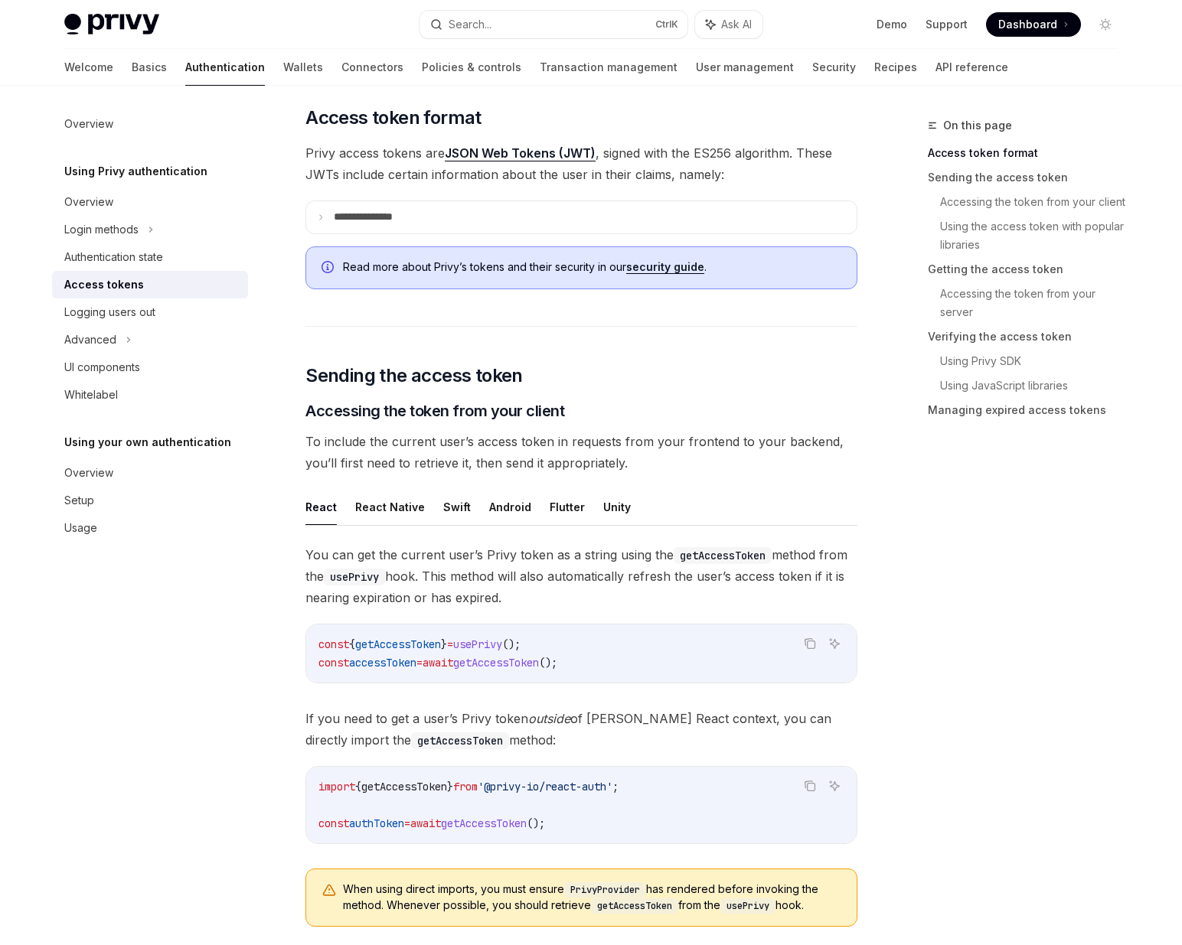
scroll to position [339, 0]
click at [341, 207] on summary "**********" at bounding box center [581, 219] width 550 height 32
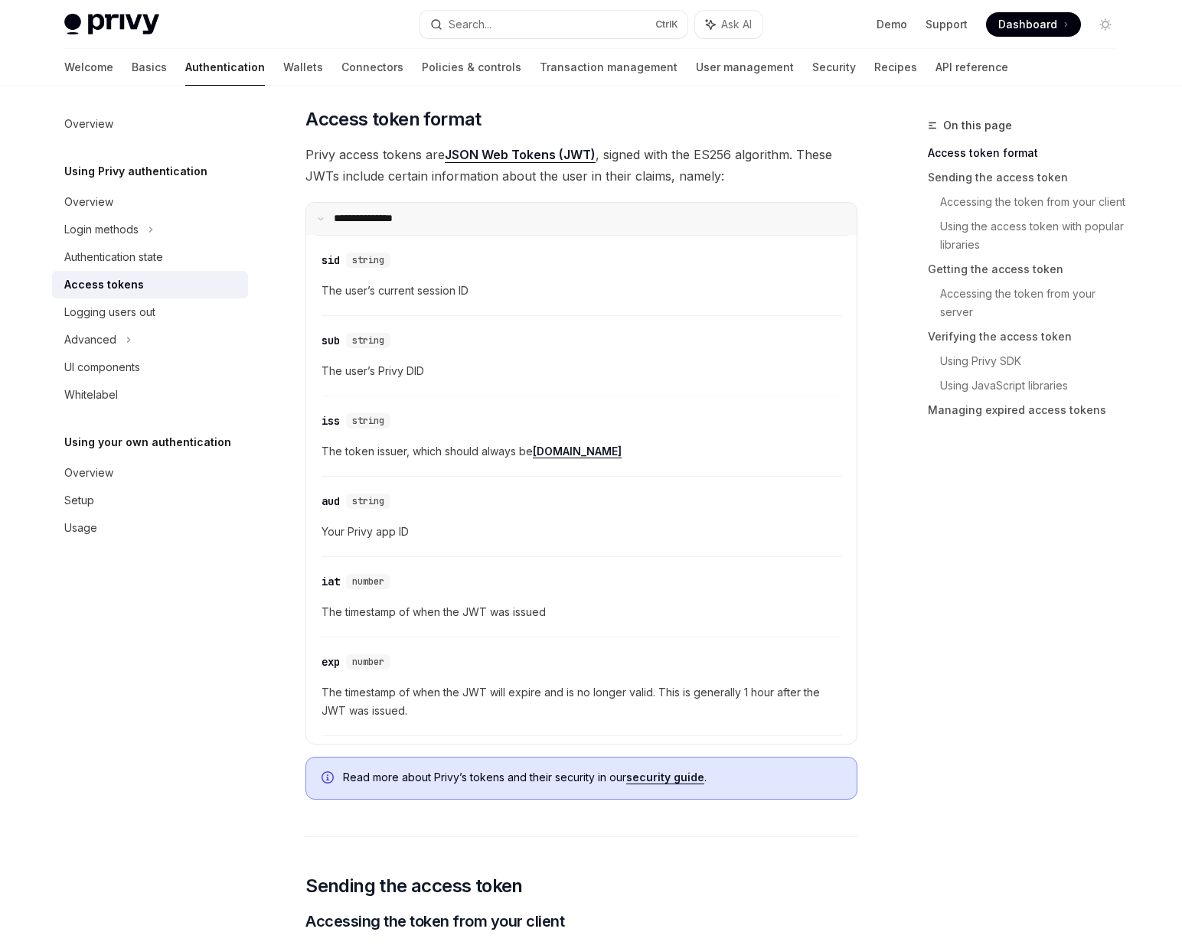
click at [341, 207] on summary "**********" at bounding box center [581, 219] width 550 height 32
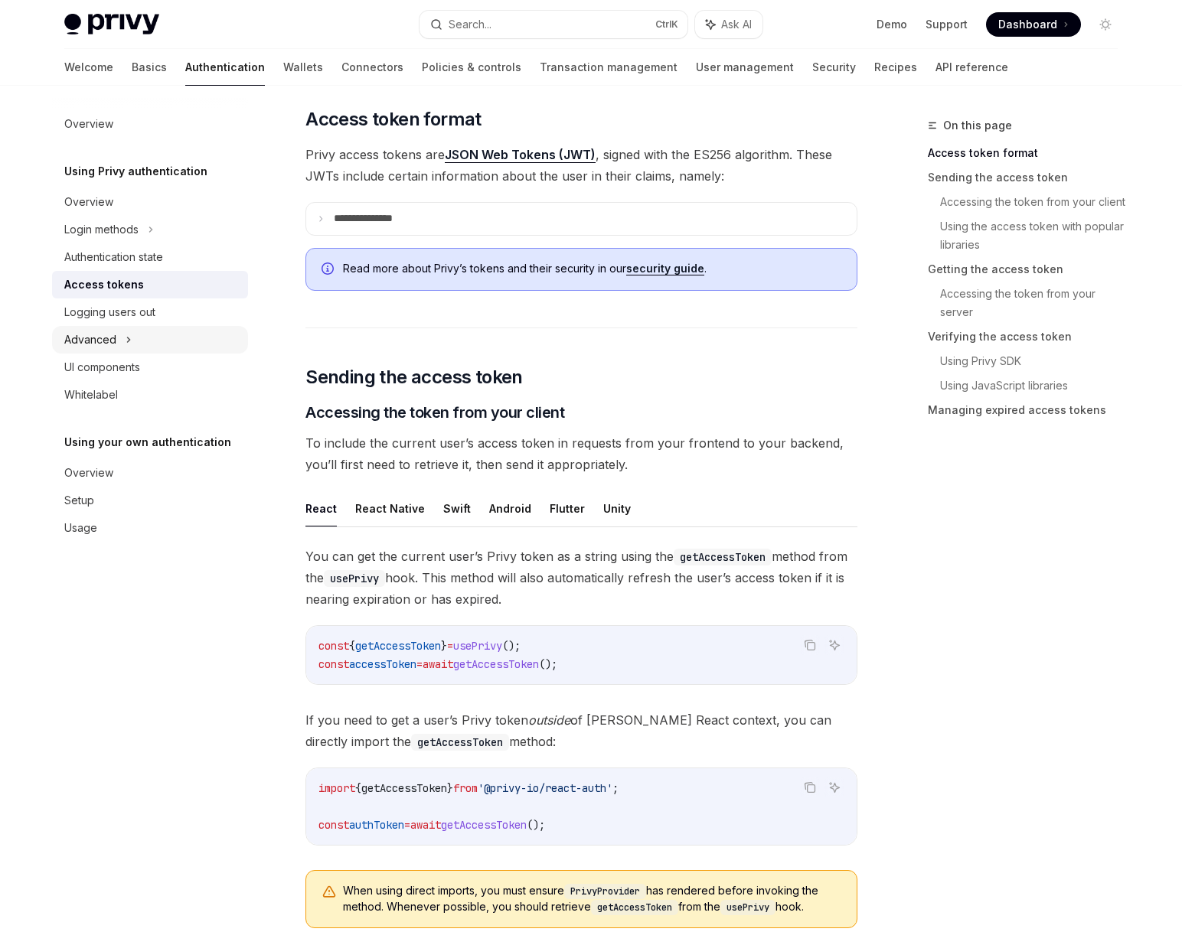
click at [208, 343] on div "Advanced" at bounding box center [150, 340] width 196 height 28
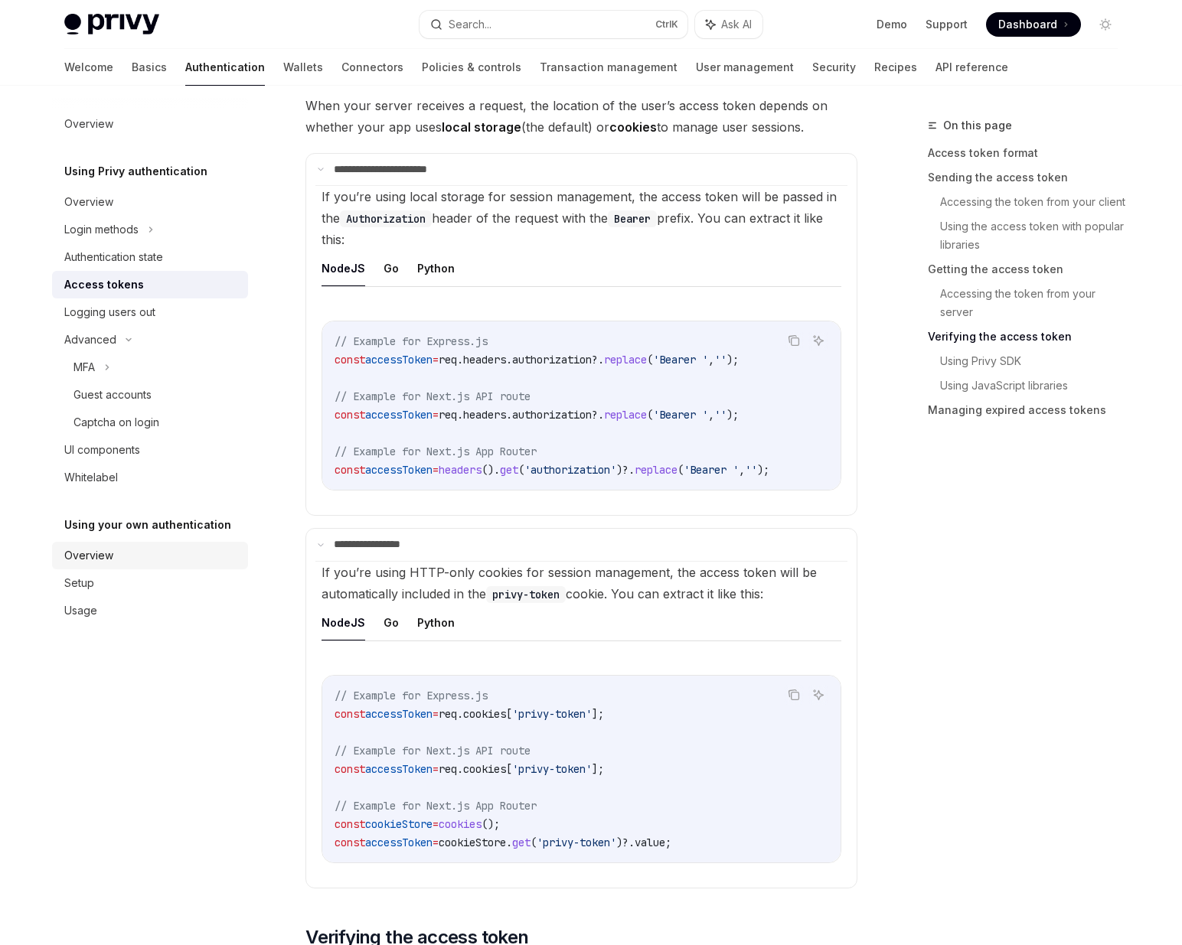
scroll to position [2021, 0]
click at [282, 681] on div "**********" at bounding box center [437, 697] width 845 height 5204
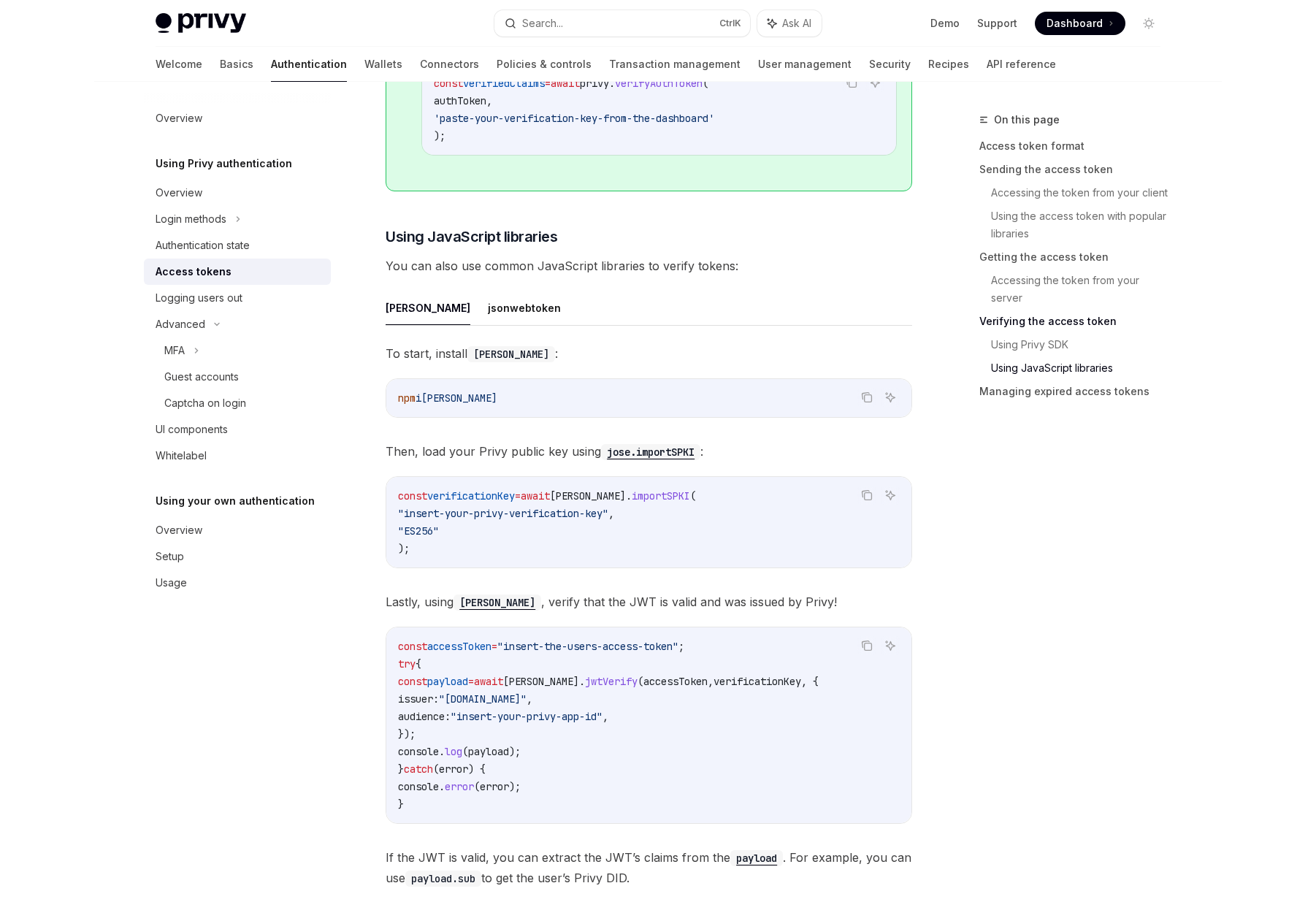
scroll to position [3682, 0]
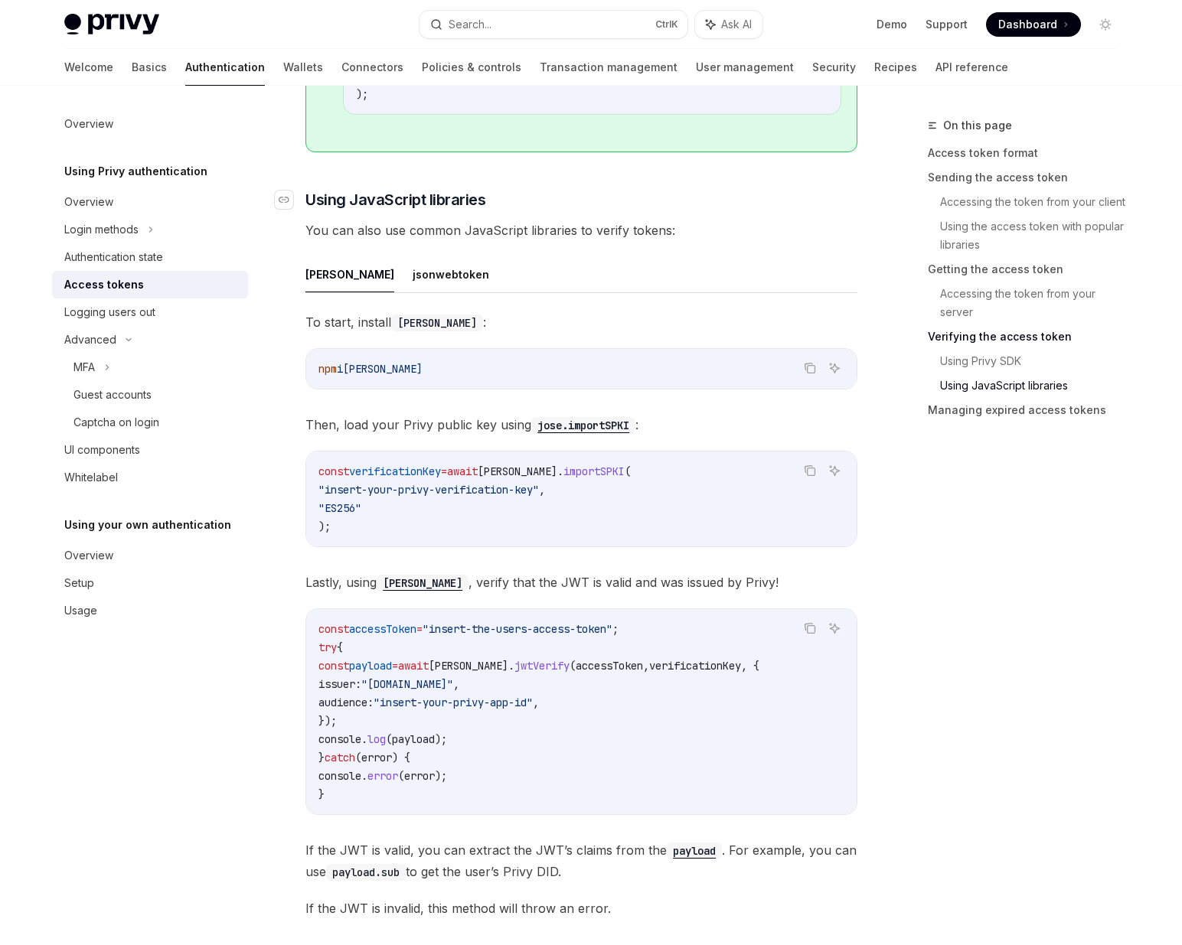
drag, startPoint x: 626, startPoint y: 202, endPoint x: 606, endPoint y: 207, distance: 21.4
click at [625, 204] on h3 "​ Using JavaScript libraries" at bounding box center [581, 199] width 552 height 21
type textarea "*"
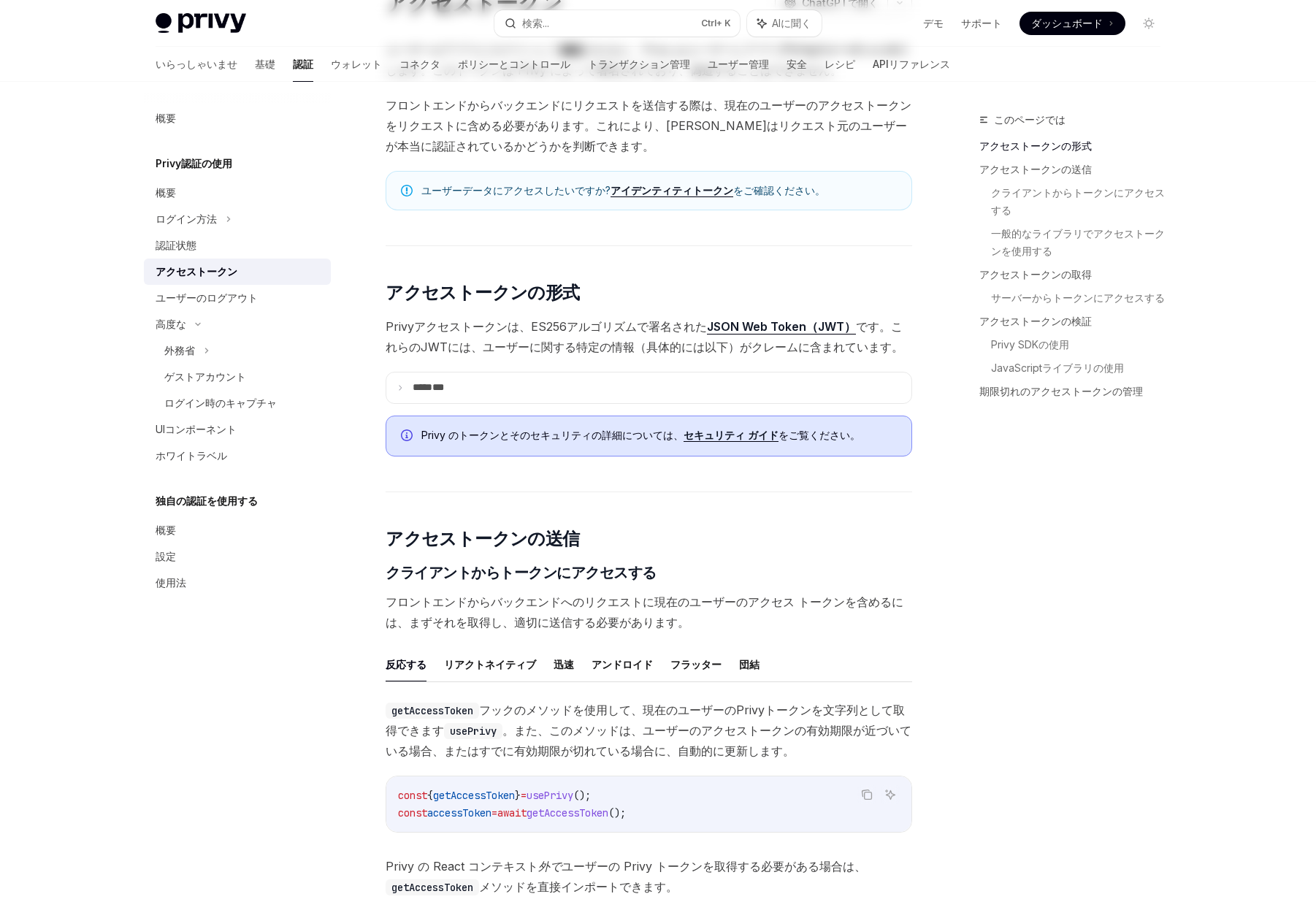
scroll to position [0, 0]
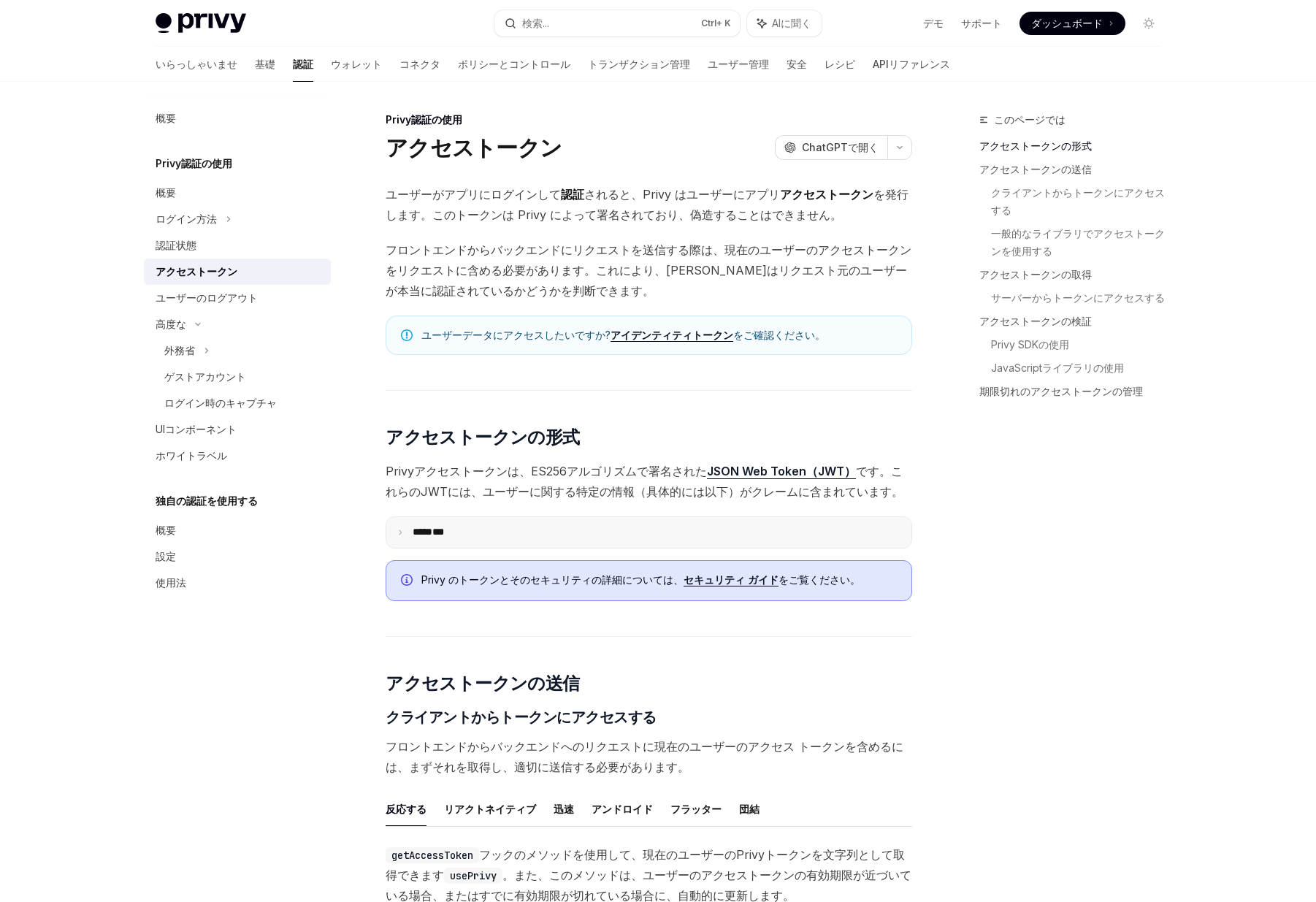
click at [718, 532] on summary "***** ***" at bounding box center [649, 533] width 525 height 31
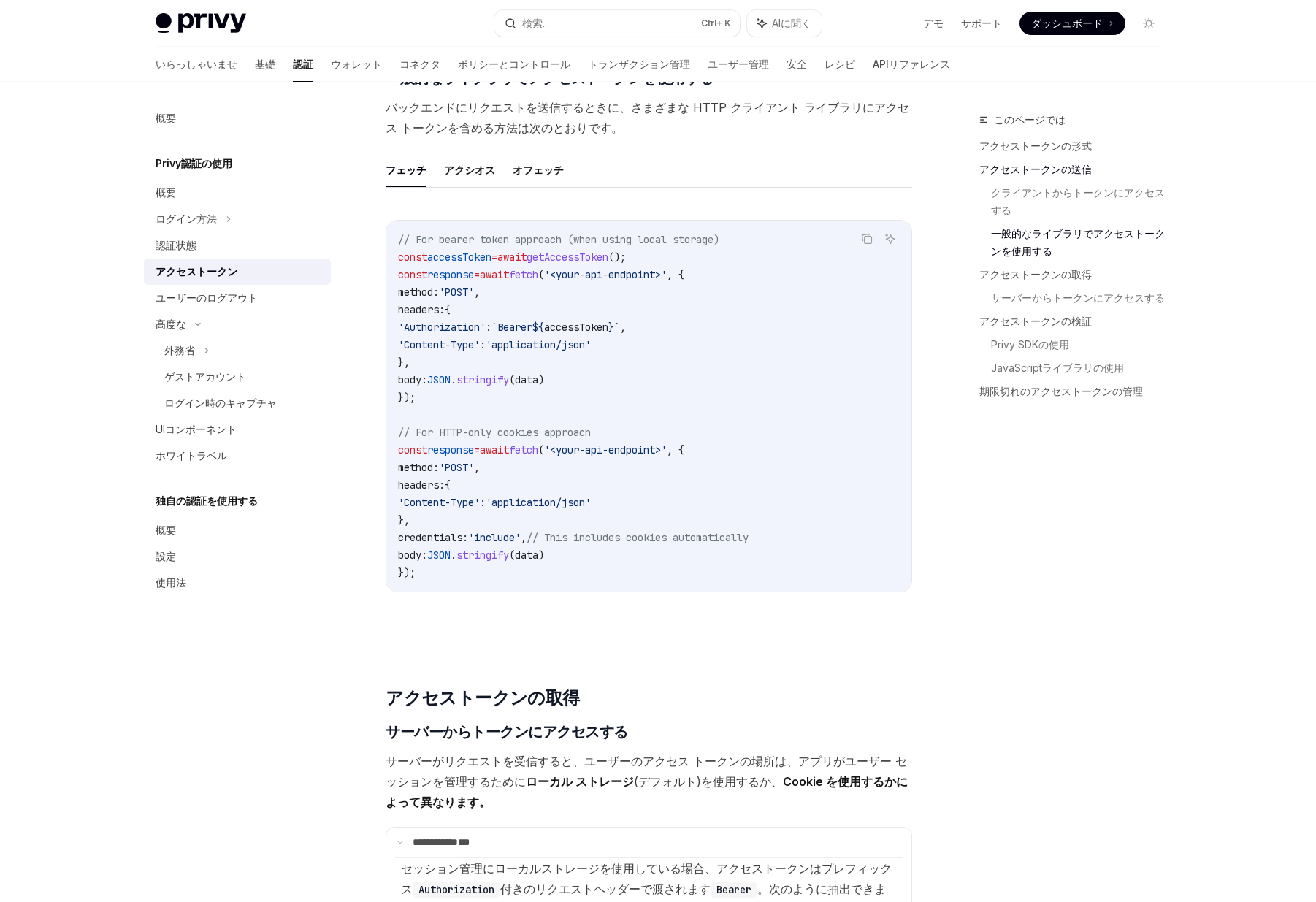
scroll to position [1753, 0]
click at [481, 248] on code "// For bearer token approach (when using local storage) const accessToken = awa…" at bounding box center [649, 405] width 502 height 350
click at [480, 273] on span "=" at bounding box center [477, 274] width 6 height 13
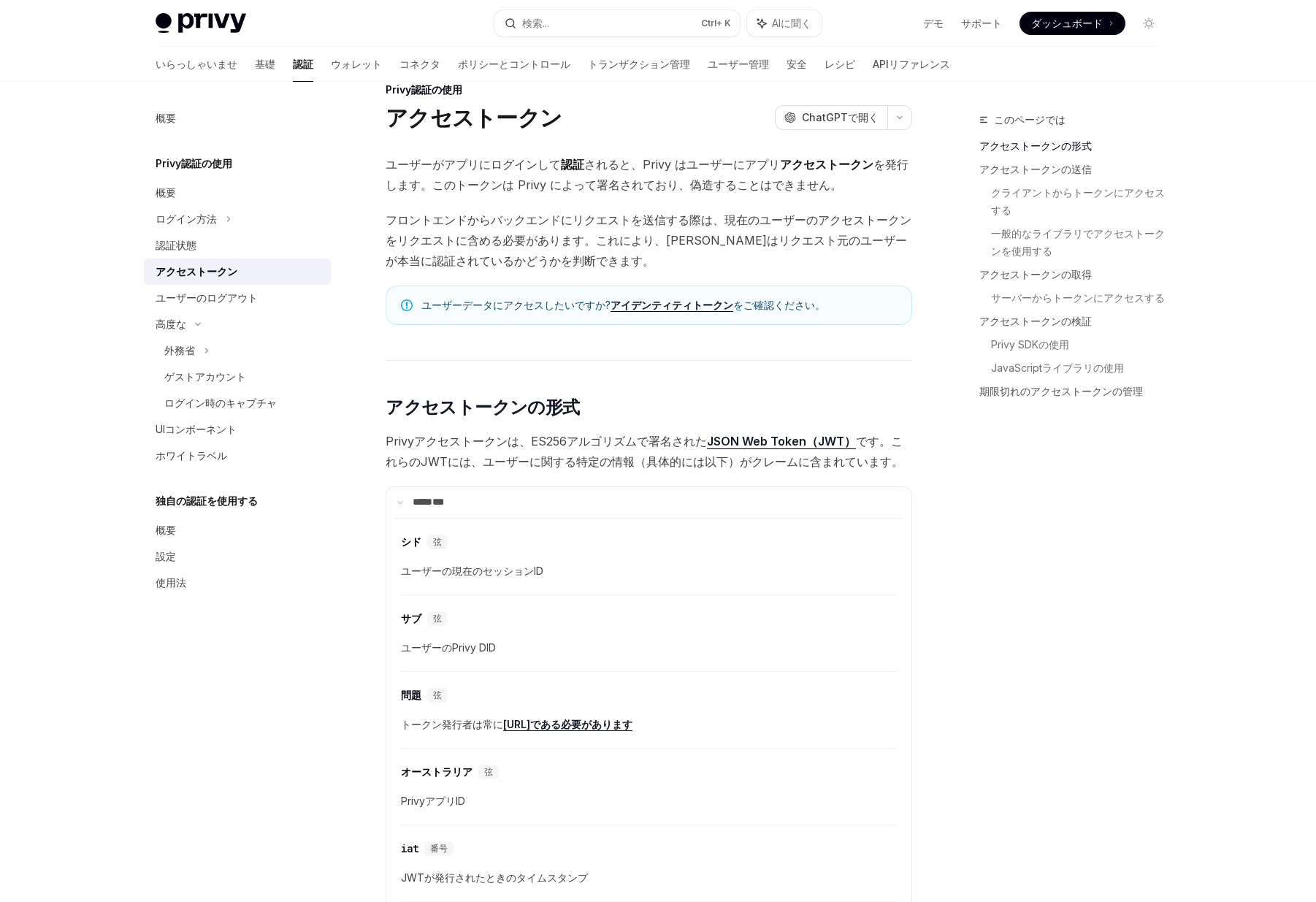
scroll to position [0, 0]
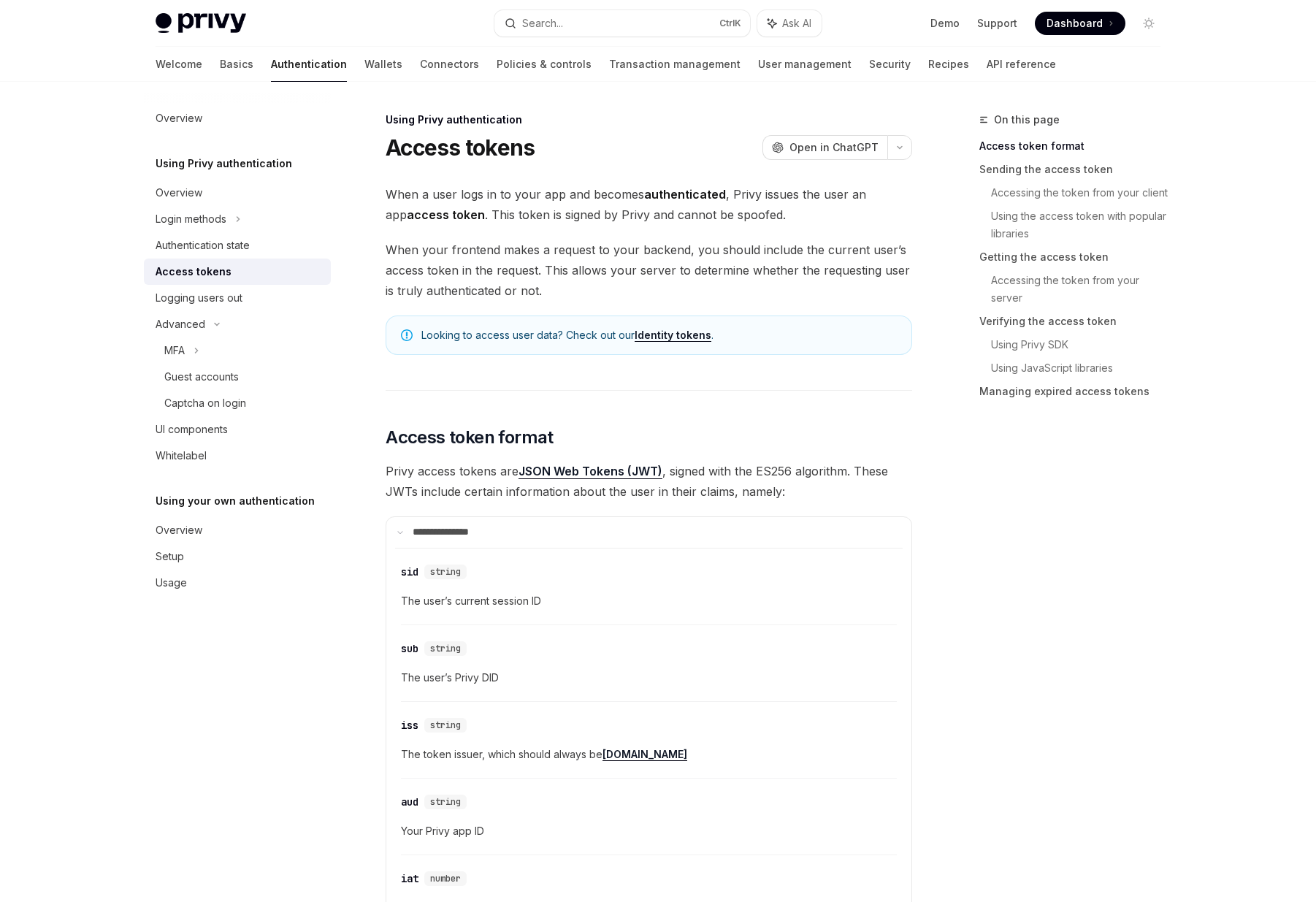
click at [952, 474] on div "On this page Access token format Sending the access token Accessing the token f…" at bounding box center [1061, 506] width 222 height 791
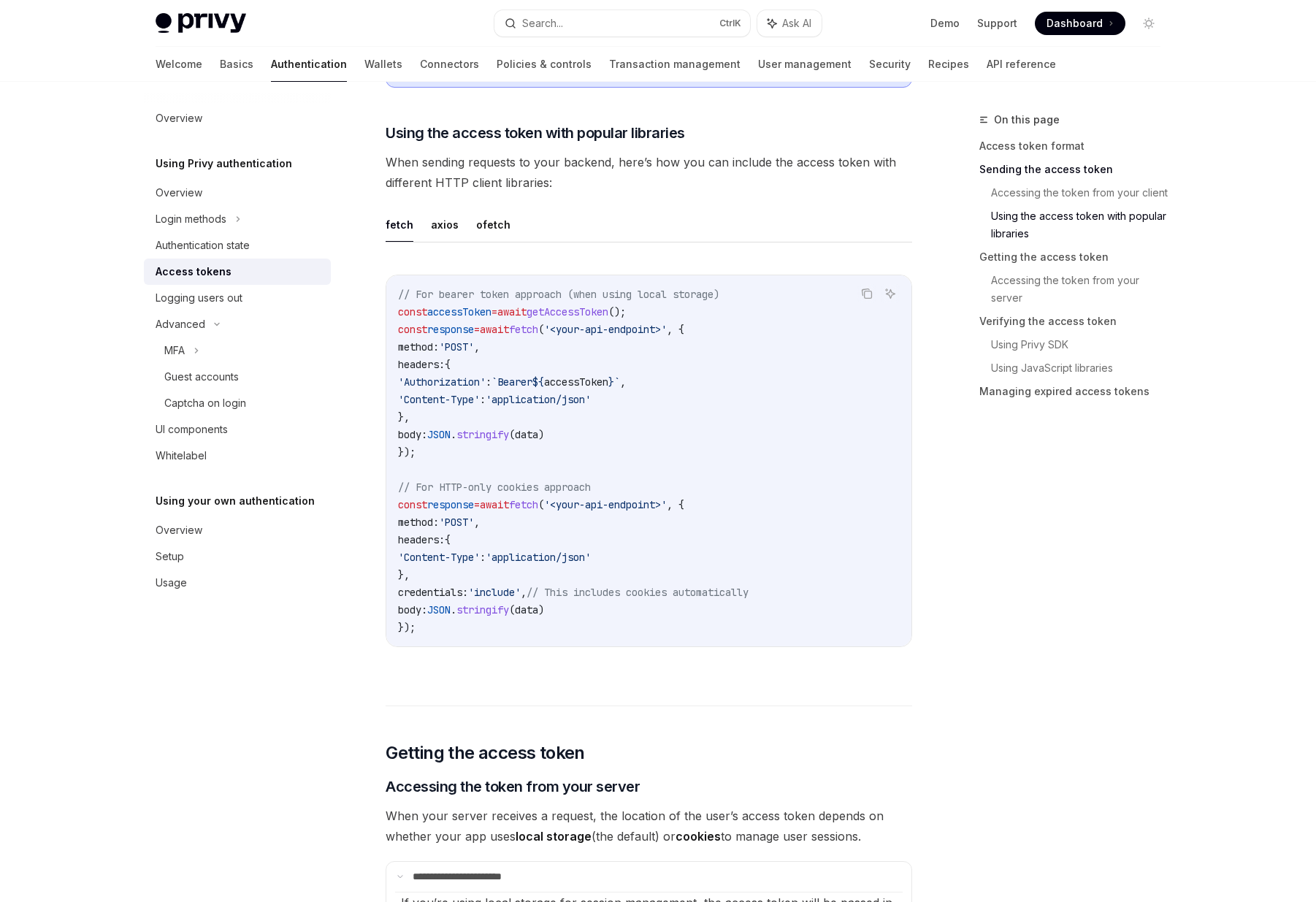
scroll to position [1599, 0]
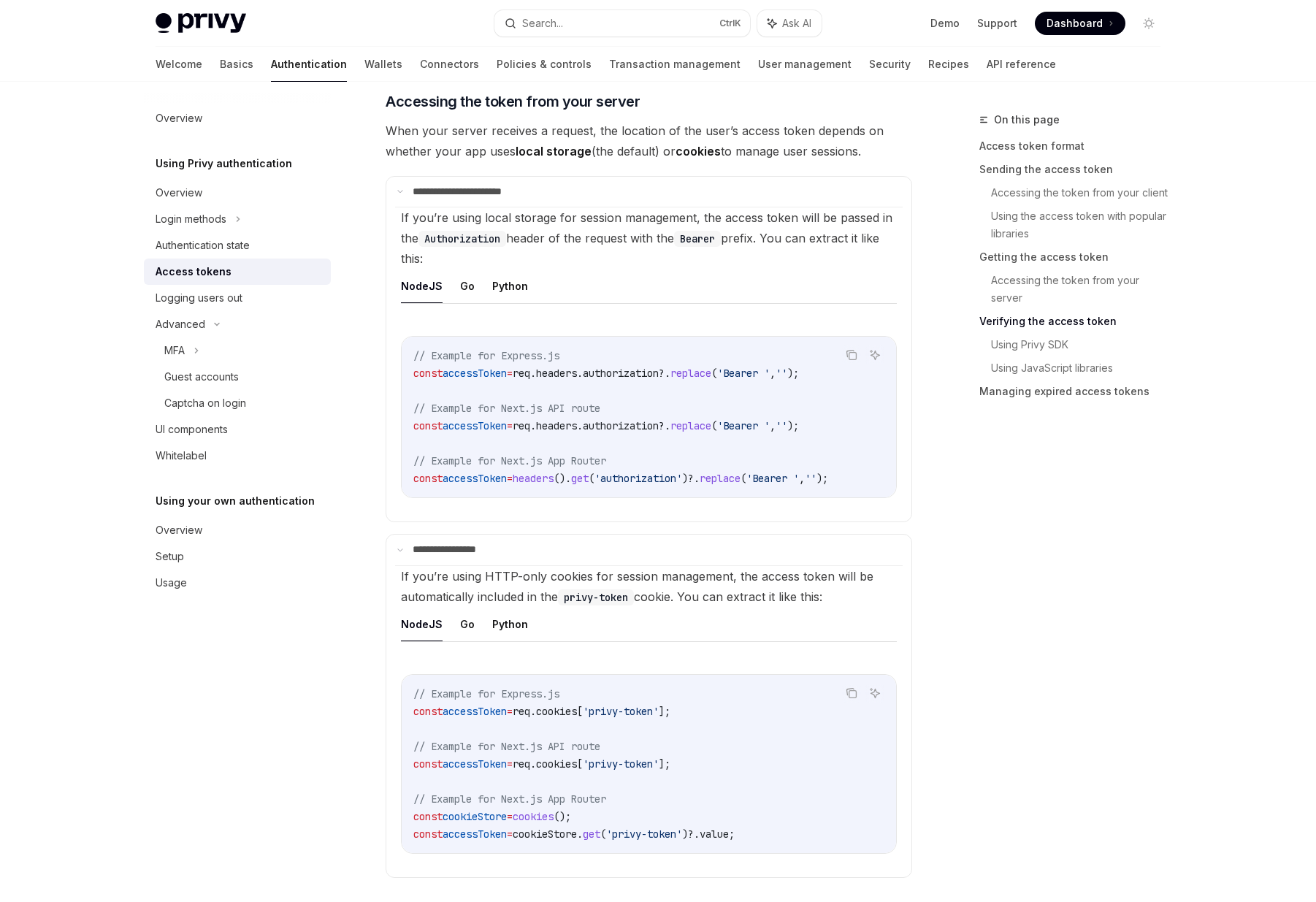
scroll to position [2543, 0]
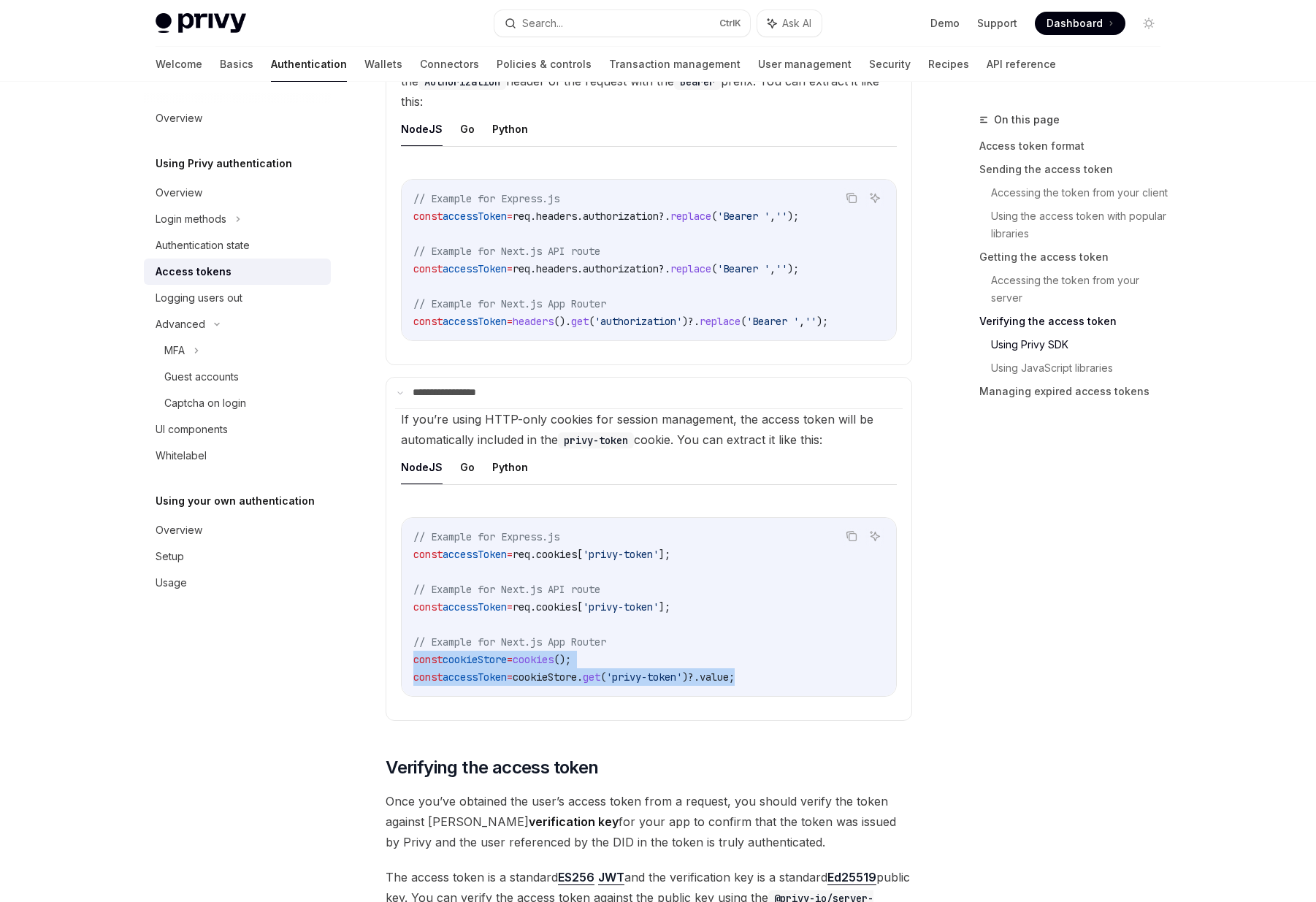
drag, startPoint x: 784, startPoint y: 685, endPoint x: 409, endPoint y: 661, distance: 375.8
click at [409, 661] on div "// Example for Express.js const accessToken = req . cookies [ 'privy-token' ]; …" at bounding box center [649, 607] width 494 height 178
copy code "const cookieStore = cookies (); const accessToken = cookieStore . get ( 'privy-…"
click at [607, 485] on ul "NodeJS Go Python" at bounding box center [649, 468] width 496 height 35
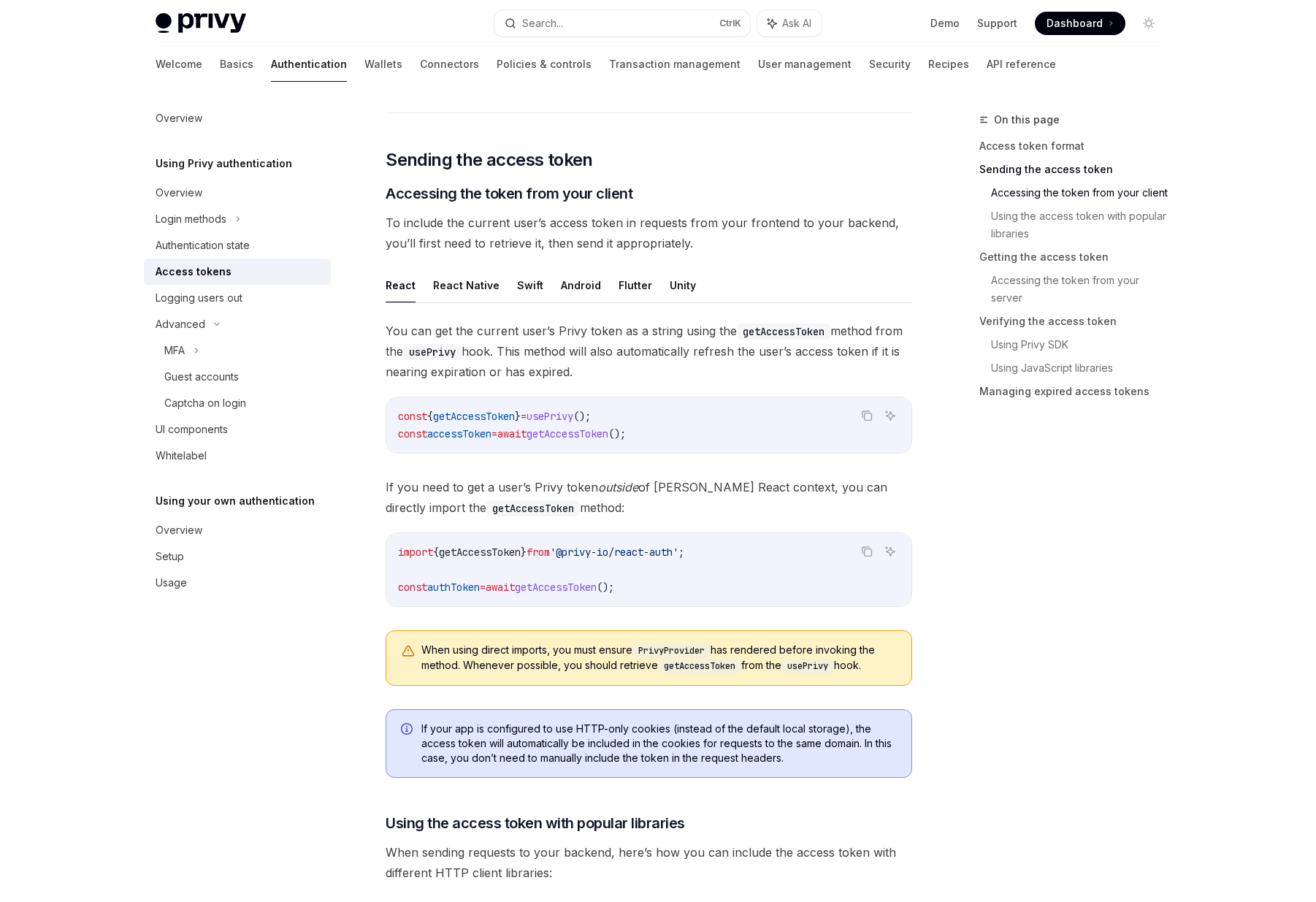
scroll to position [964, 0]
